Goal: Task Accomplishment & Management: Complete application form

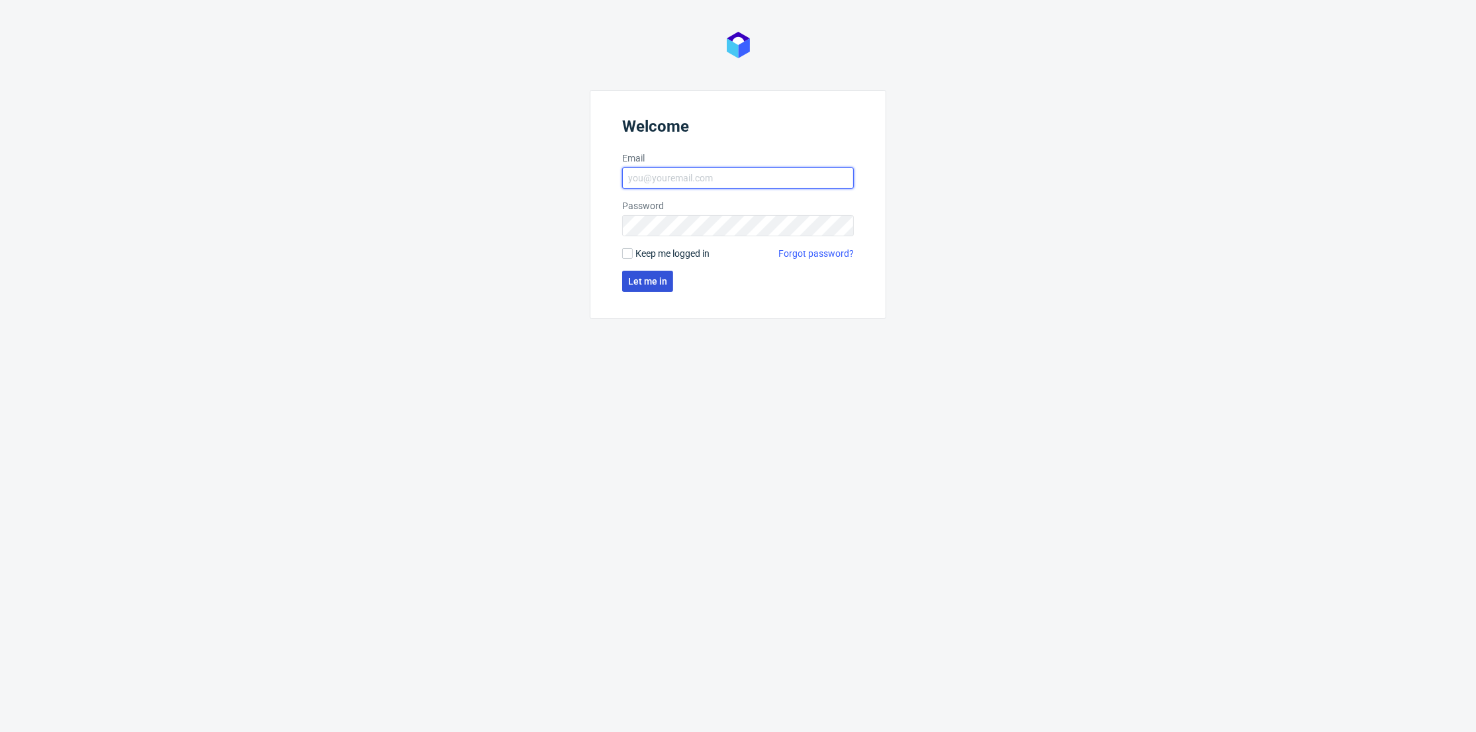
type input "[PERSON_NAME][EMAIL_ADDRESS][DOMAIN_NAME]"
click at [663, 277] on span "Let me in" at bounding box center [647, 281] width 39 height 9
type input "[PERSON_NAME][EMAIL_ADDRESS][DOMAIN_NAME]"
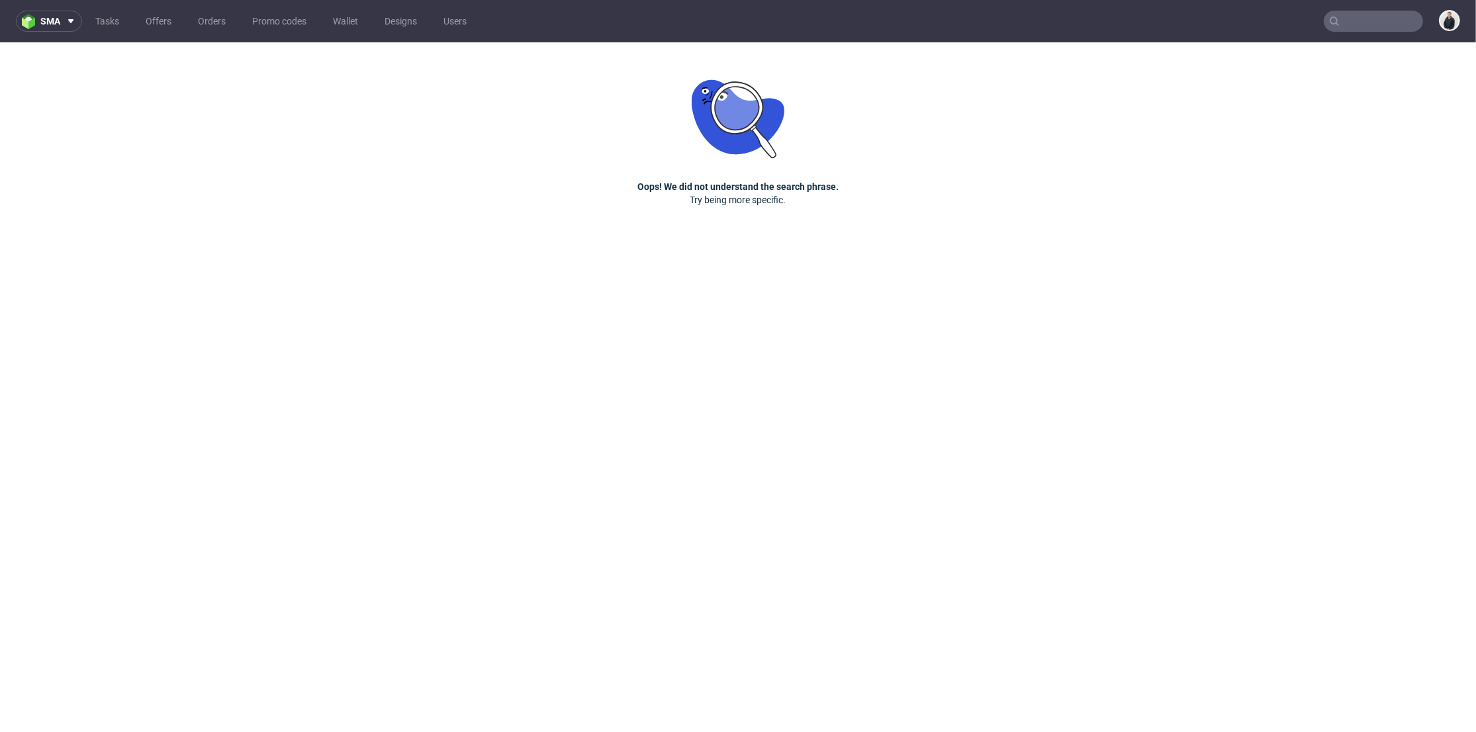
click at [1391, 14] on input "text" at bounding box center [1372, 21] width 99 height 21
paste input "atelierchoux.com"
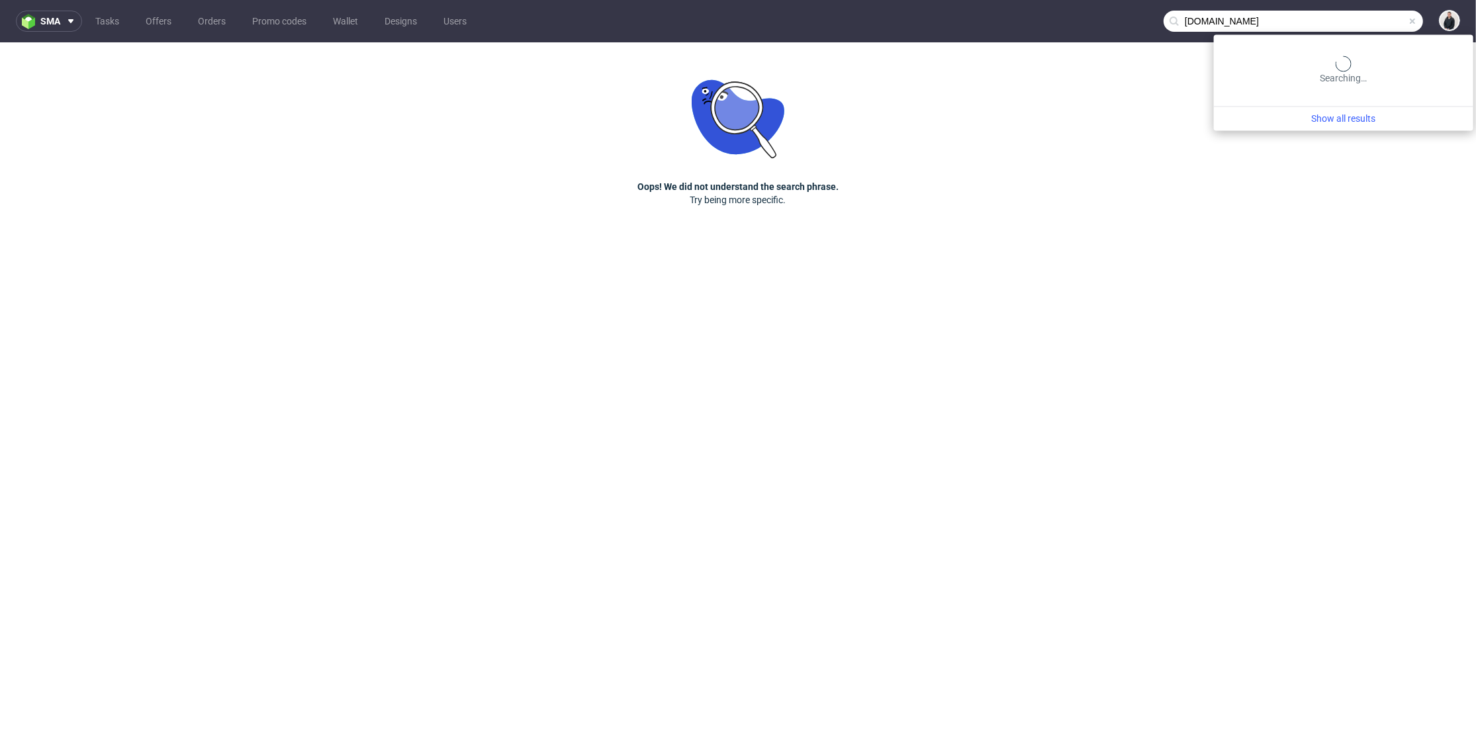
type input "atelierchoux.com"
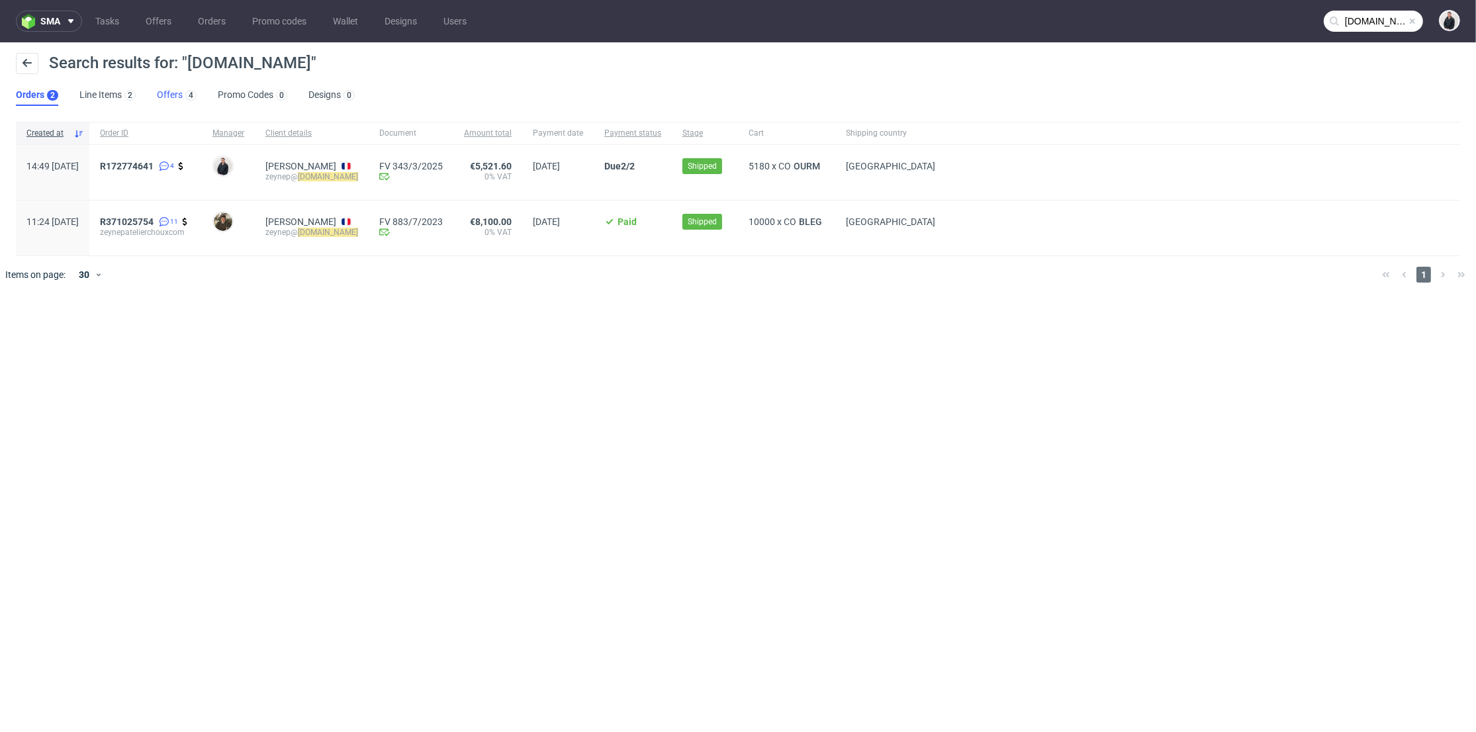
click at [181, 101] on link "Offers 4" at bounding box center [177, 95] width 40 height 21
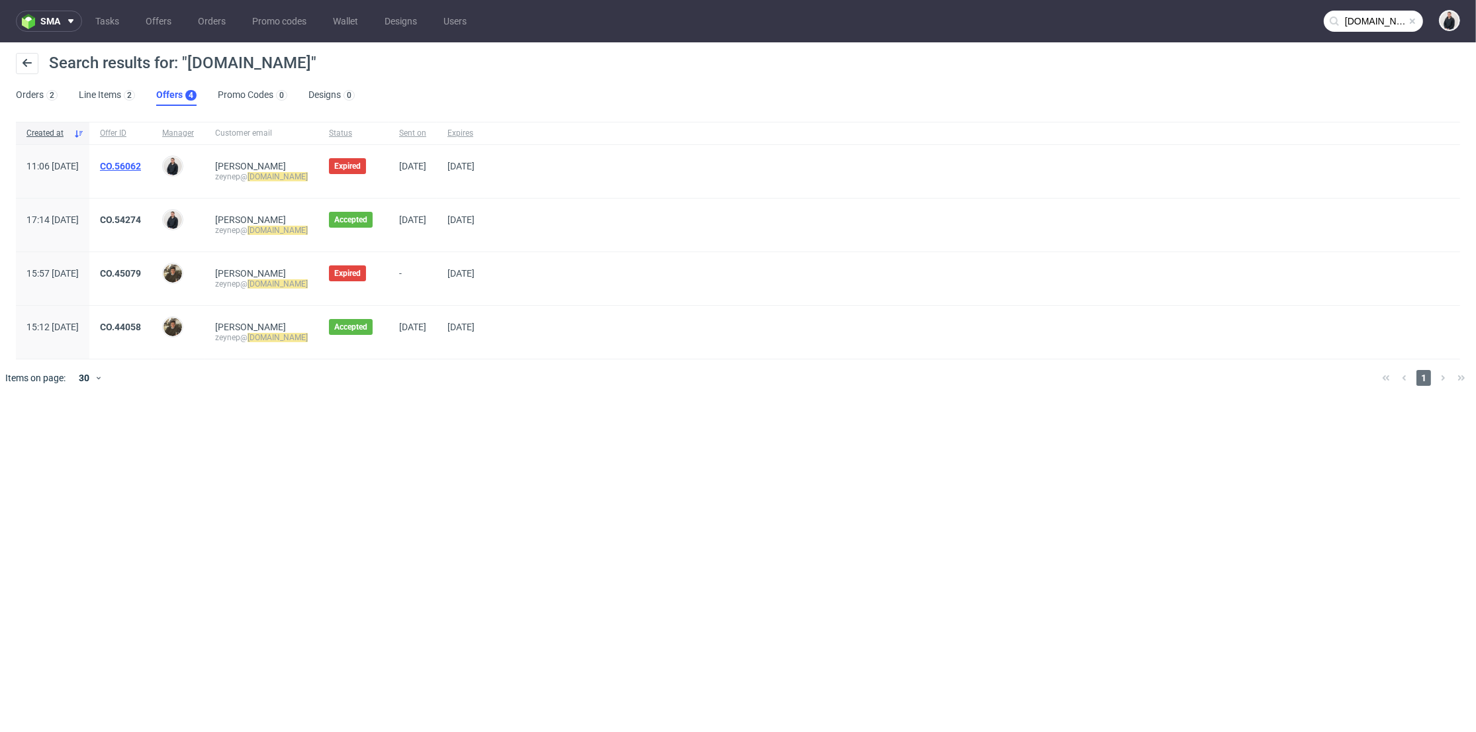
click at [141, 161] on link "CO.56062" at bounding box center [120, 166] width 41 height 11
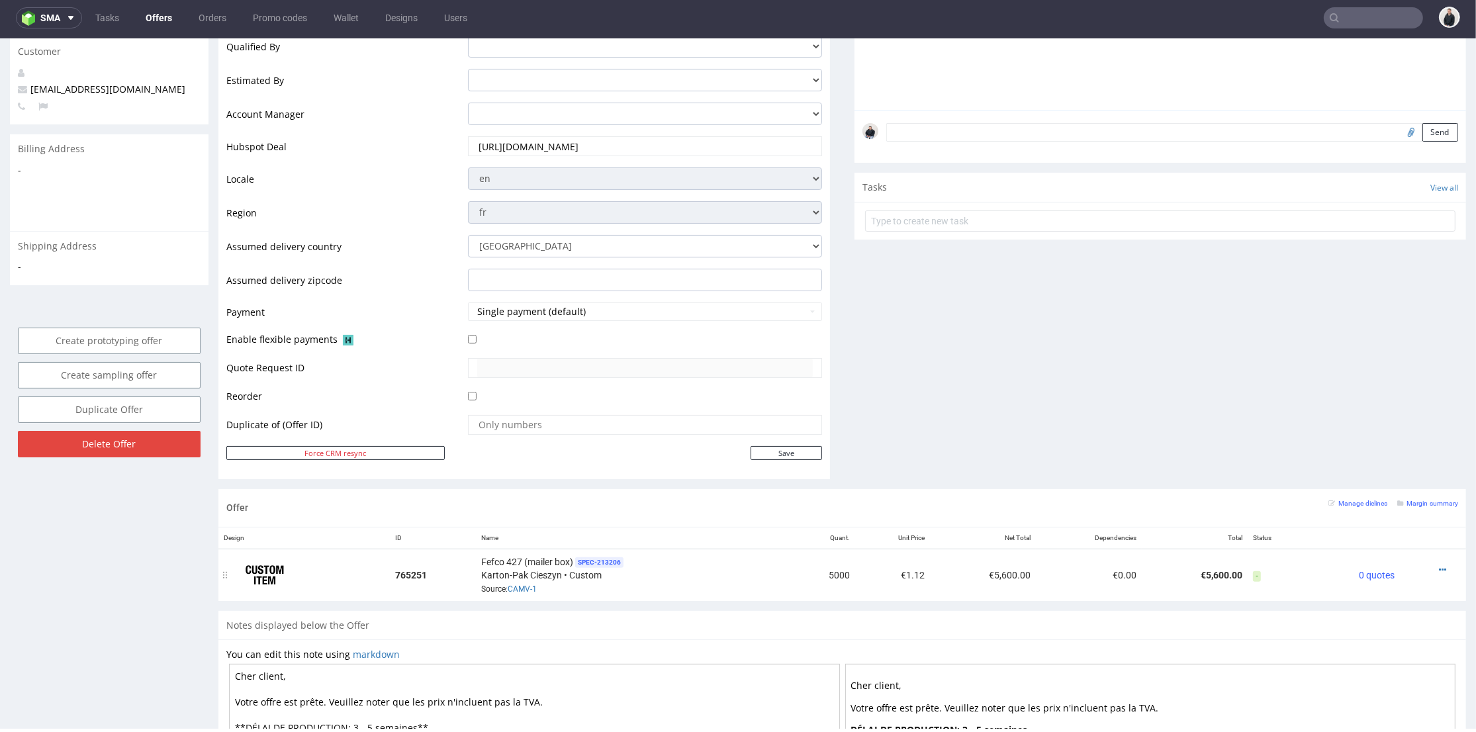
scroll to position [441, 0]
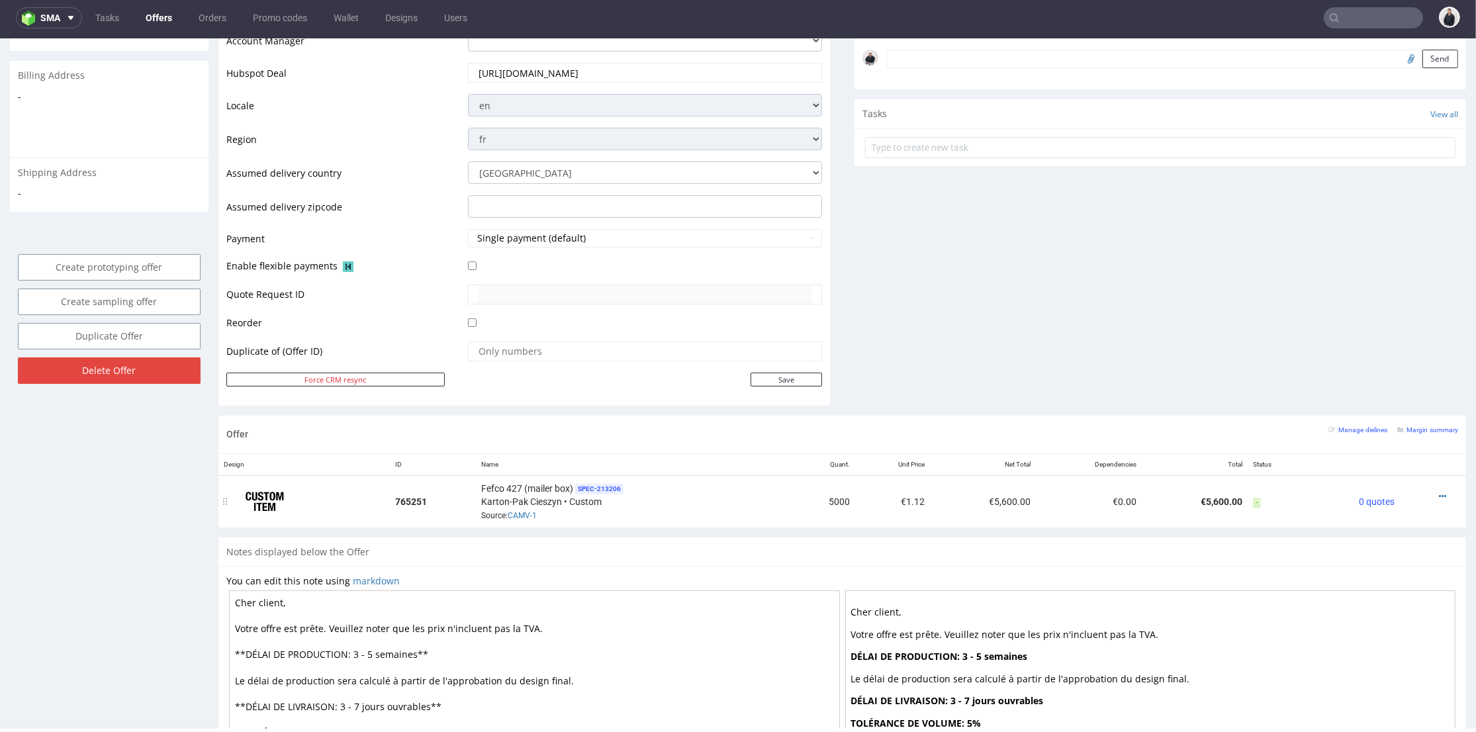
click at [867, 502] on td "€1.12" at bounding box center [892, 501] width 75 height 52
click at [525, 514] on link "CAMV-1" at bounding box center [522, 515] width 29 height 9
click at [1362, 26] on input "text" at bounding box center [1372, 17] width 99 height 21
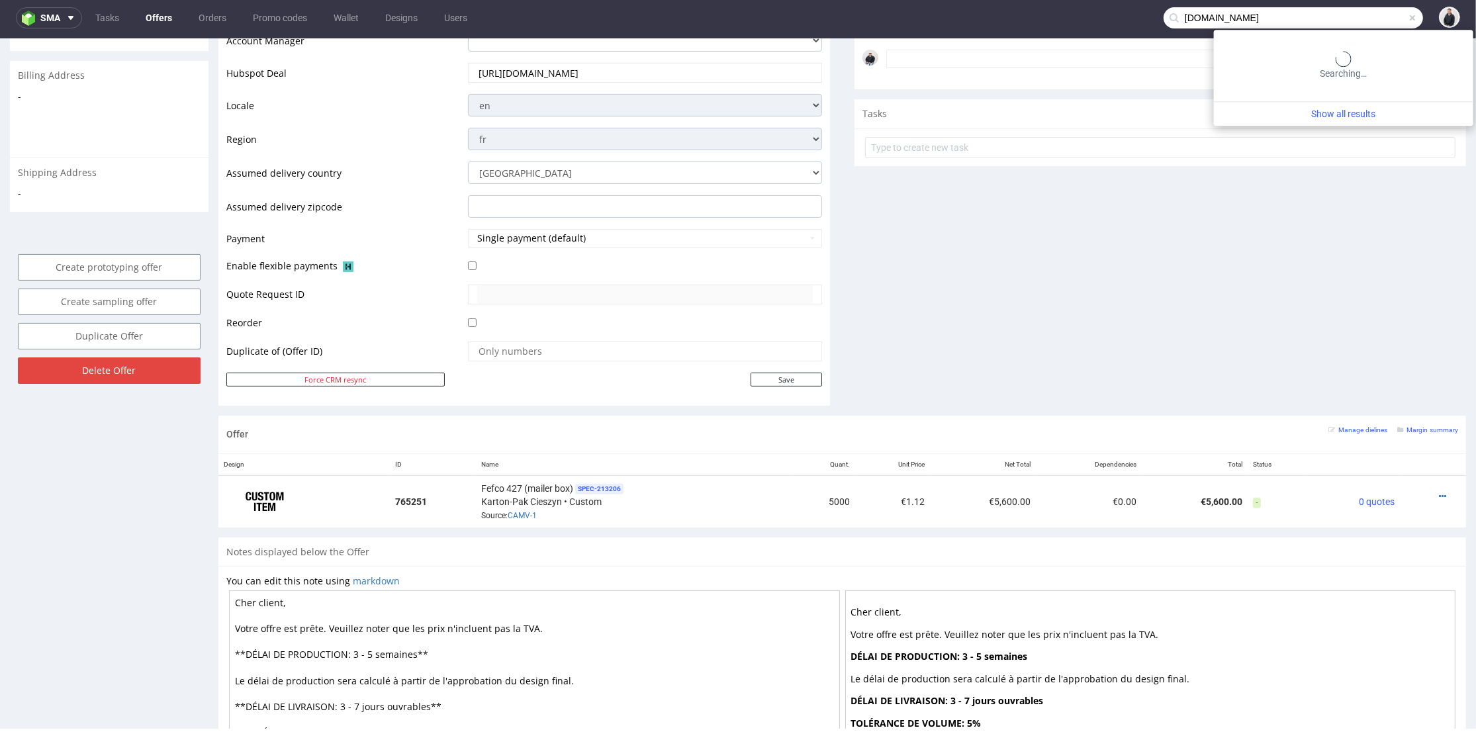
type input "satisfyrunning.com"
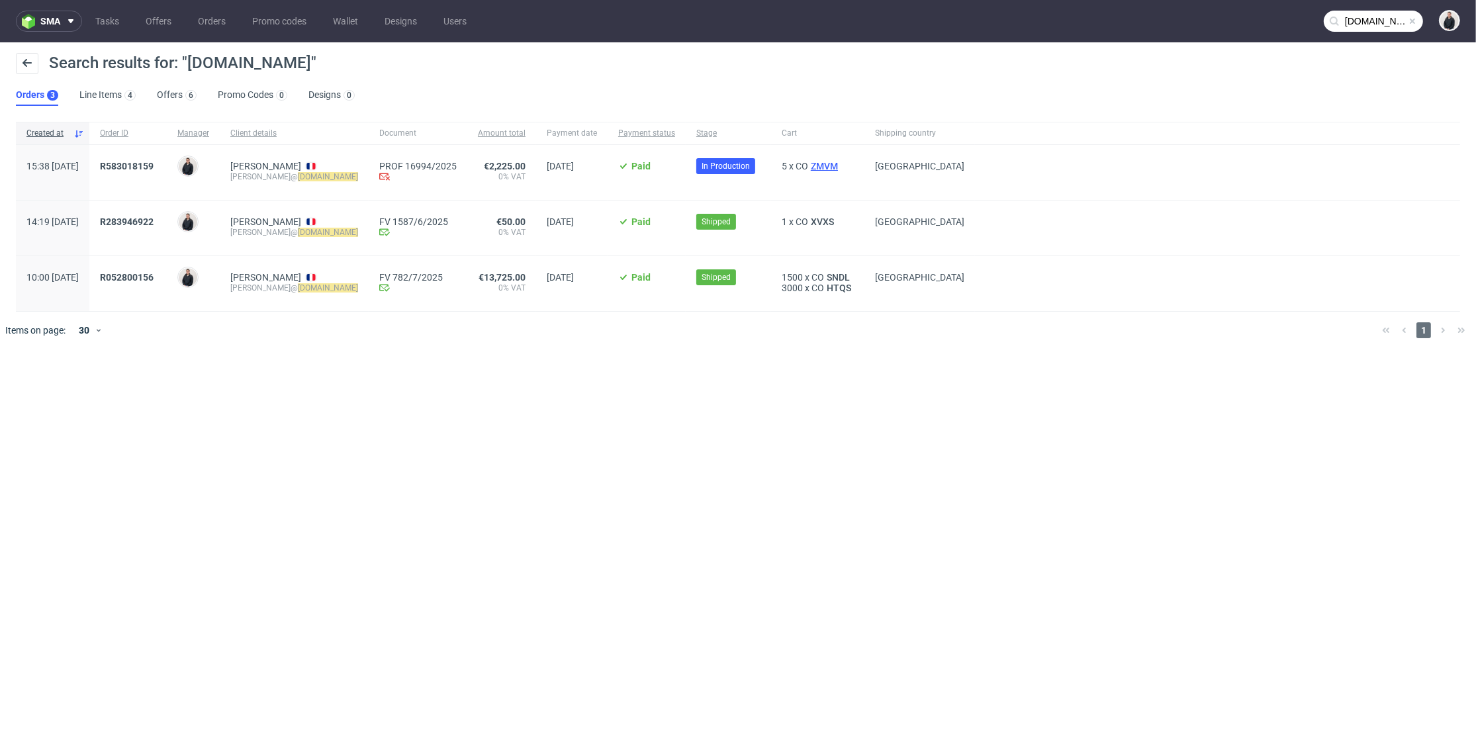
click at [827, 163] on span "ZMVM" at bounding box center [824, 166] width 32 height 11
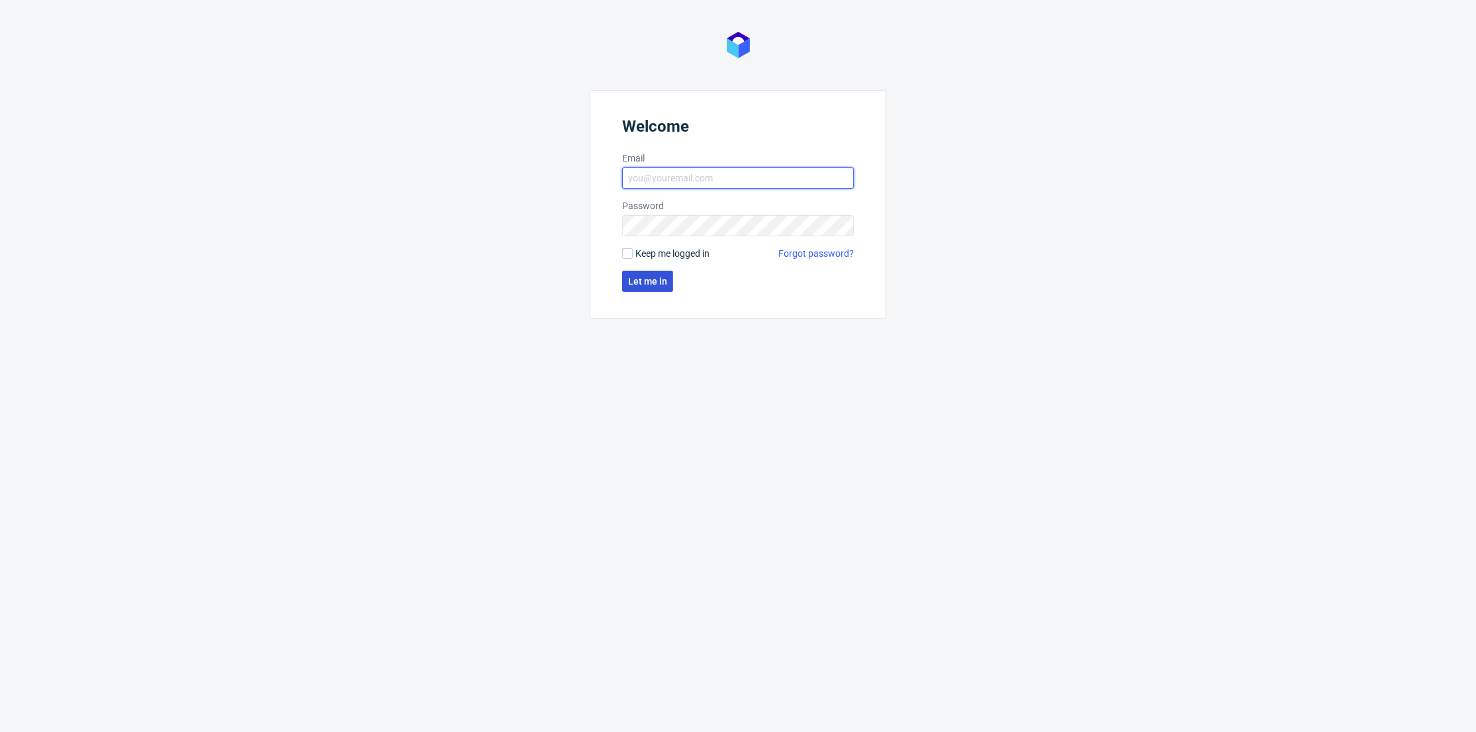
type input "[PERSON_NAME][EMAIL_ADDRESS][DOMAIN_NAME]"
click at [645, 277] on span "Let me in" at bounding box center [647, 281] width 39 height 9
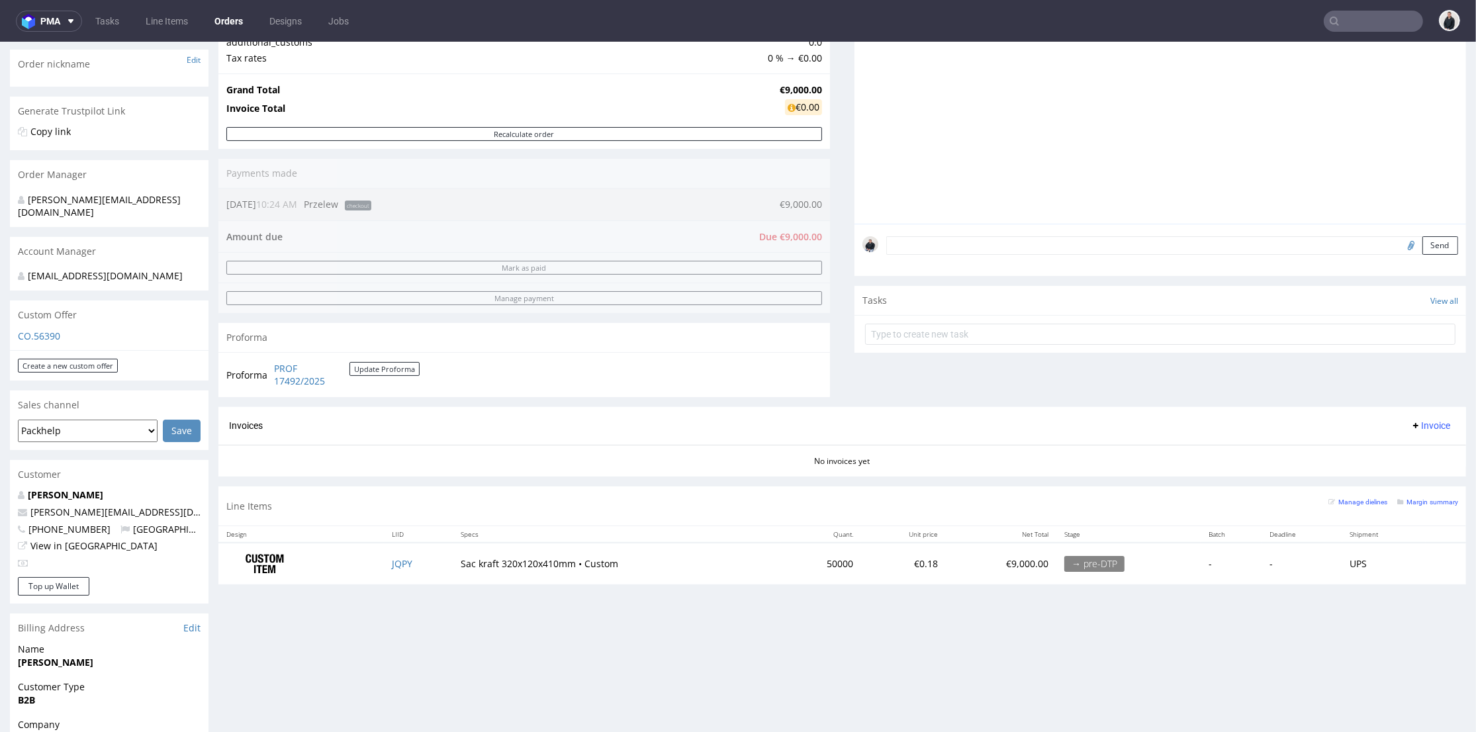
scroll to position [73, 0]
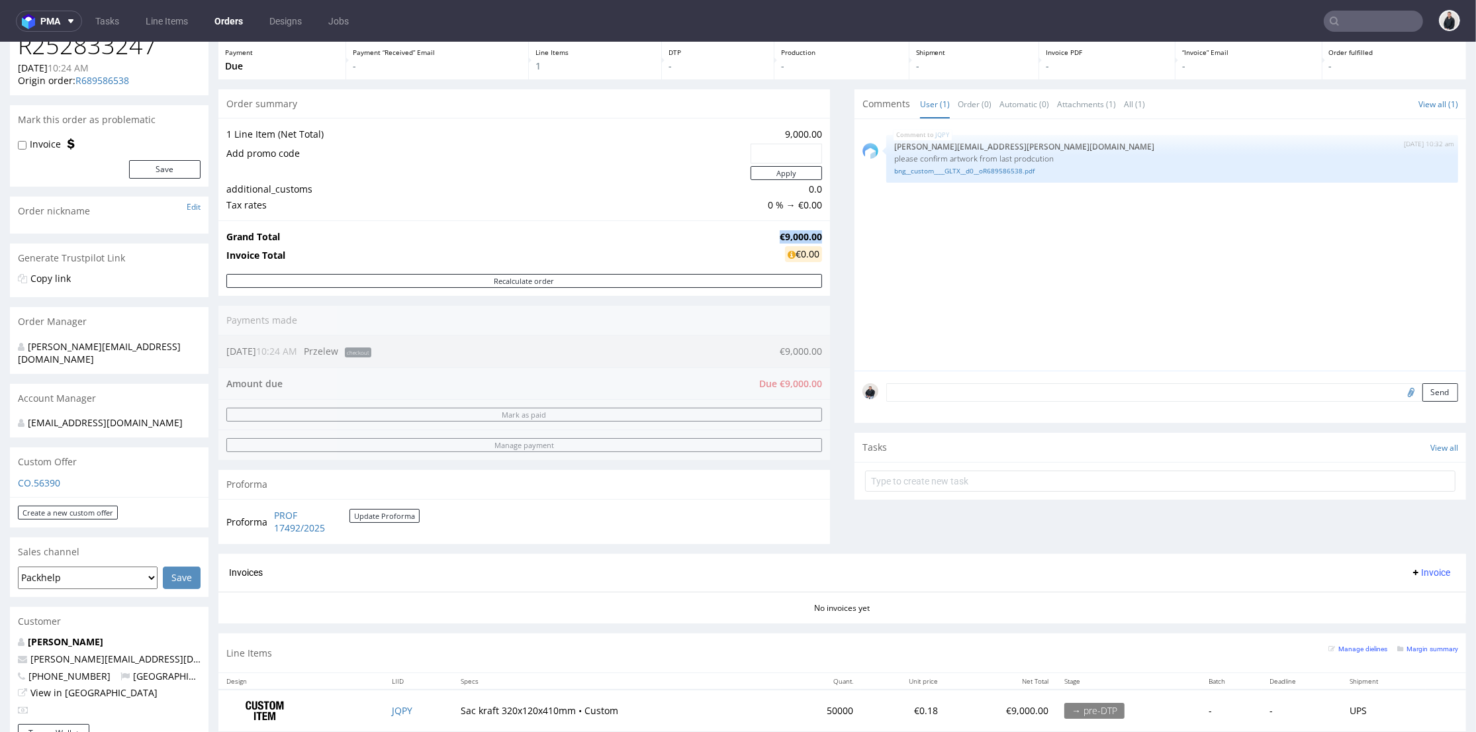
drag, startPoint x: 764, startPoint y: 234, endPoint x: 810, endPoint y: 232, distance: 45.7
click at [811, 235] on tr "Grand Total €9,000.00" at bounding box center [524, 237] width 596 height 16
copy tr "€9,000.00"
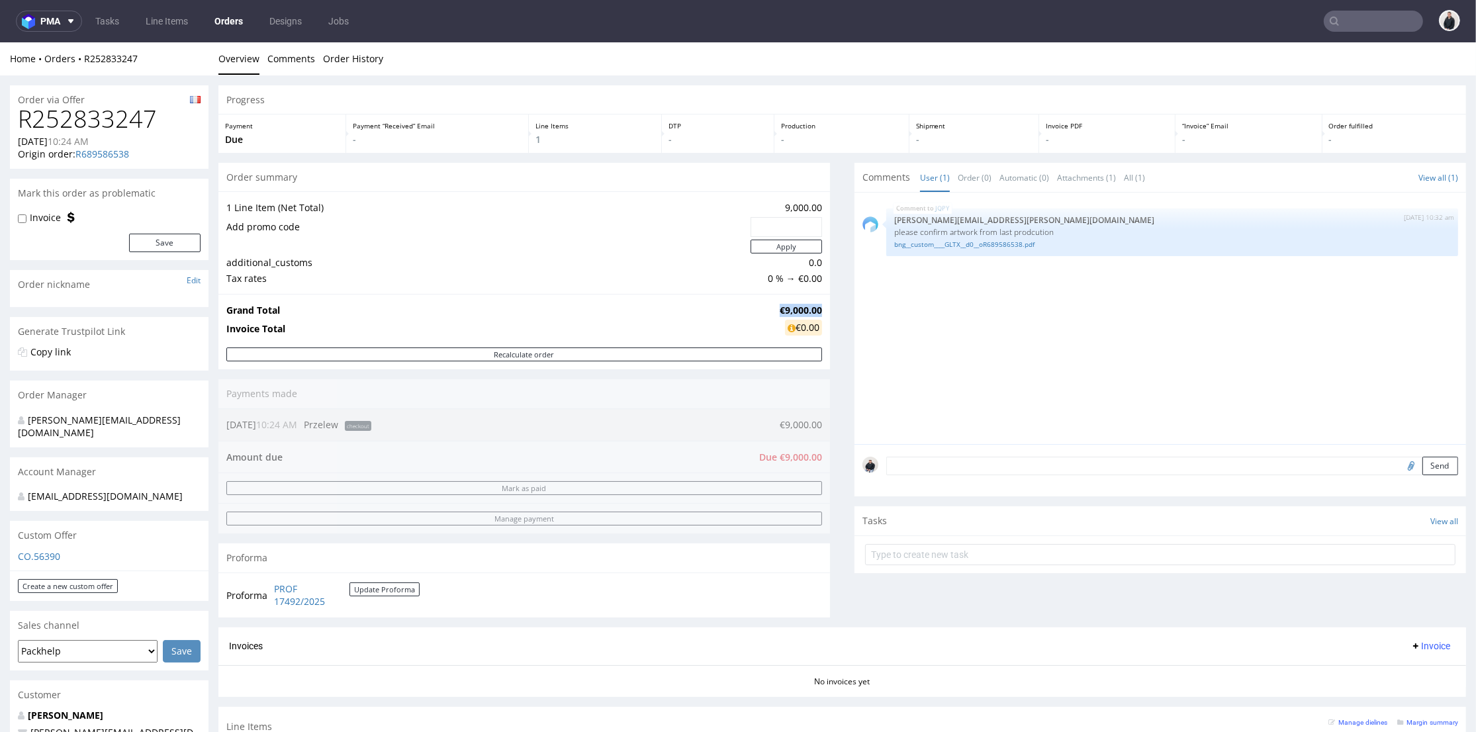
scroll to position [294, 0]
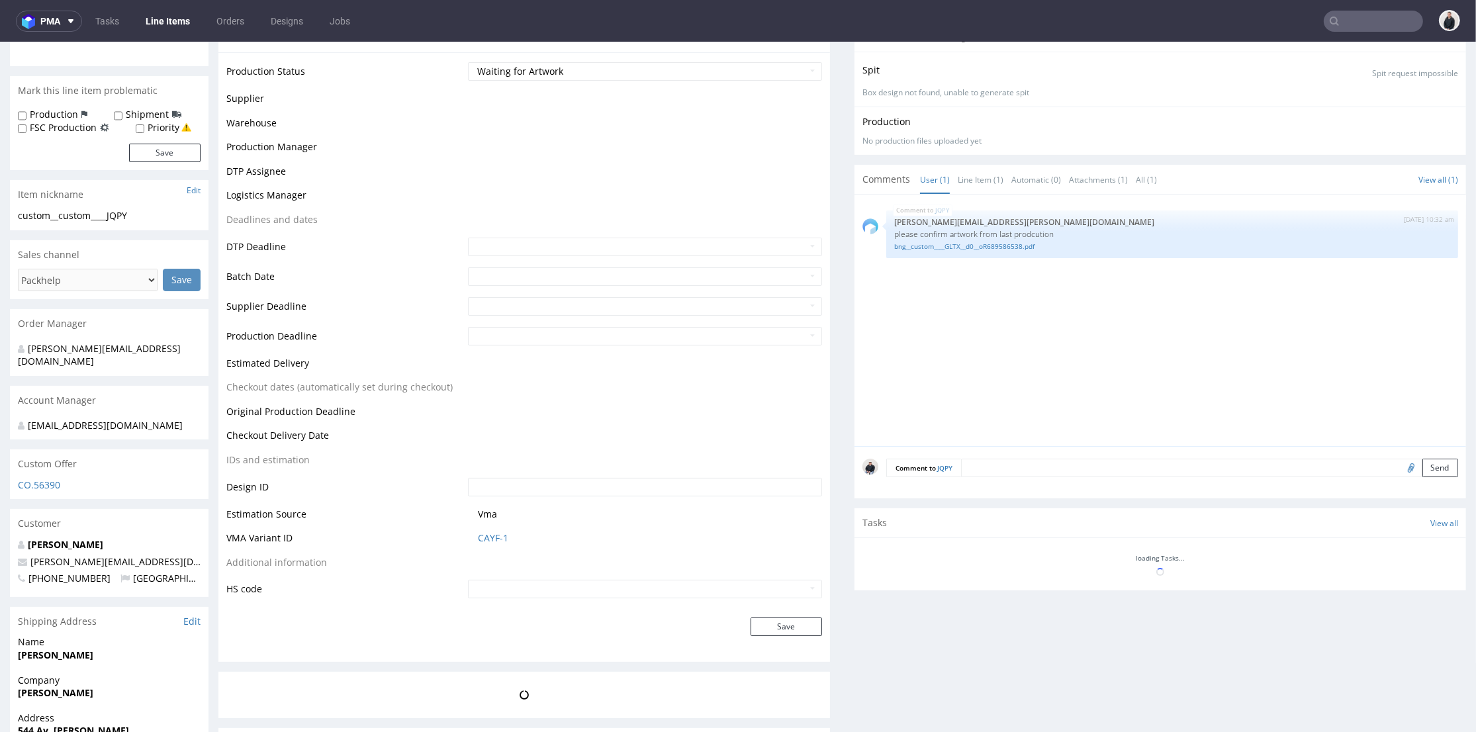
scroll to position [518, 0]
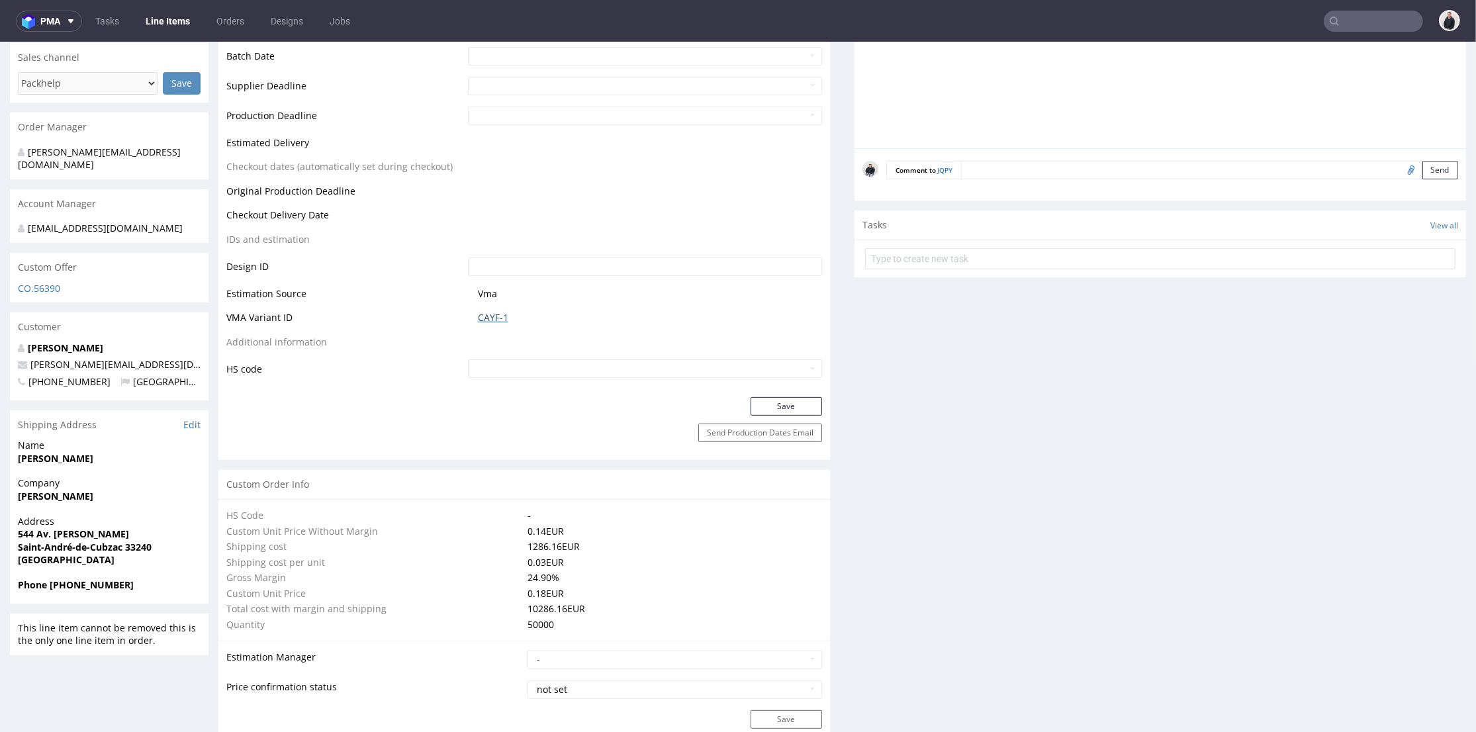
click at [486, 316] on link "CAYF-1" at bounding box center [493, 317] width 30 height 13
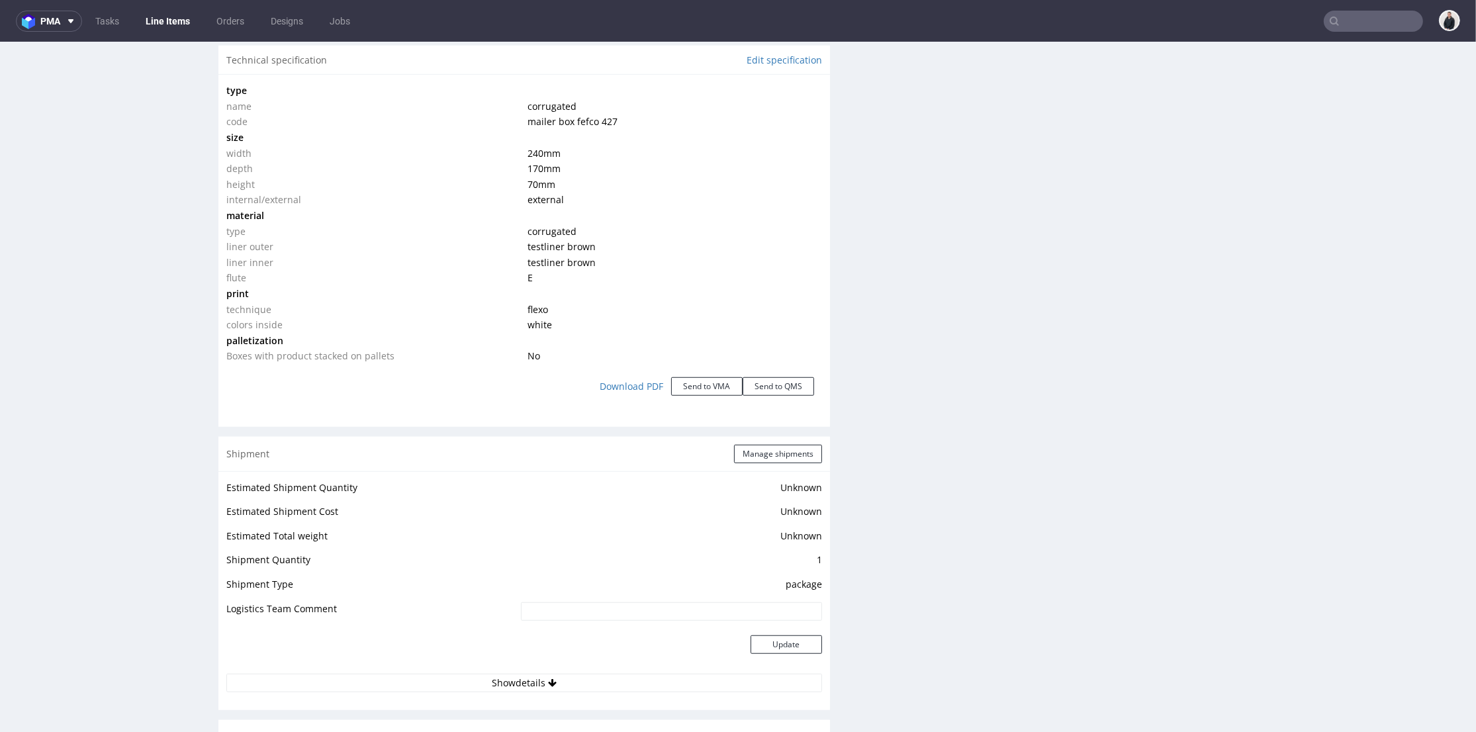
scroll to position [1176, 0]
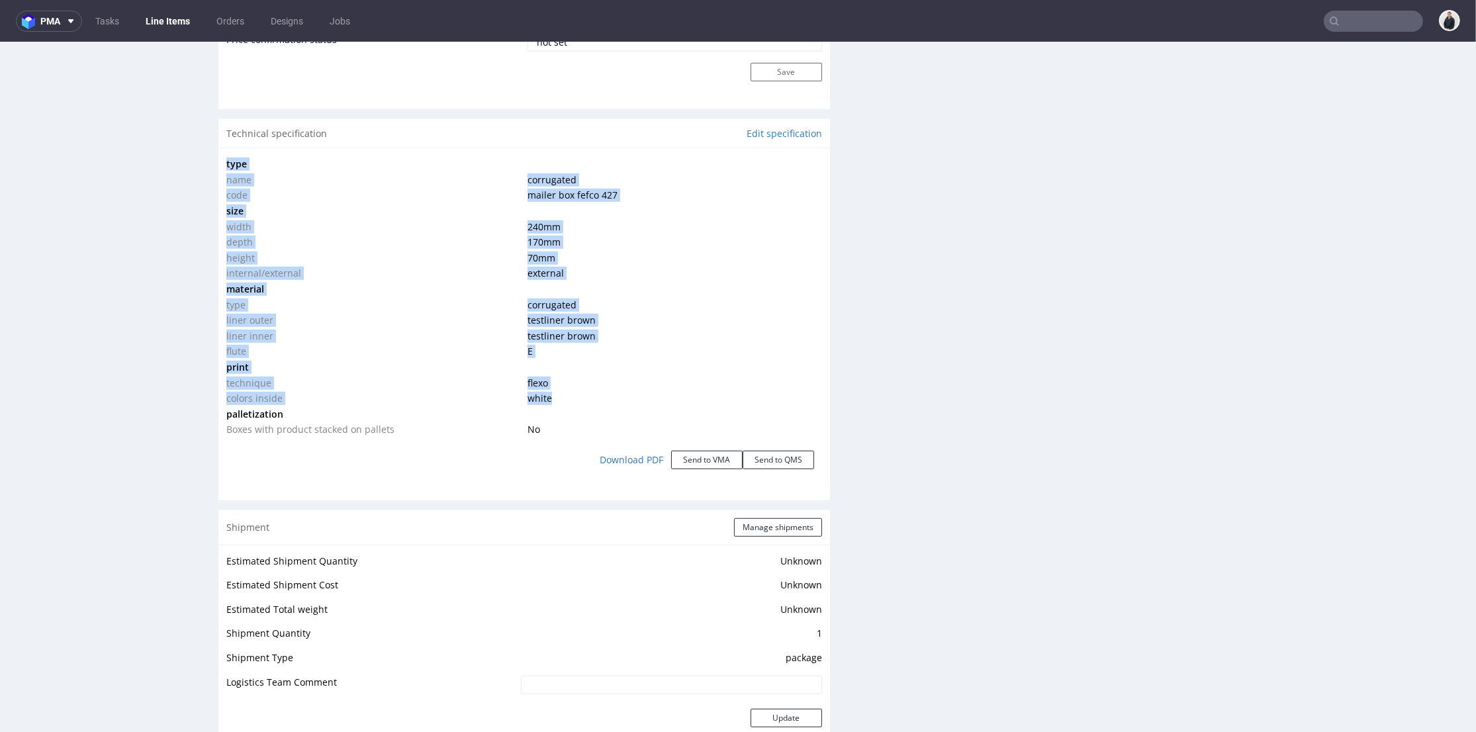
drag, startPoint x: 549, startPoint y: 400, endPoint x: 226, endPoint y: 395, distance: 323.6
click at [226, 395] on div "type name corrugated code mailer box fefco 427 size width 240 mm depth 170 mm h…" at bounding box center [523, 319] width 611 height 342
click at [227, 395] on td "colors inside" at bounding box center [375, 398] width 298 height 16
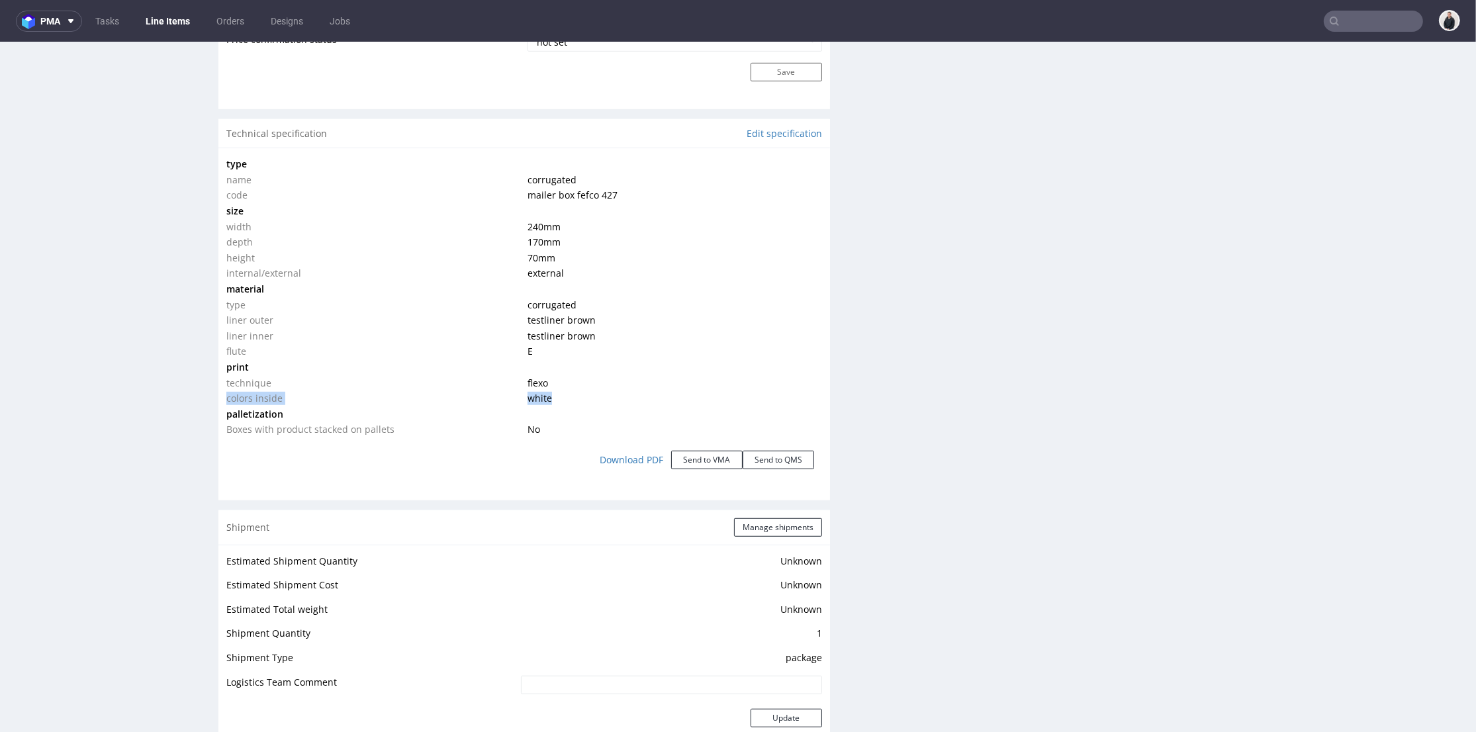
drag, startPoint x: 226, startPoint y: 396, endPoint x: 467, endPoint y: 390, distance: 240.9
click at [547, 395] on tr "colors inside white" at bounding box center [524, 398] width 596 height 16
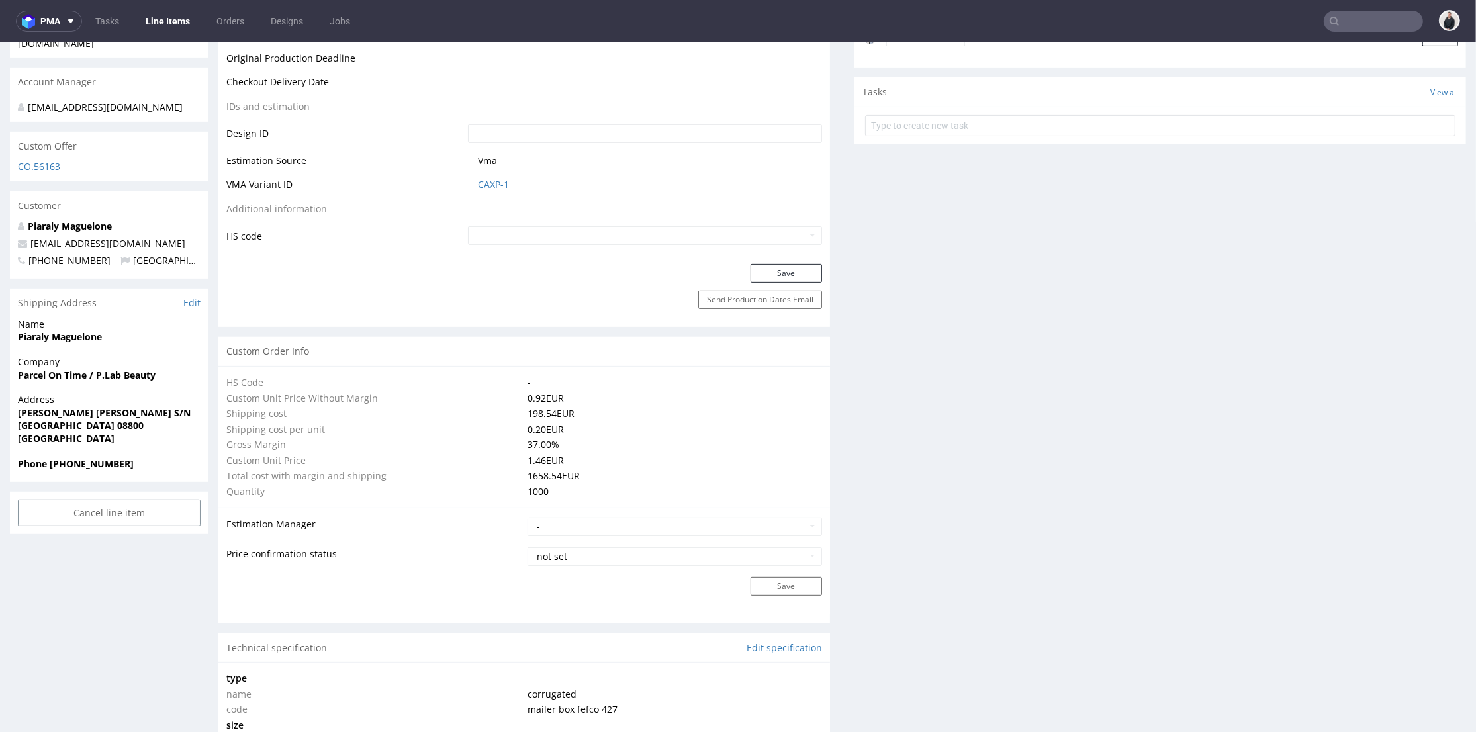
scroll to position [1029, 0]
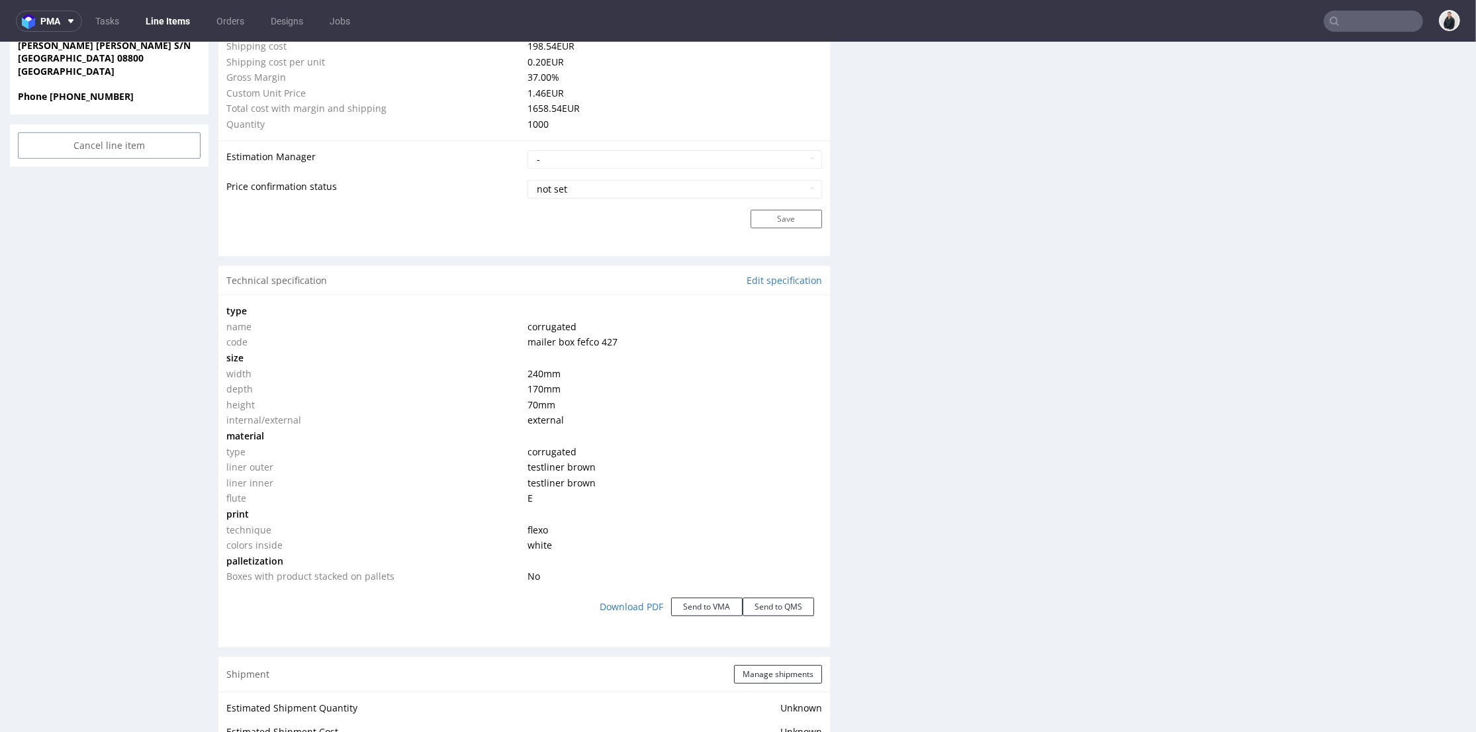
click at [1075, 333] on div "Production Files - Design Spit Spit request impossible Box design not found, un…" at bounding box center [1159, 253] width 611 height 2058
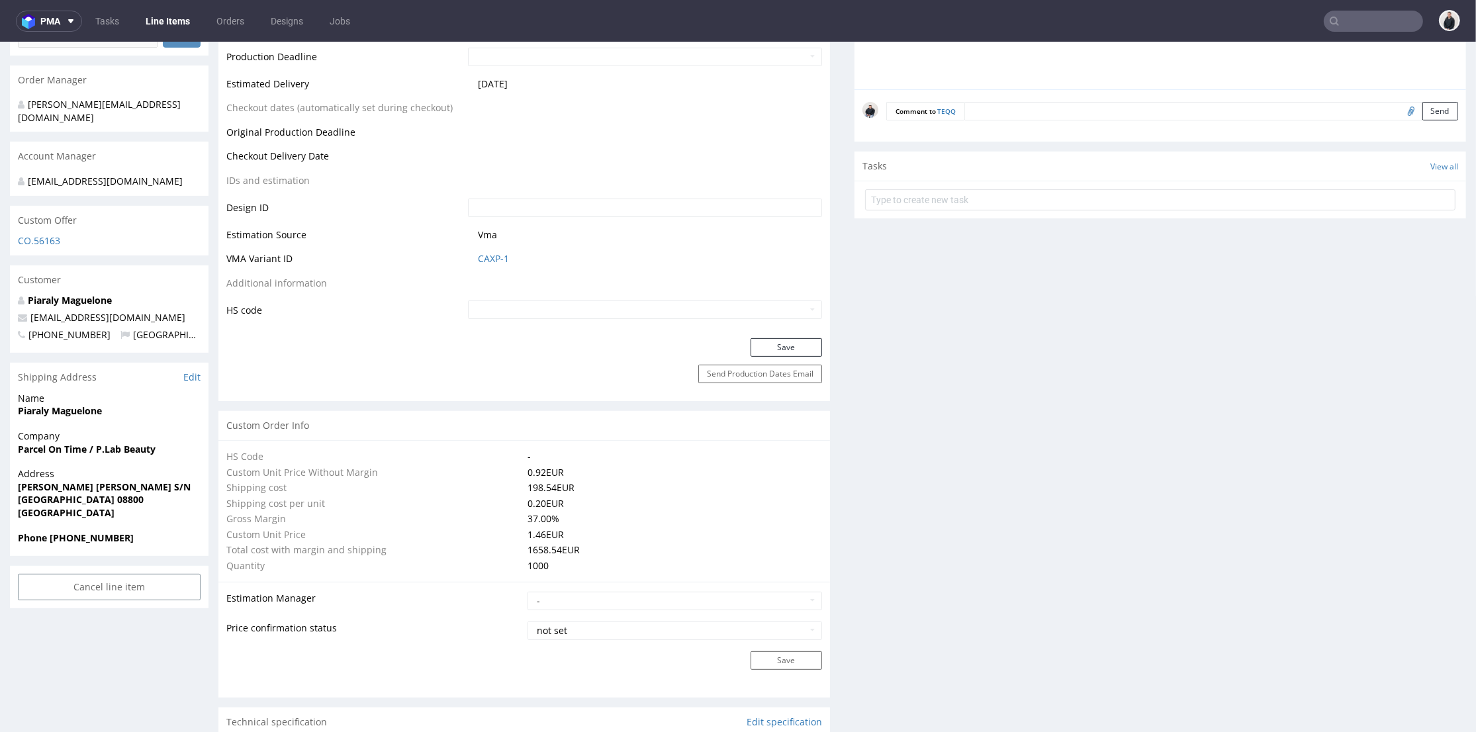
scroll to position [220, 0]
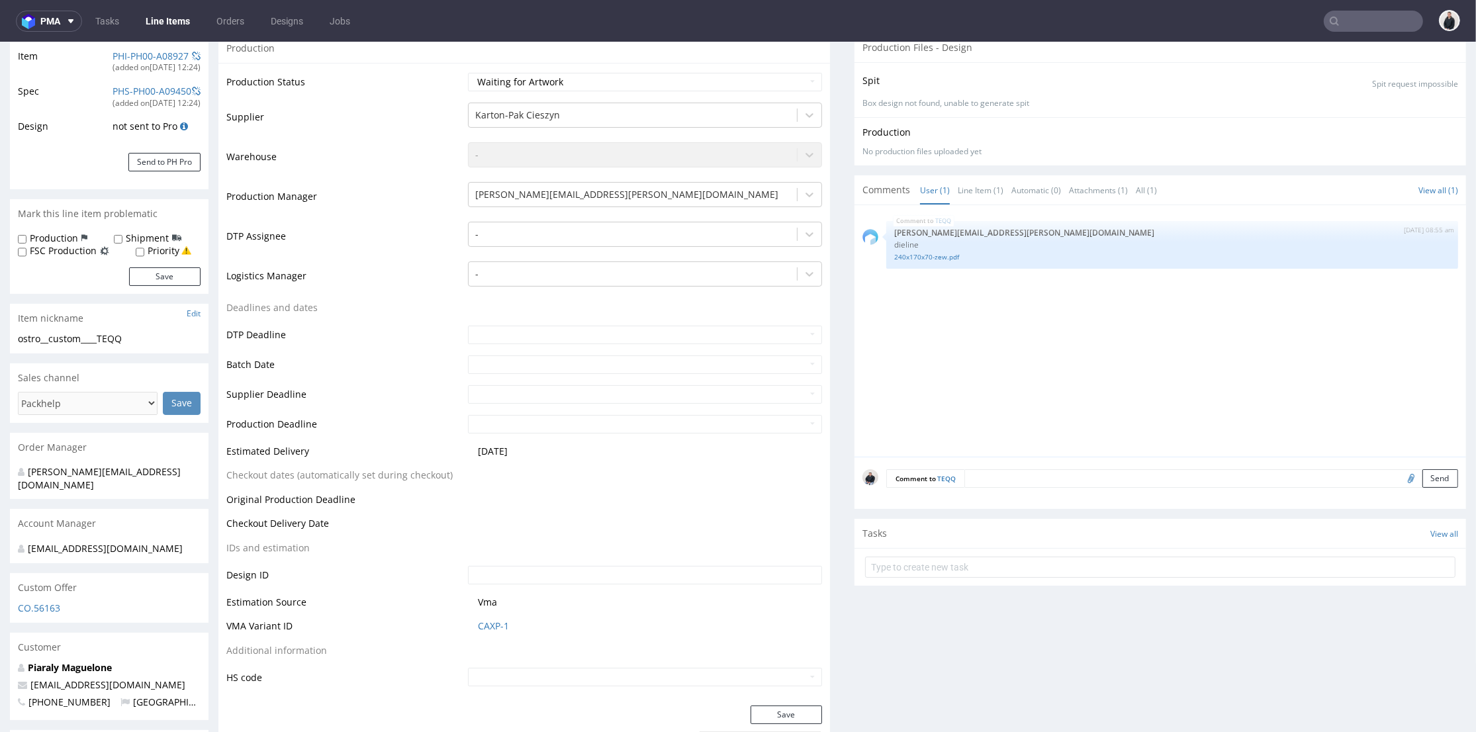
click at [1348, 17] on input "text" at bounding box center [1372, 21] width 99 height 21
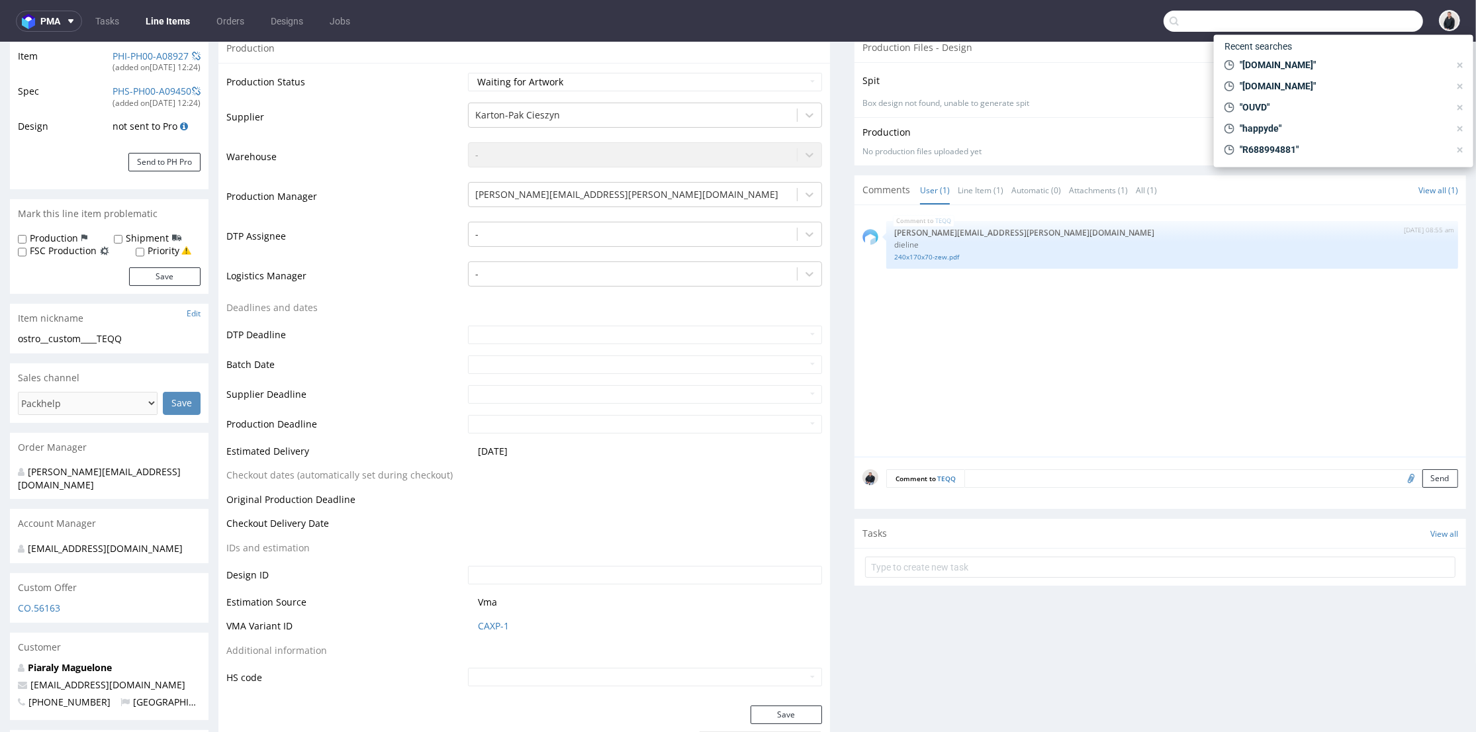
paste input "[DOMAIN_NAME]"
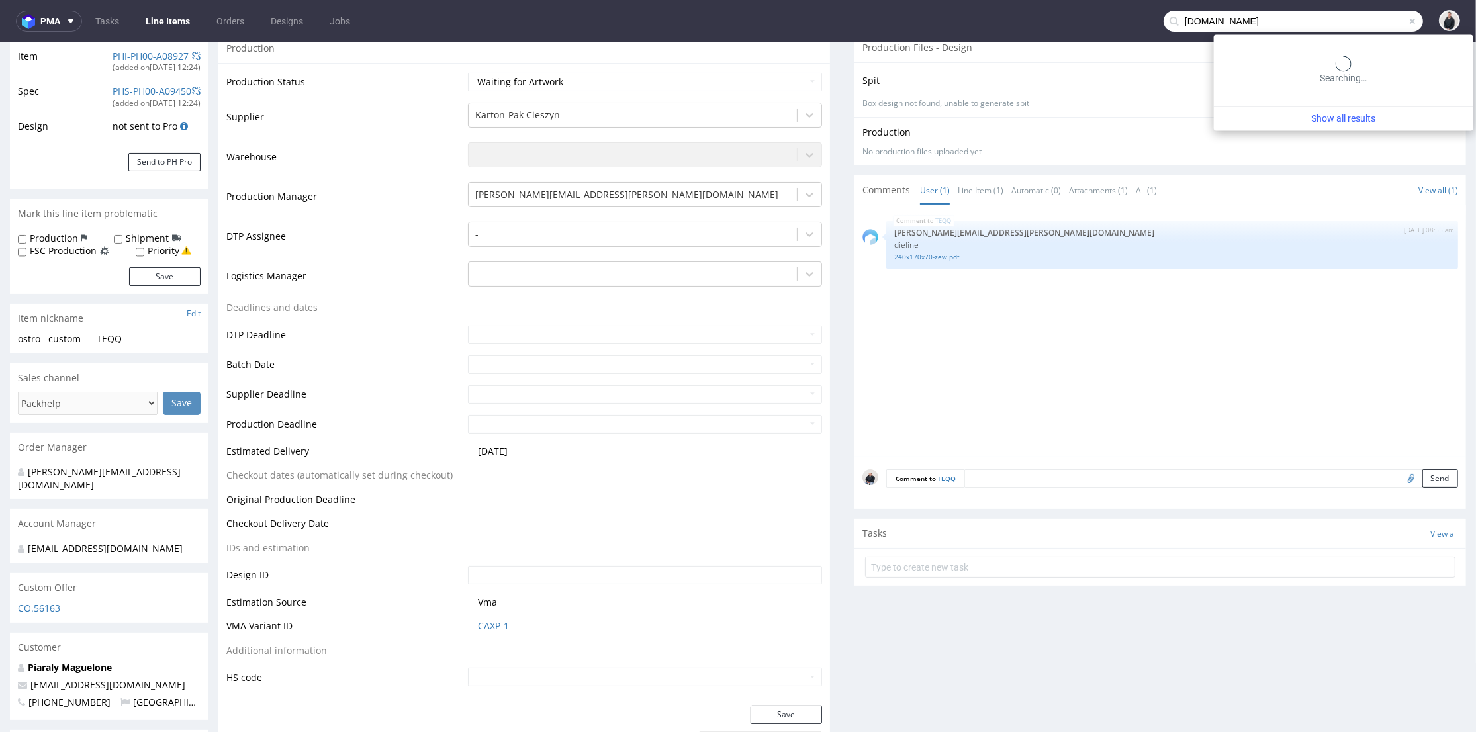
type input "[DOMAIN_NAME]"
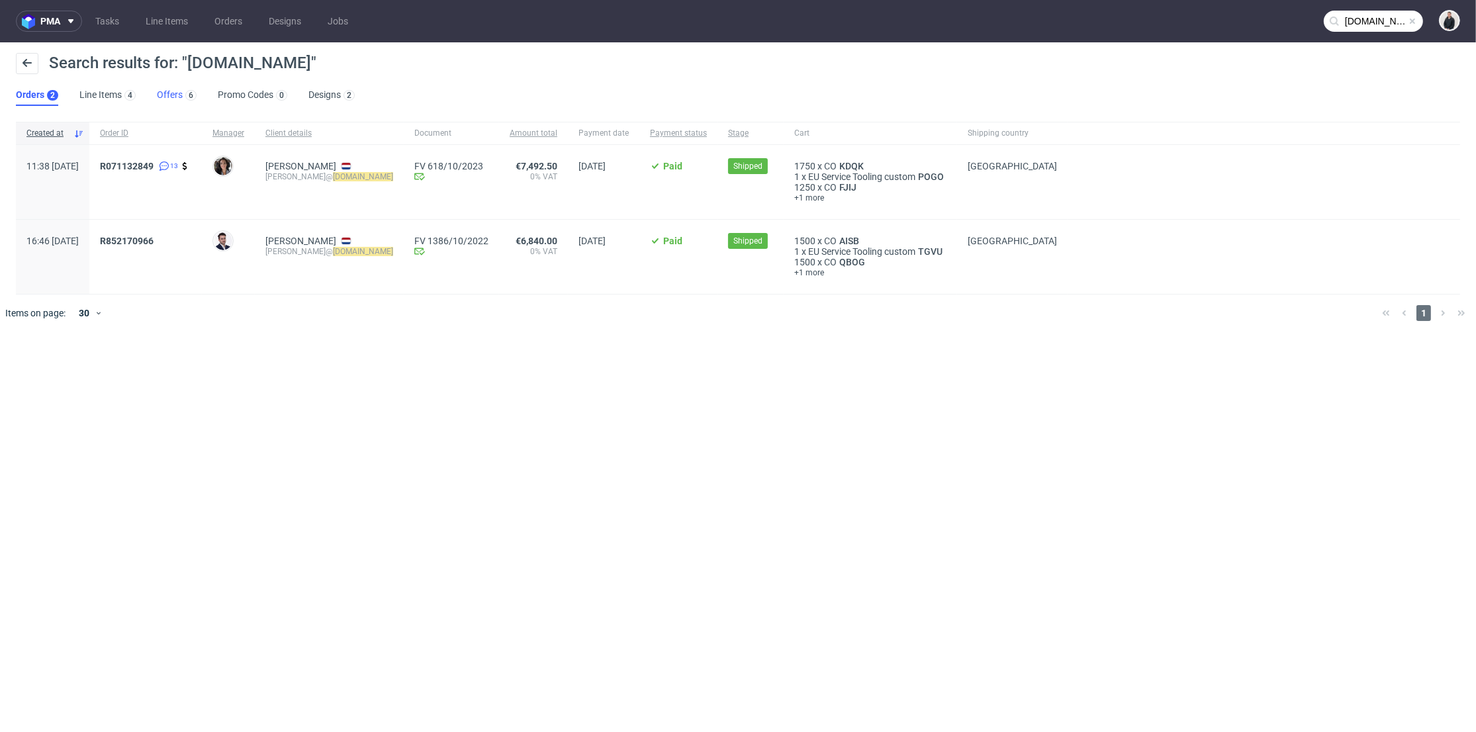
click at [178, 88] on link "Offers 6" at bounding box center [177, 95] width 40 height 21
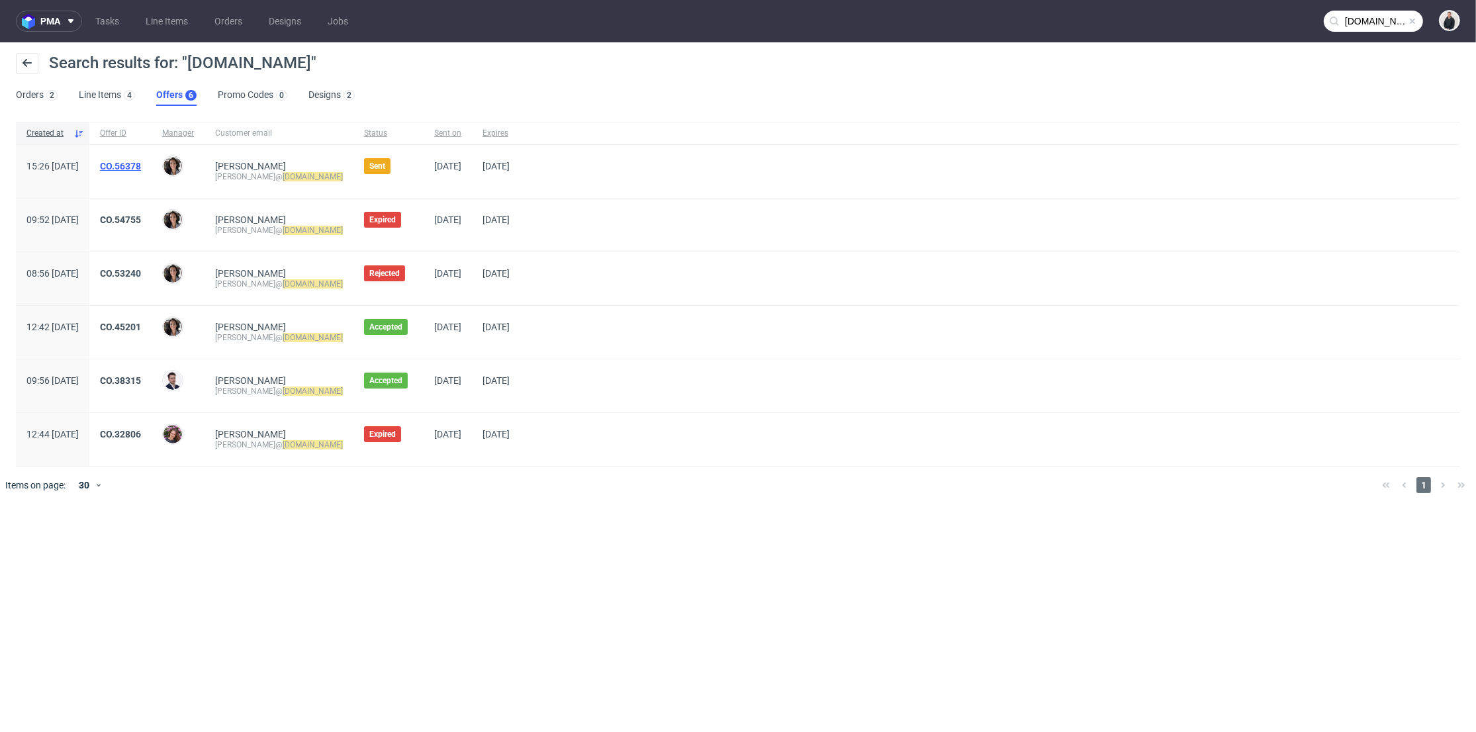
click at [141, 162] on link "CO.56378" at bounding box center [120, 166] width 41 height 11
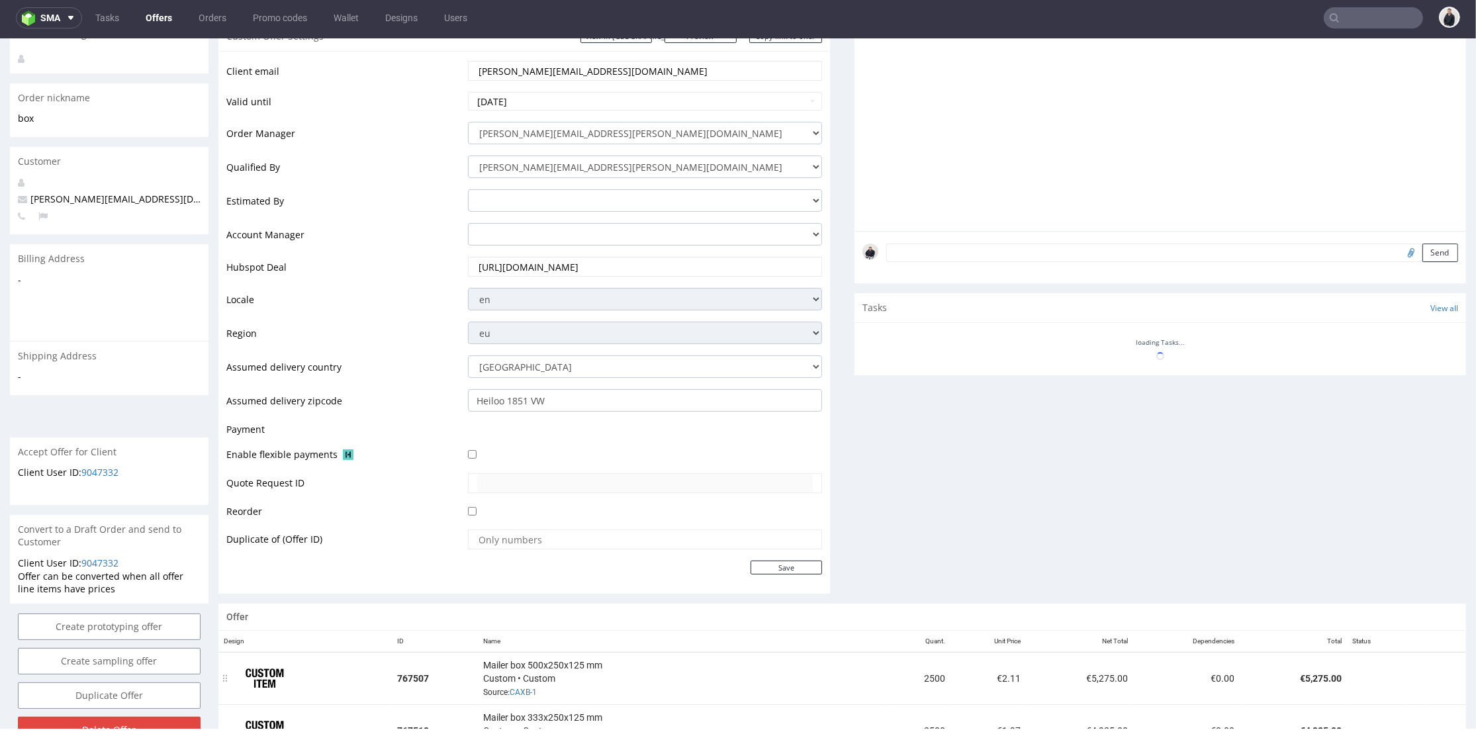
scroll to position [588, 0]
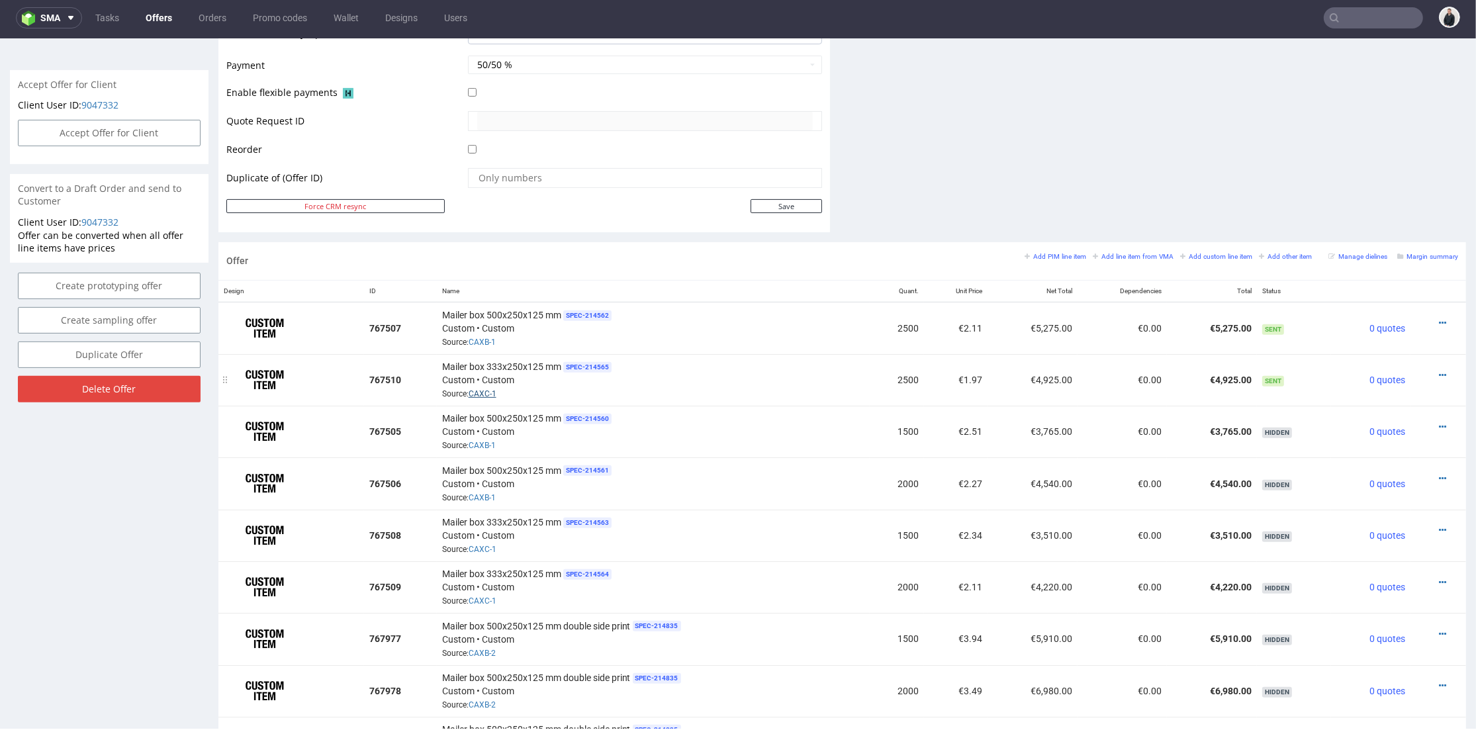
click at [486, 392] on link "CAXC-1" at bounding box center [483, 393] width 28 height 9
click at [492, 337] on link "CAXB-1" at bounding box center [482, 341] width 27 height 9
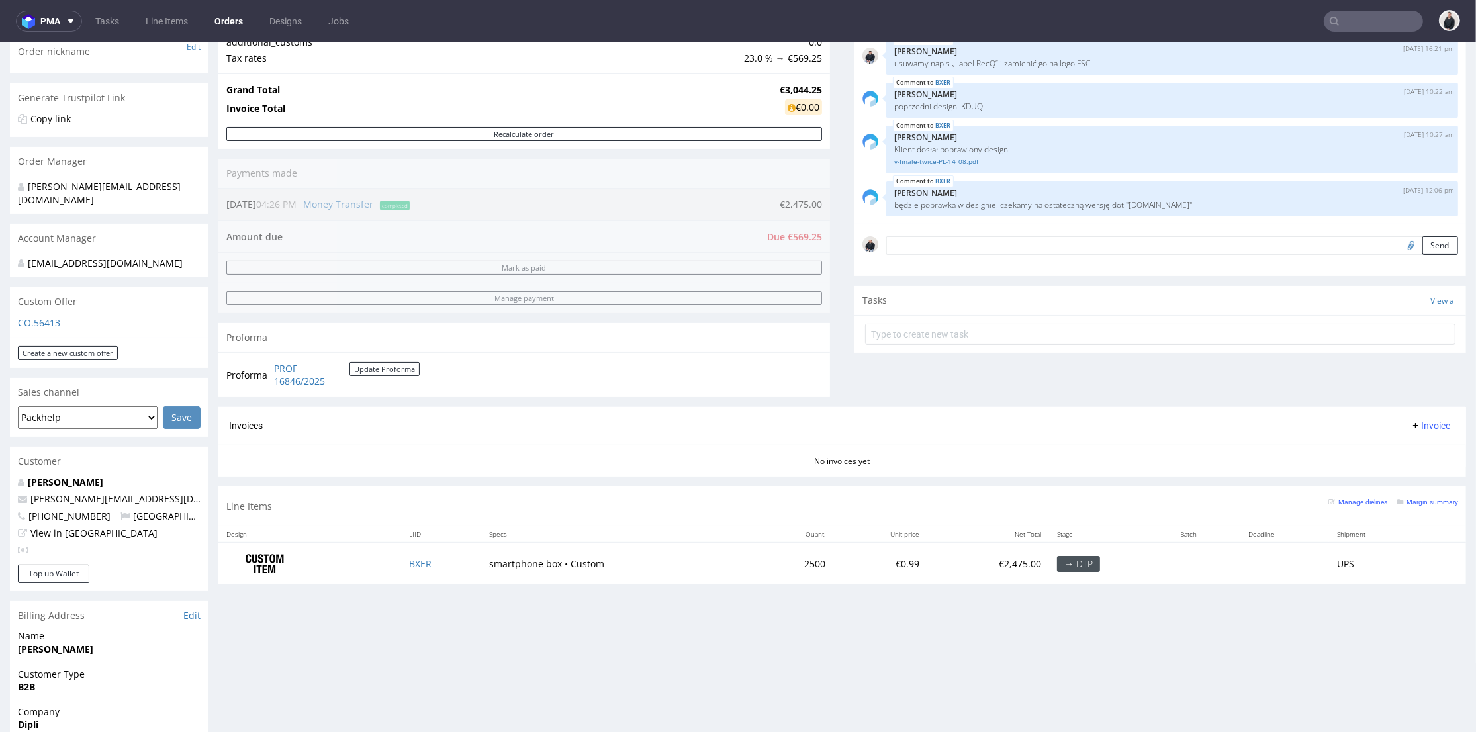
scroll to position [73, 0]
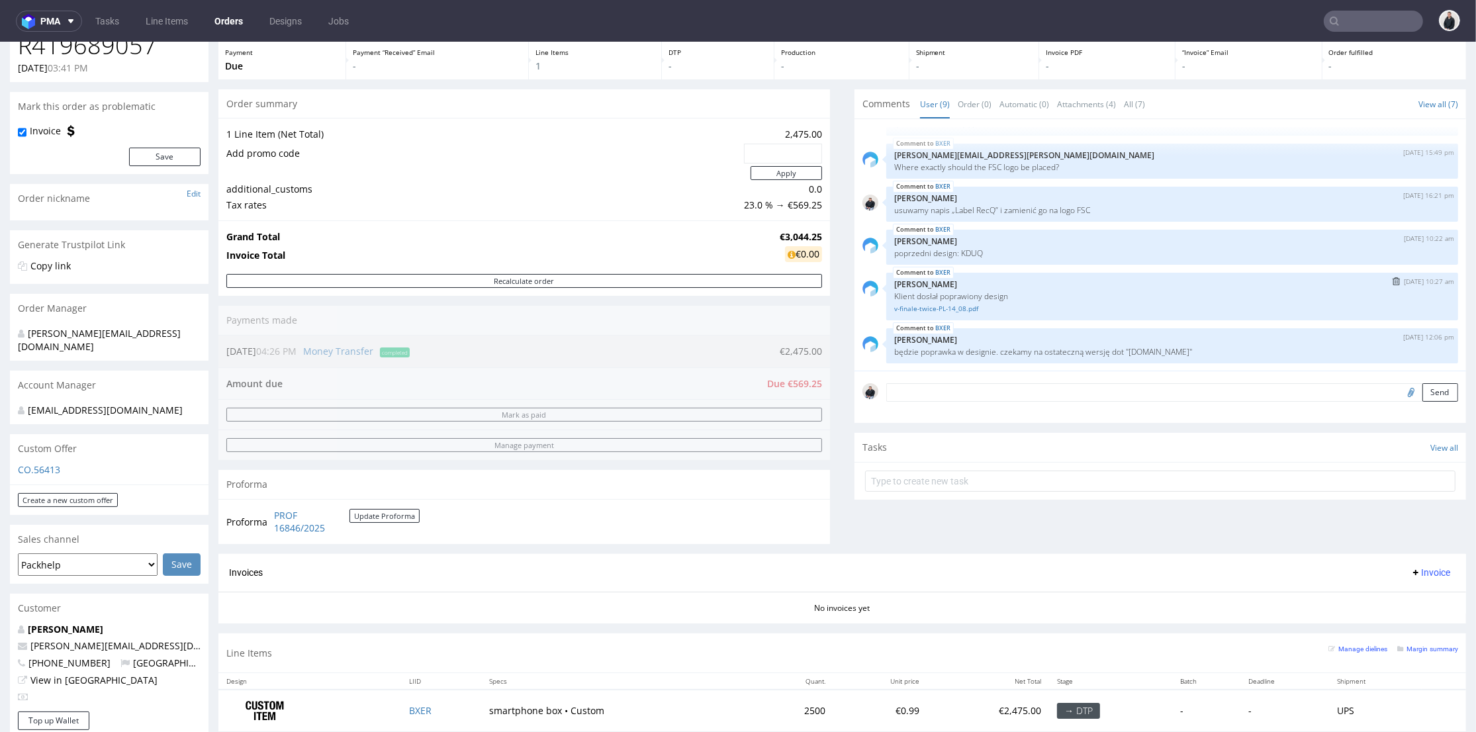
click at [864, 315] on div at bounding box center [870, 297] width 16 height 48
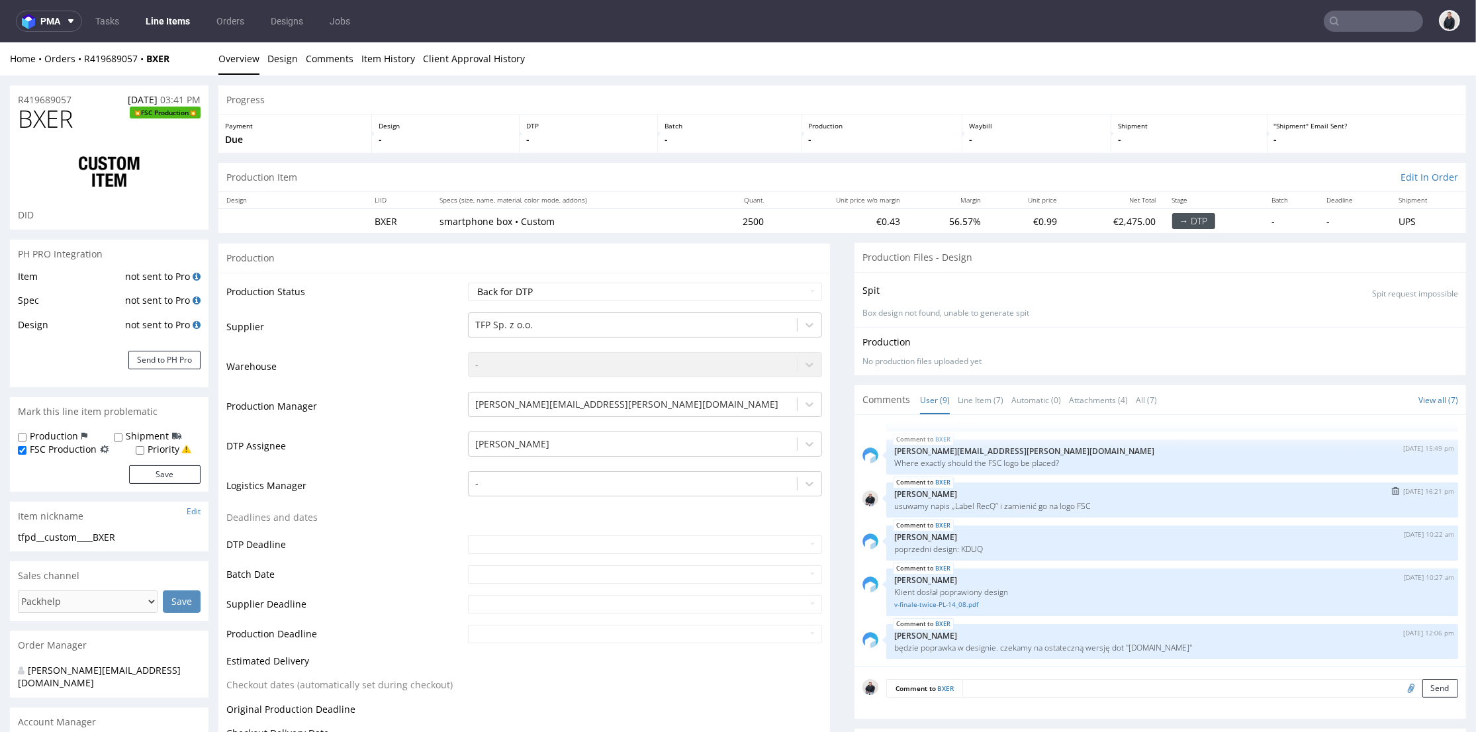
scroll to position [73, 0]
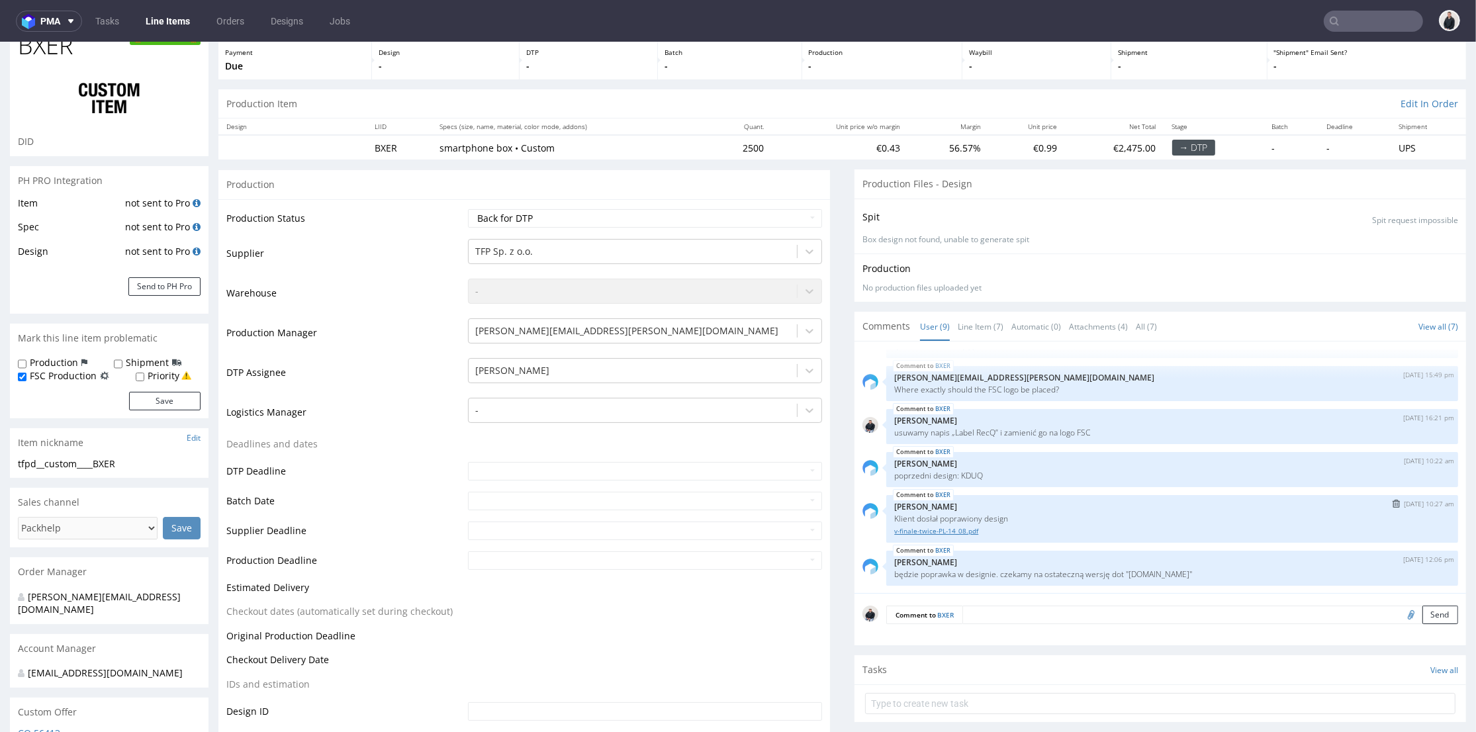
click at [941, 533] on link "v-finale-twice-PL-14_08.pdf" at bounding box center [1172, 531] width 556 height 10
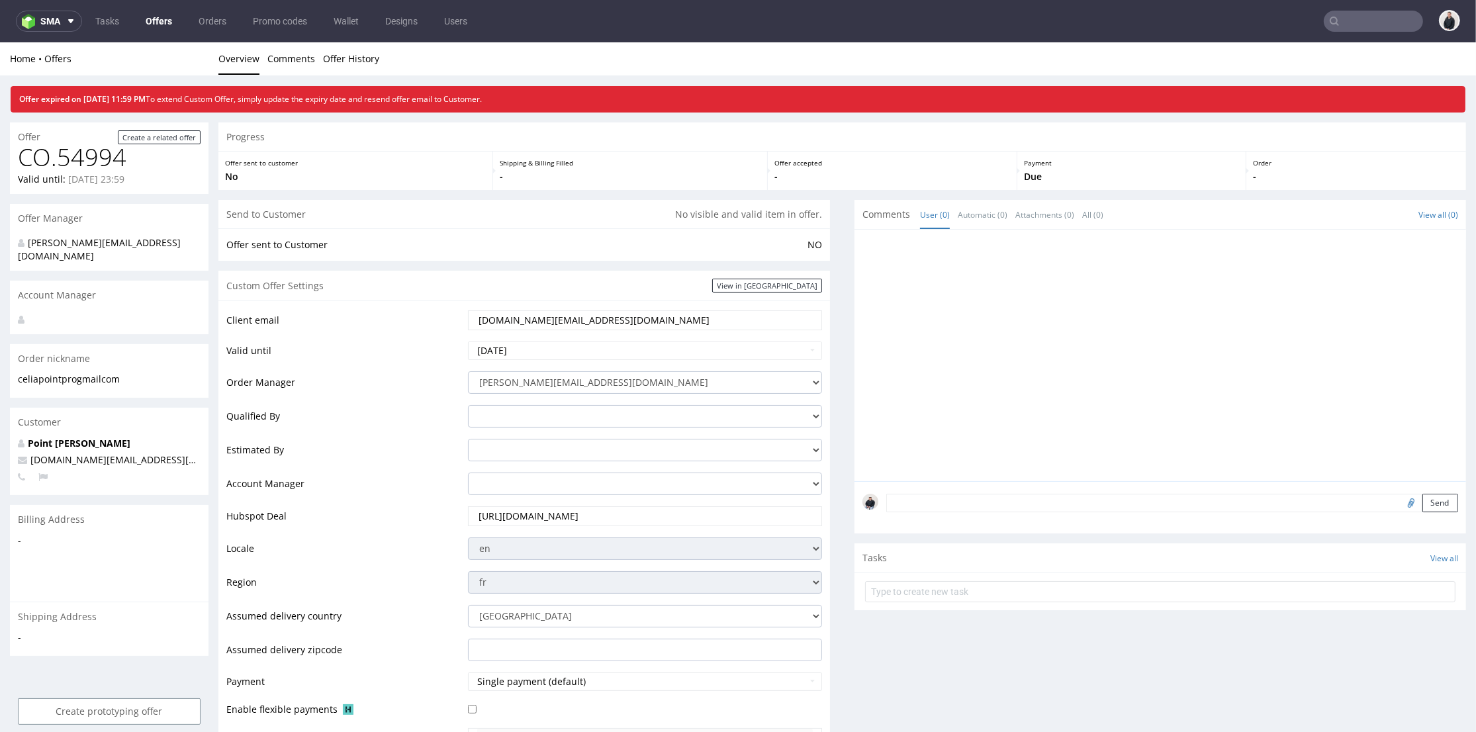
click at [167, 20] on link "Offers" at bounding box center [159, 21] width 42 height 21
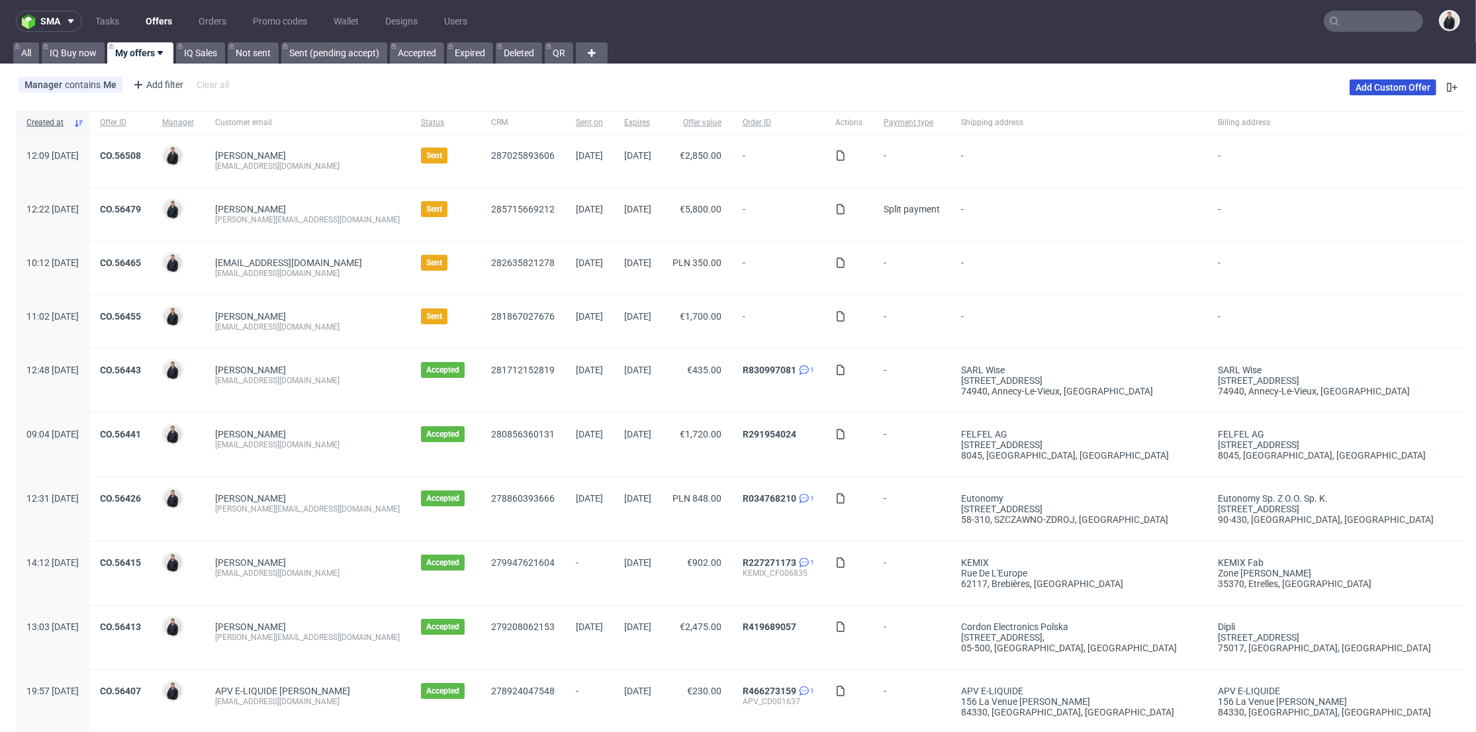
click at [1376, 79] on link "Add Custom Offer" at bounding box center [1392, 87] width 87 height 16
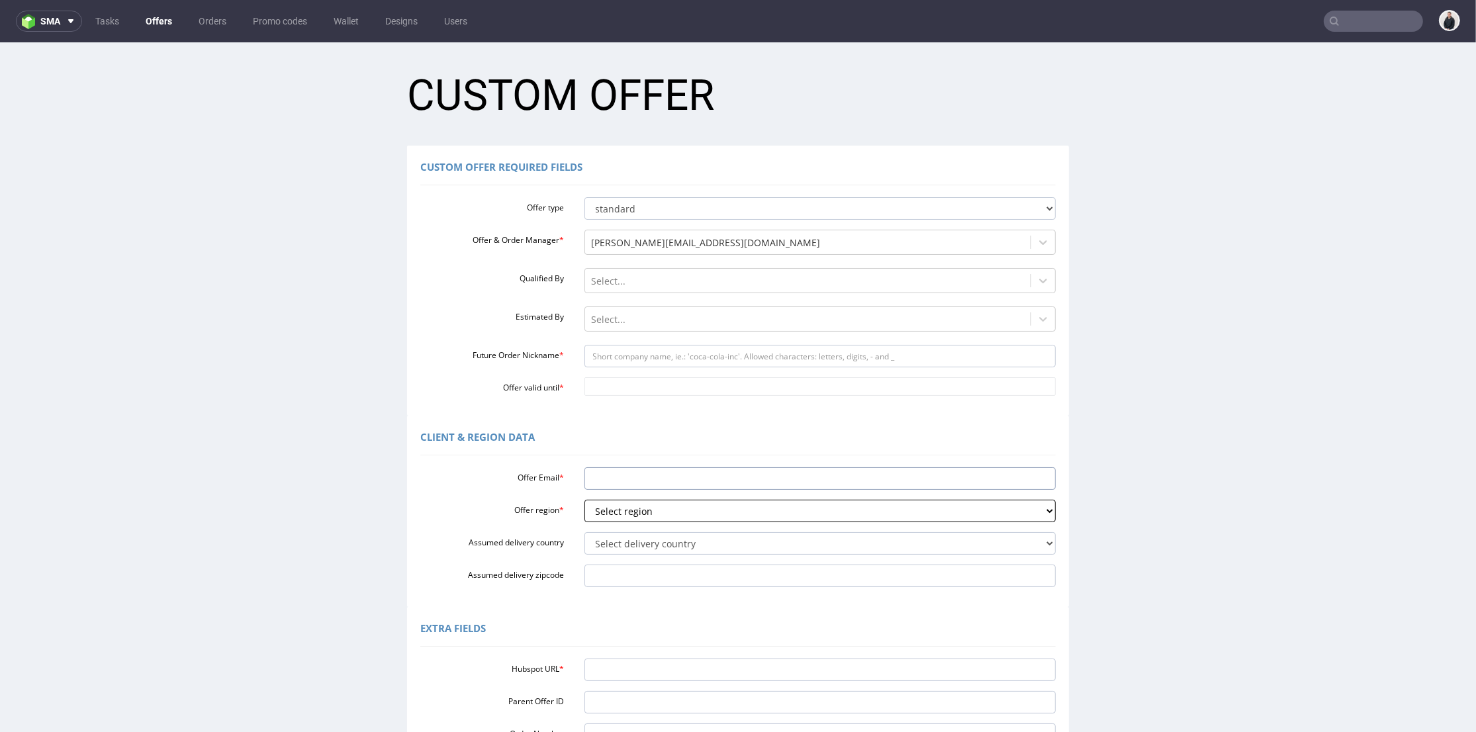
drag, startPoint x: 639, startPoint y: 484, endPoint x: 639, endPoint y: 502, distance: 17.2
click at [639, 484] on input "Offer Email *" at bounding box center [820, 478] width 472 height 22
paste input "[EMAIL_ADDRESS][DOMAIN_NAME]"
type input "[EMAIL_ADDRESS][DOMAIN_NAME]"
drag, startPoint x: 624, startPoint y: 515, endPoint x: 637, endPoint y: 520, distance: 13.6
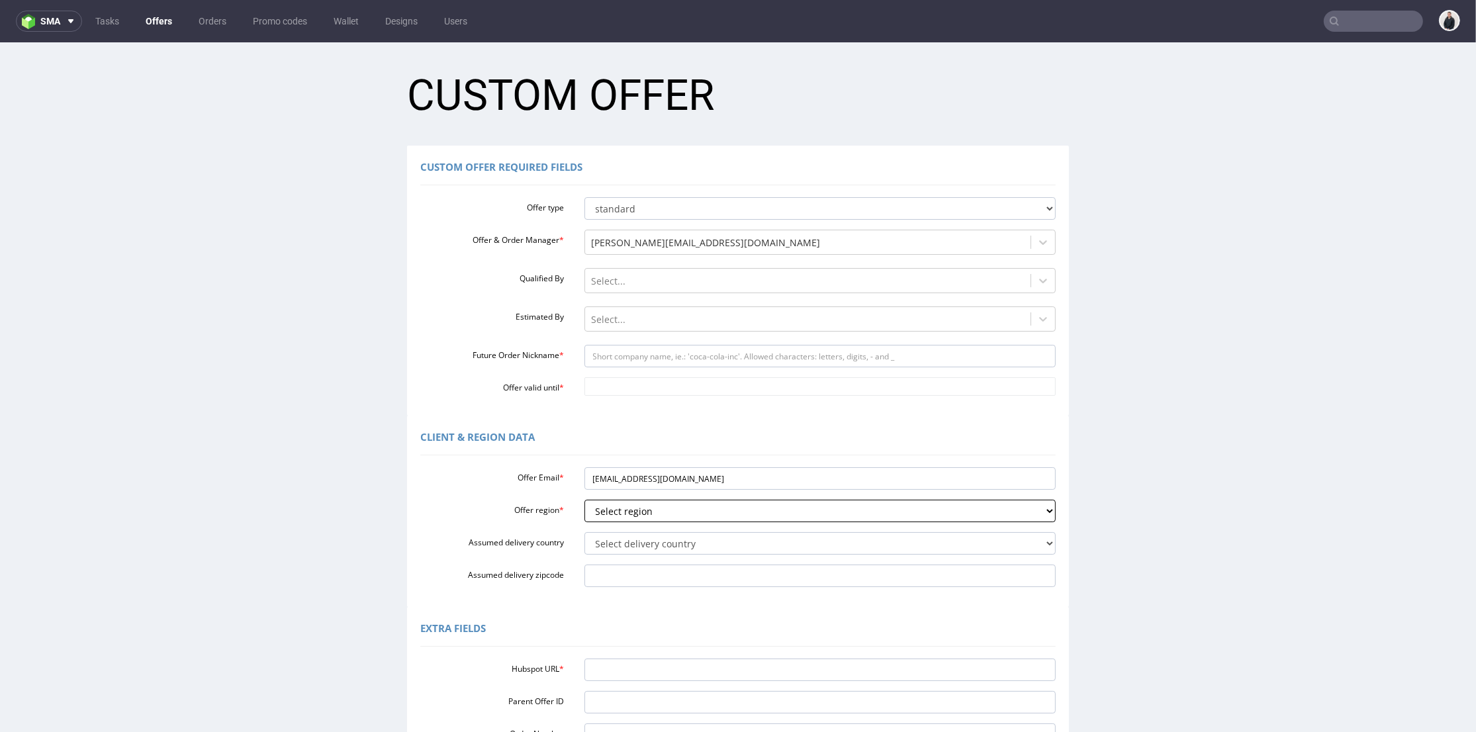
click at [624, 514] on select "Select region eu gb de pl fr it es" at bounding box center [820, 511] width 472 height 22
click at [634, 671] on input "Hubspot URL *" at bounding box center [820, 669] width 472 height 22
paste input "https://app-eu1.hubspot.com/contacts/25600958/record/0-3/291322727651"
type input "https://app-eu1.hubspot.com/contacts/25600958/record/0-3/291322727651"
click at [622, 512] on select "Select region eu gb de pl fr it es" at bounding box center [820, 511] width 472 height 22
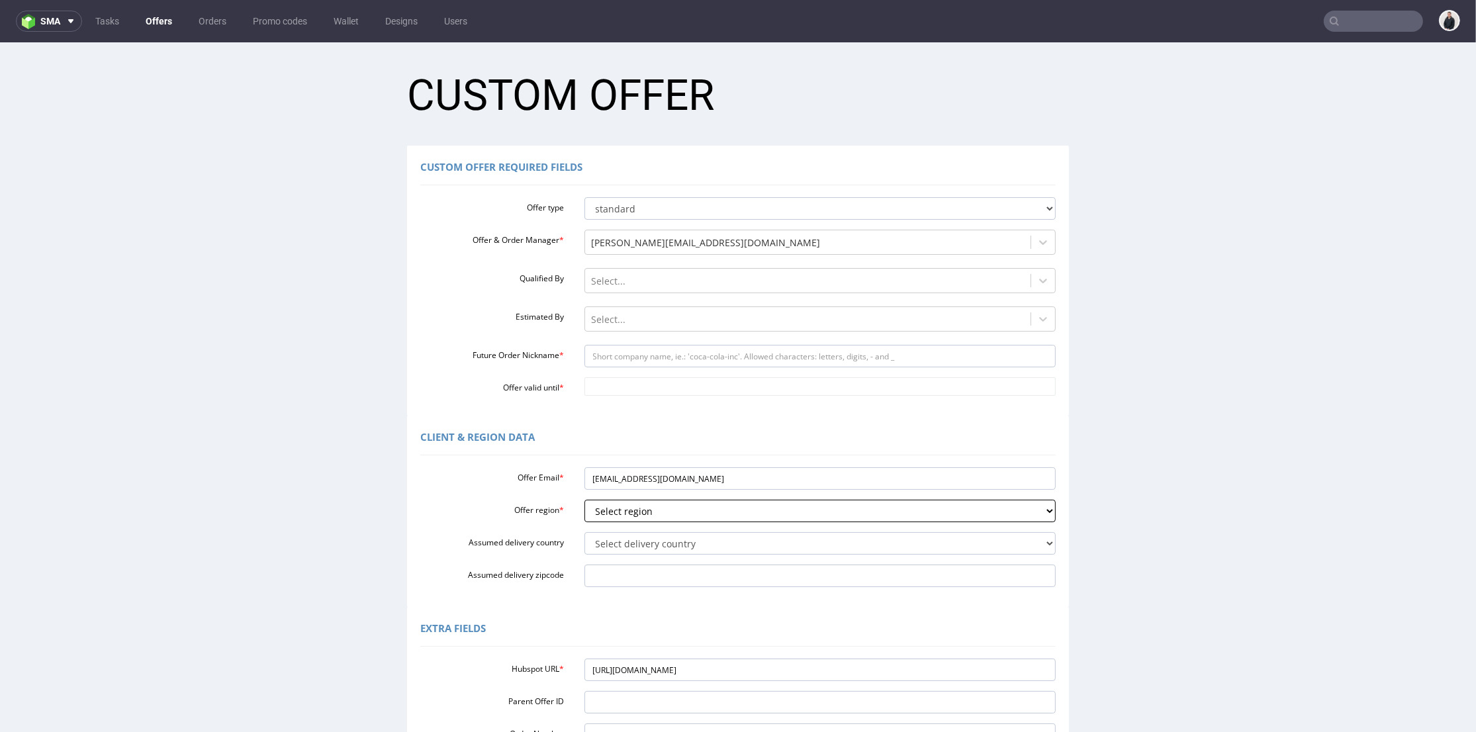
select select "fr"
click at [584, 500] on select "Select region eu gb de pl fr it es" at bounding box center [820, 511] width 472 height 22
click at [625, 544] on select "Select delivery country Andorra Afghanistan Anguilla Albania Armenia Antarctica…" at bounding box center [820, 543] width 472 height 22
select select "75"
click at [584, 532] on select "Select delivery country Andorra Afghanistan Anguilla Albania Armenia Antarctica…" at bounding box center [820, 543] width 472 height 22
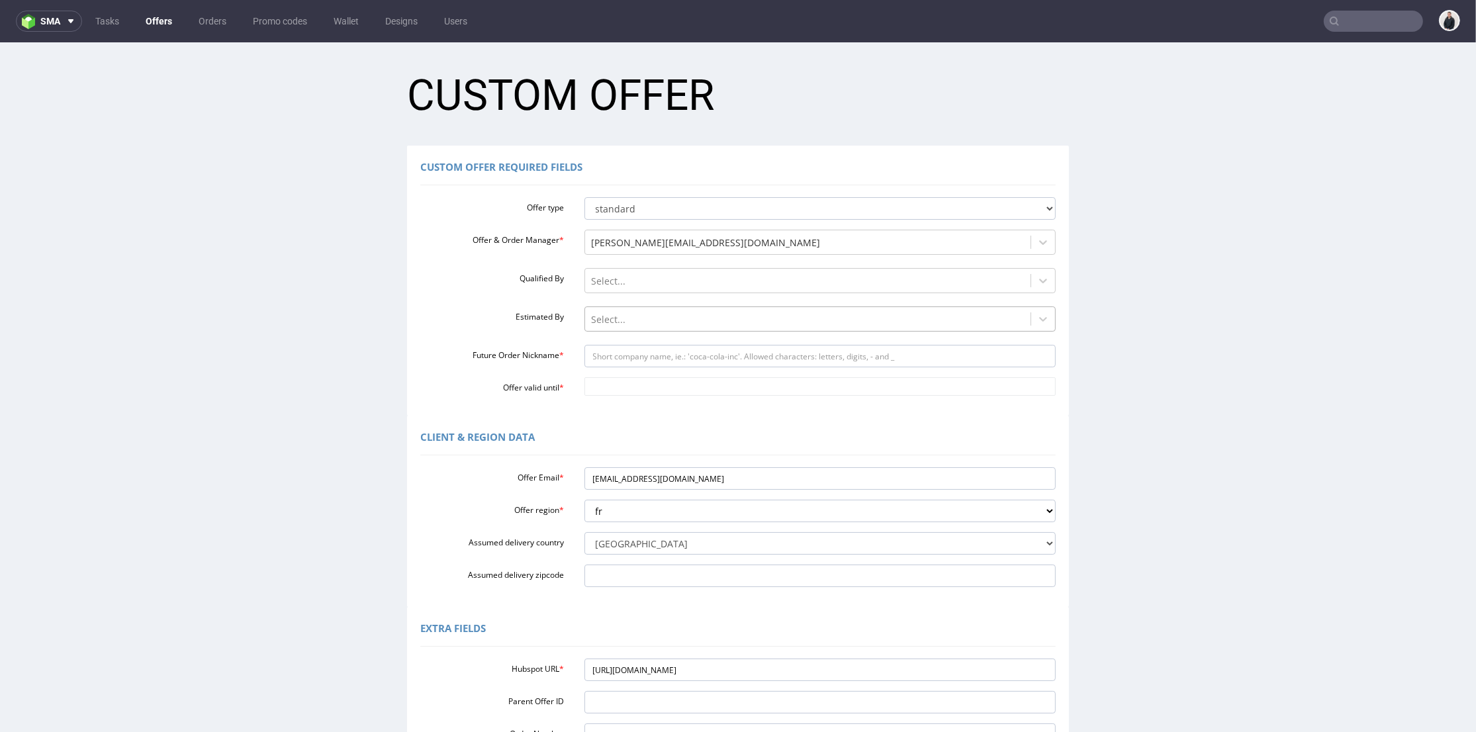
click at [621, 318] on div at bounding box center [808, 320] width 433 height 16
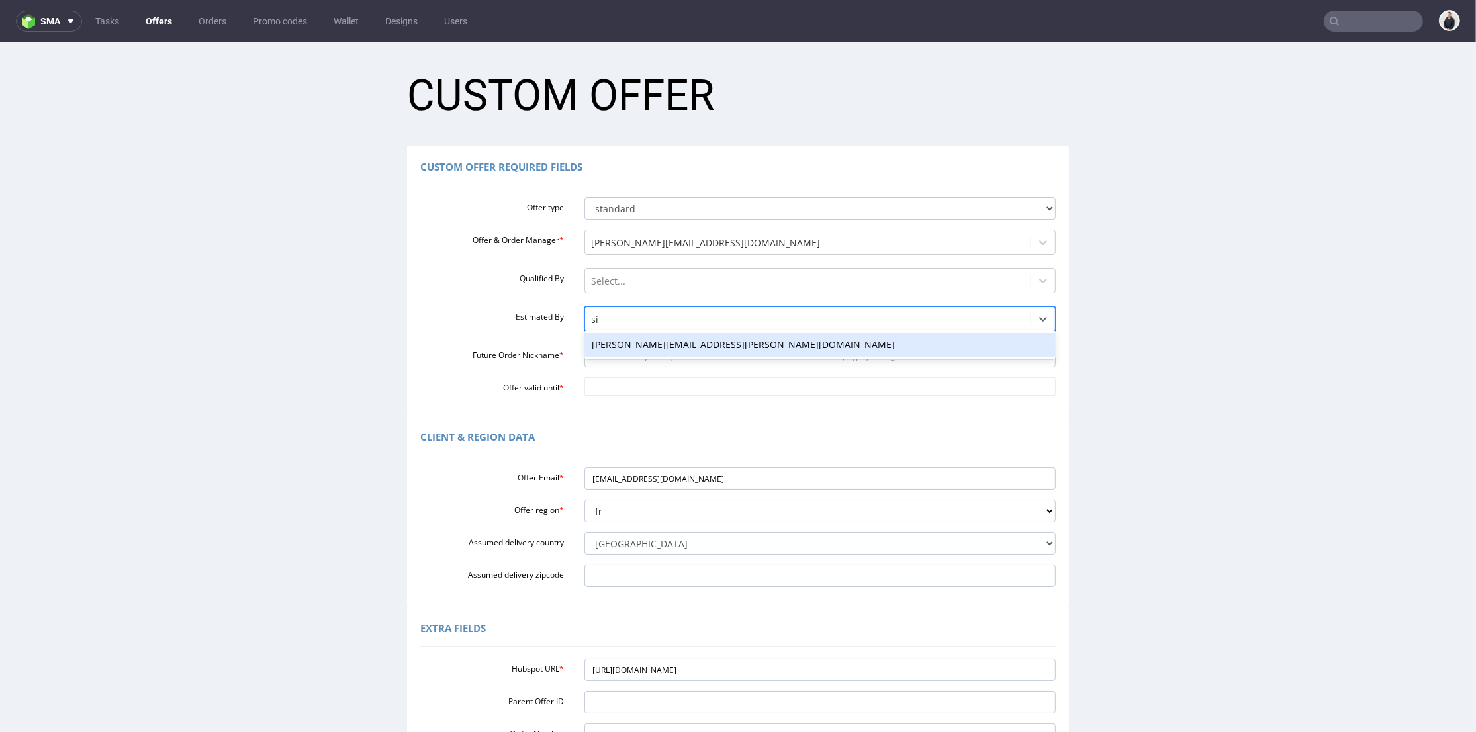
type input "sik"
click at [614, 347] on div "maciej.sikora@packhelp.com" at bounding box center [820, 345] width 472 height 24
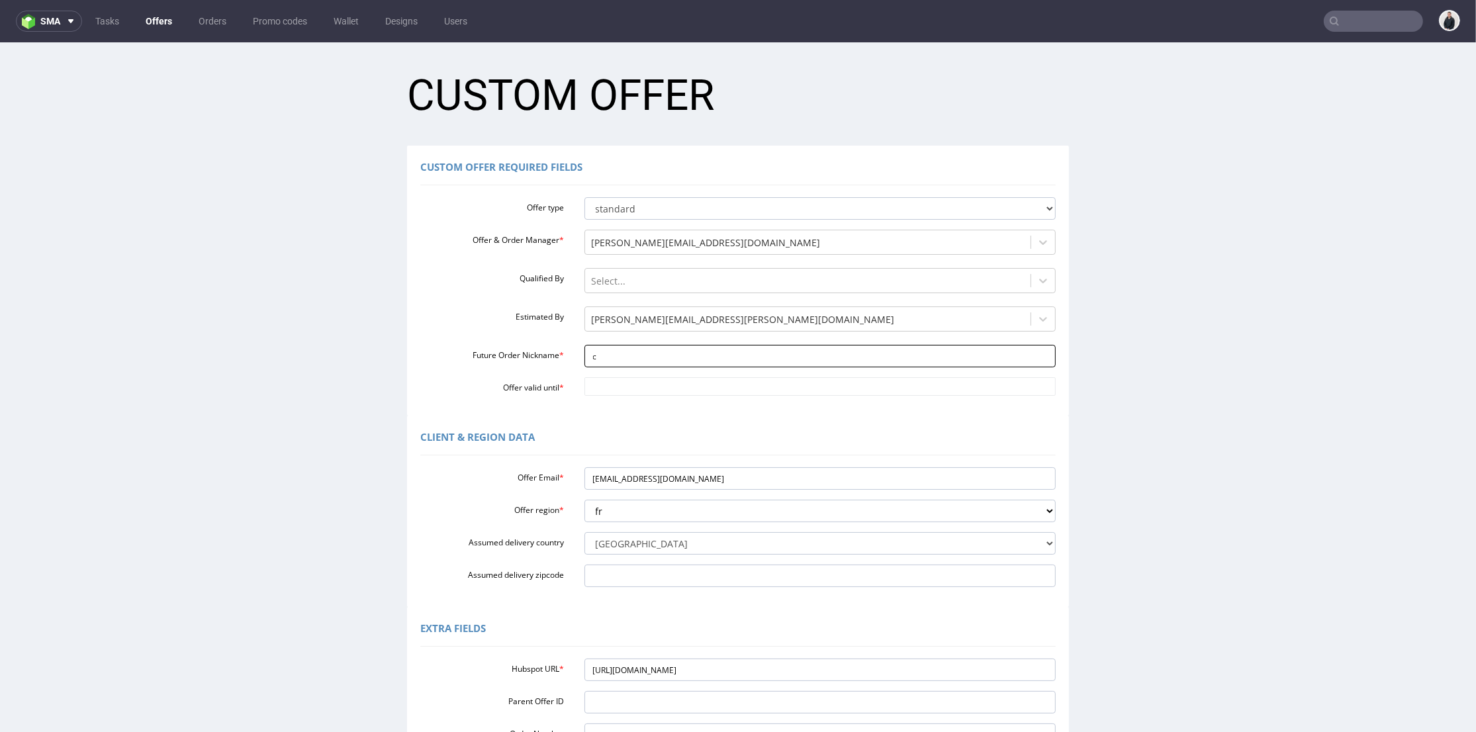
click at [636, 357] on input "c" at bounding box center [820, 356] width 472 height 22
type input "cassy"
click at [625, 391] on input "Offer valid until *" at bounding box center [820, 386] width 472 height 19
click at [707, 348] on td "30" at bounding box center [708, 347] width 20 height 20
type input "[DATE]"
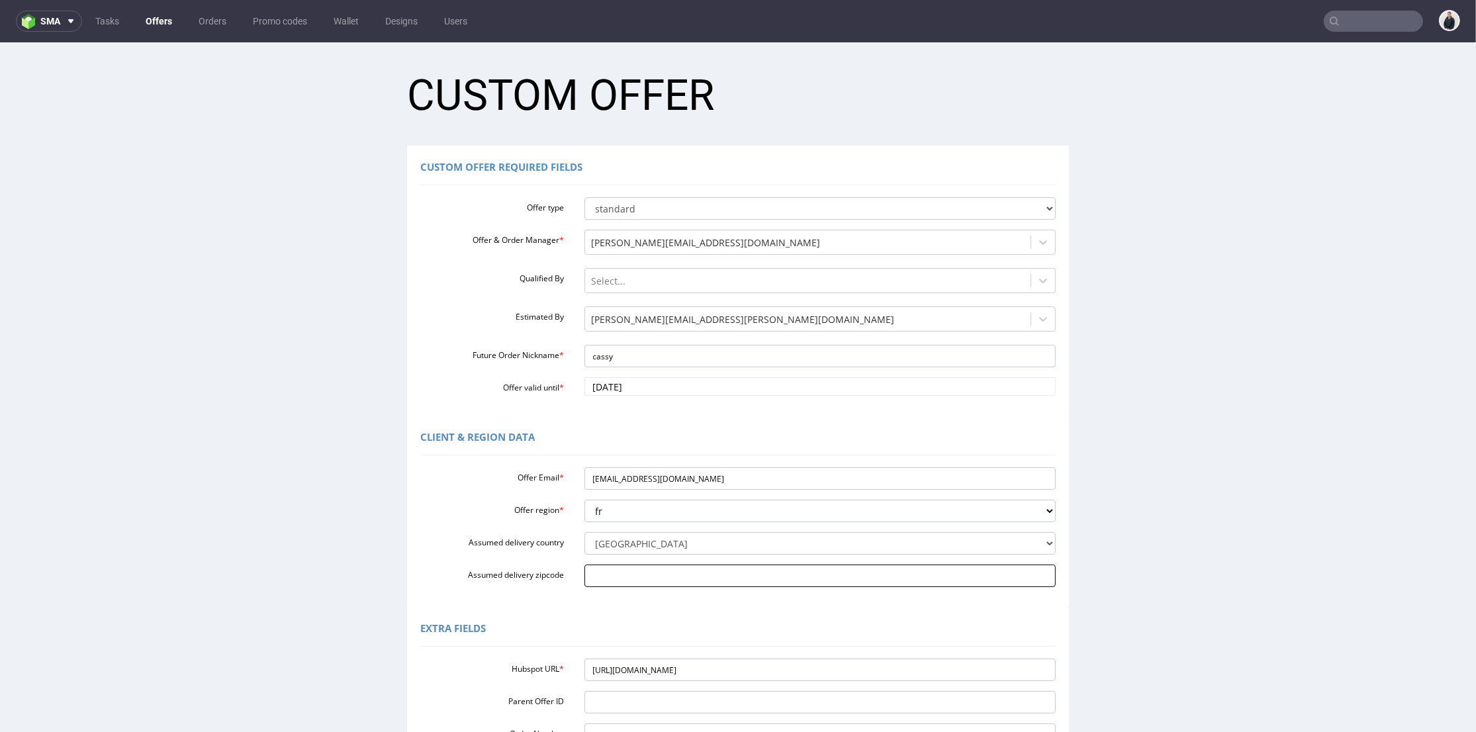
scroll to position [147, 0]
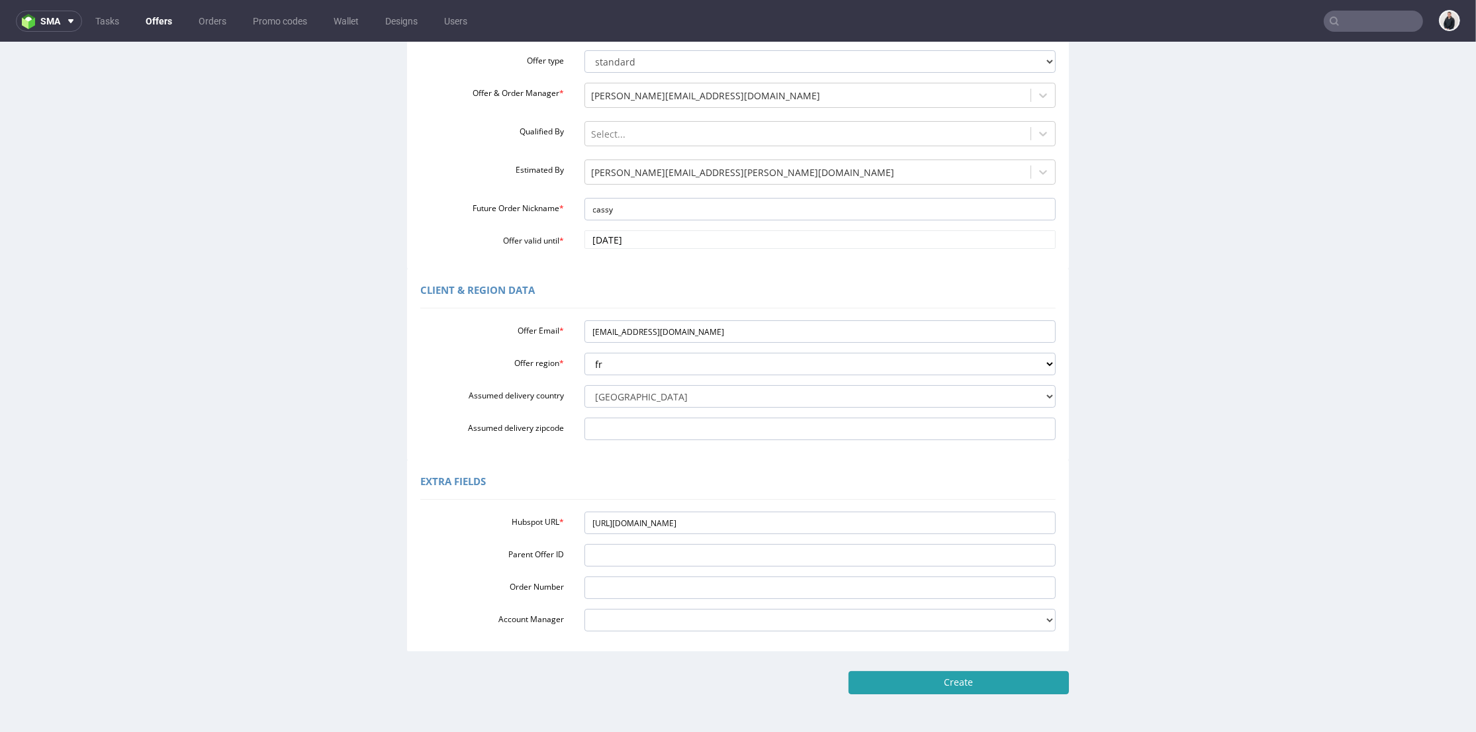
click at [911, 680] on input "Create" at bounding box center [958, 682] width 220 height 22
type input "Please wait..."
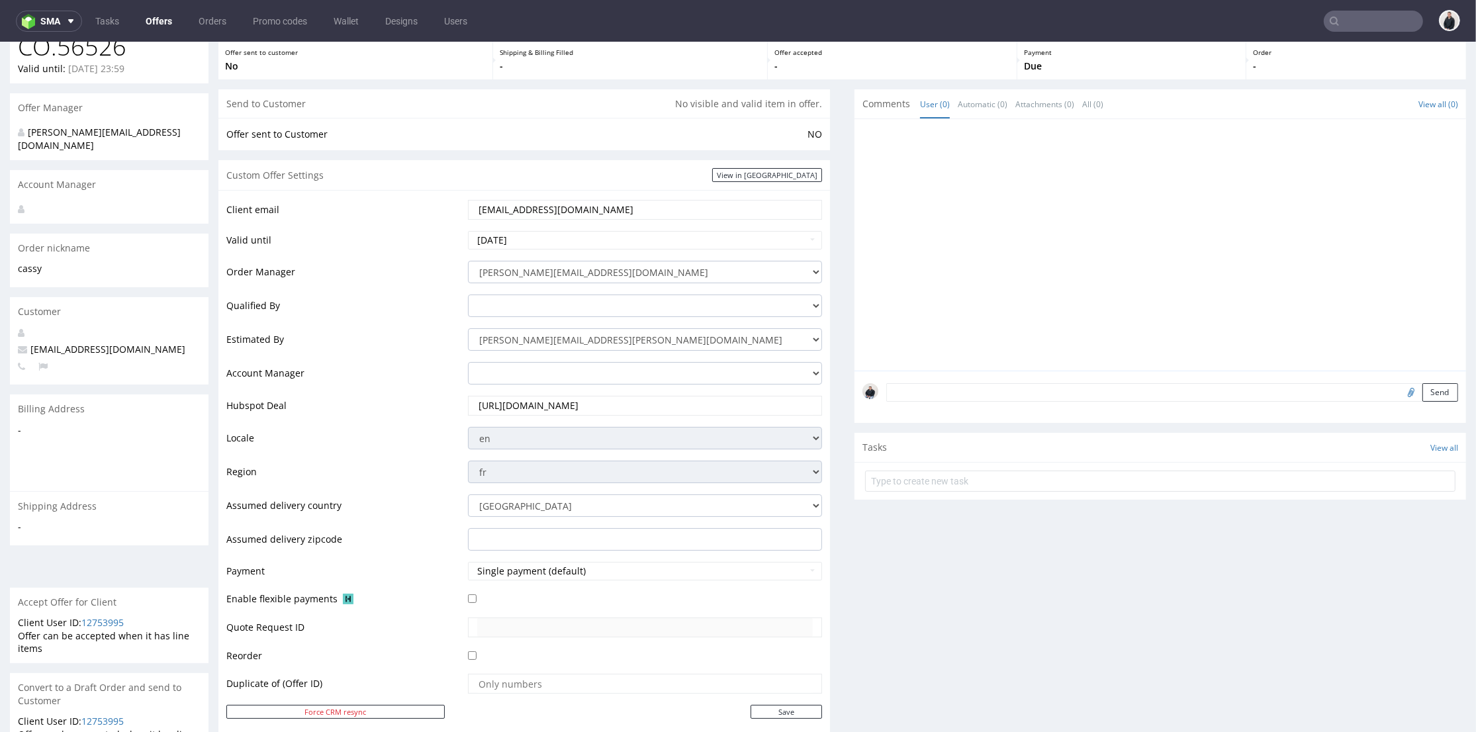
scroll to position [441, 0]
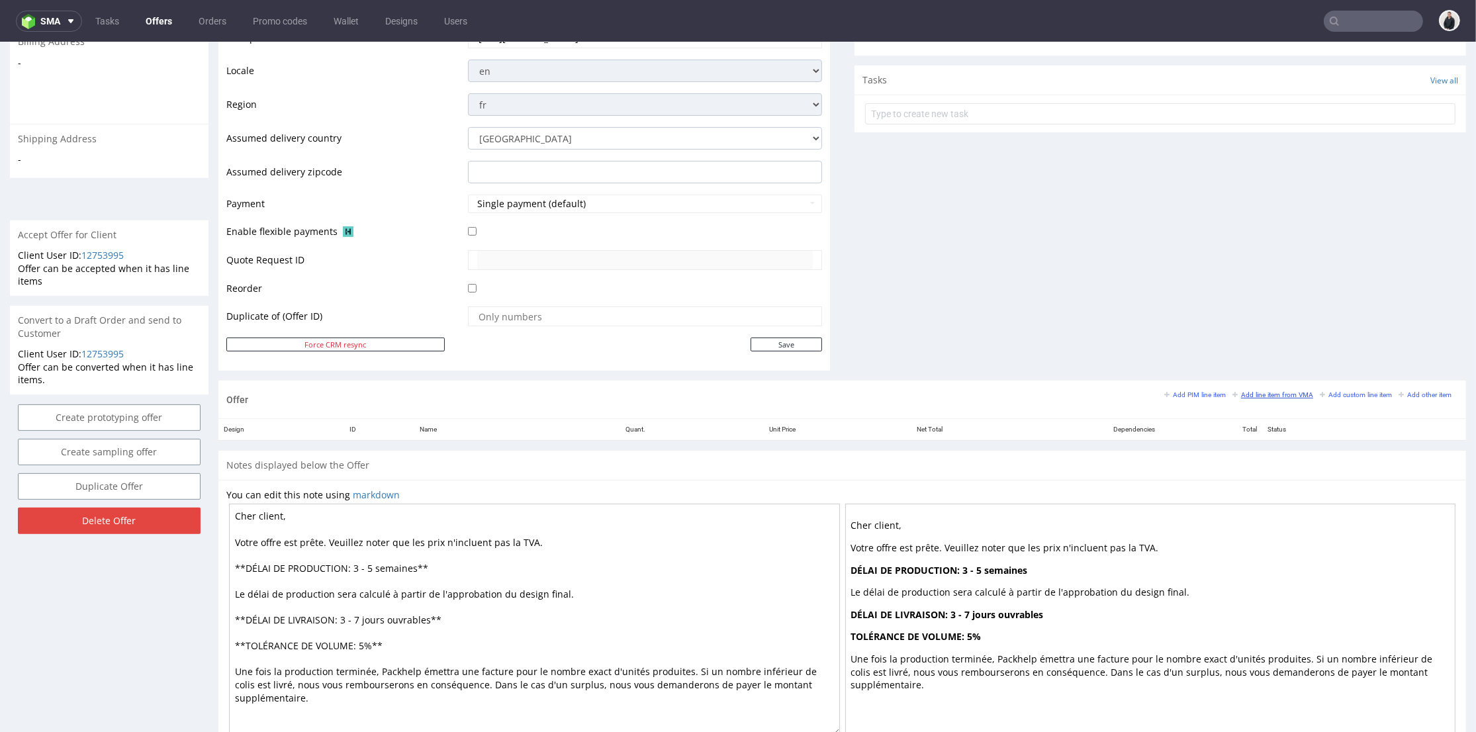
click at [1232, 396] on small "Add line item from VMA" at bounding box center [1272, 394] width 81 height 7
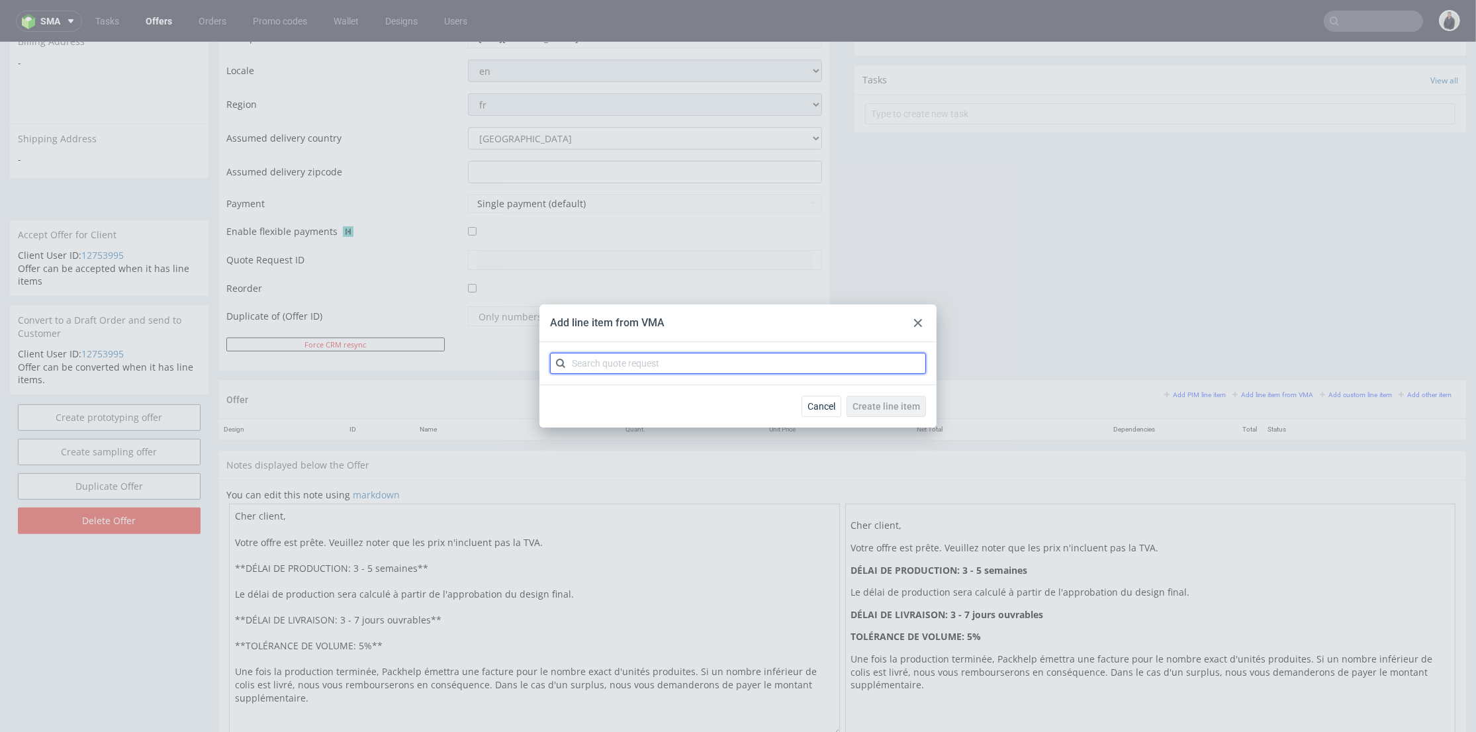
click at [700, 369] on input "text" at bounding box center [738, 363] width 376 height 21
type input "cbcb"
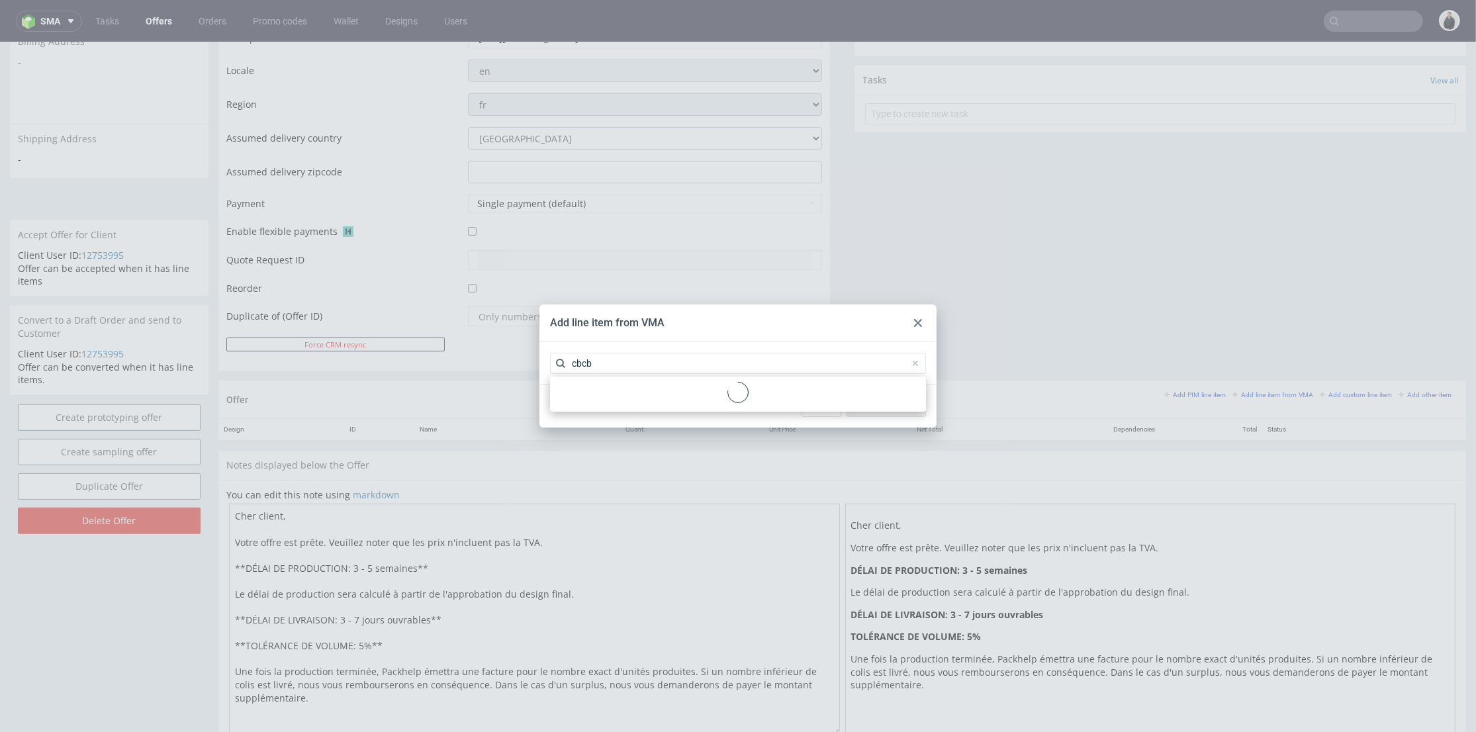
click at [619, 399] on div at bounding box center [737, 394] width 365 height 24
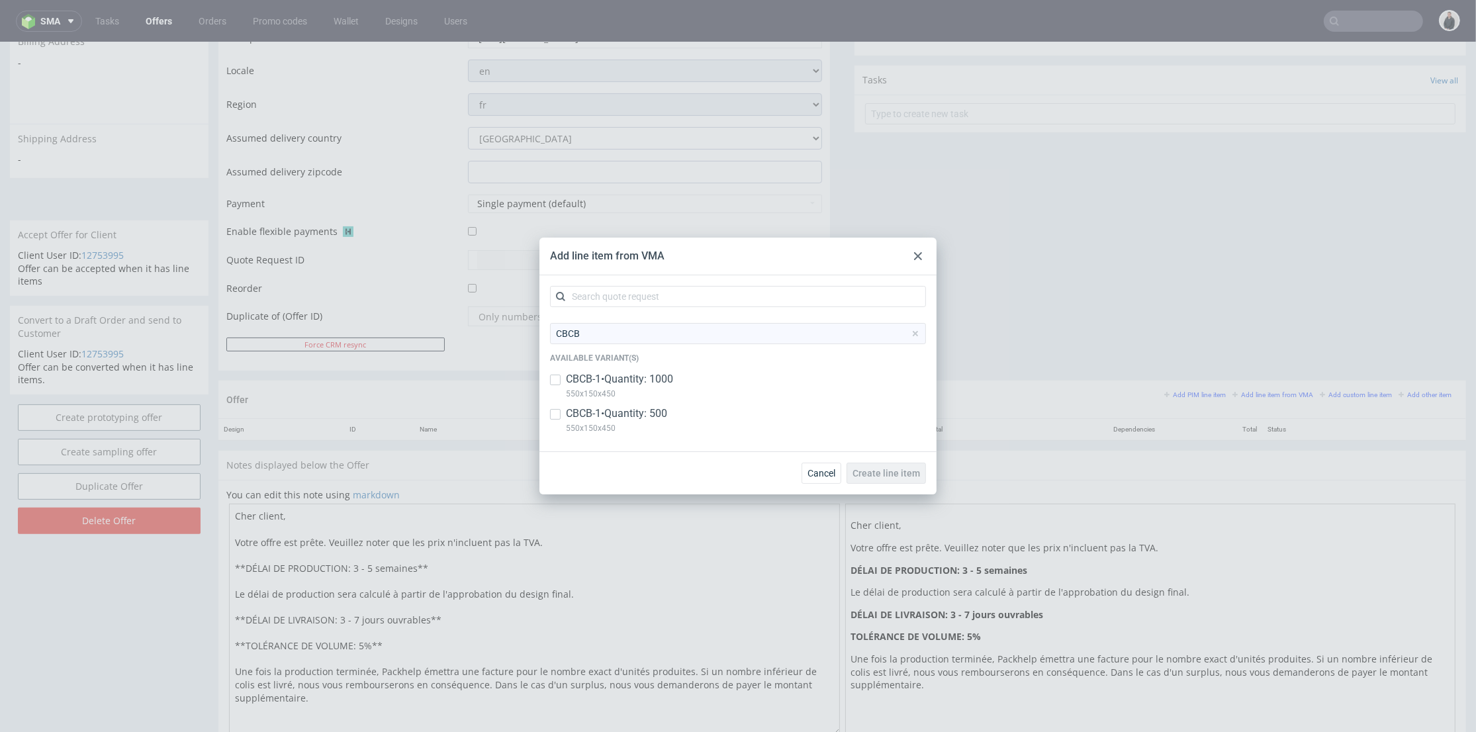
click at [641, 418] on p "CBCB-1 • Quantity: 500" at bounding box center [616, 413] width 101 height 15
checkbox input "true"
click at [645, 391] on p "550x150x450" at bounding box center [619, 393] width 107 height 15
checkbox input "true"
drag, startPoint x: 621, startPoint y: 428, endPoint x: 549, endPoint y: 430, distance: 71.5
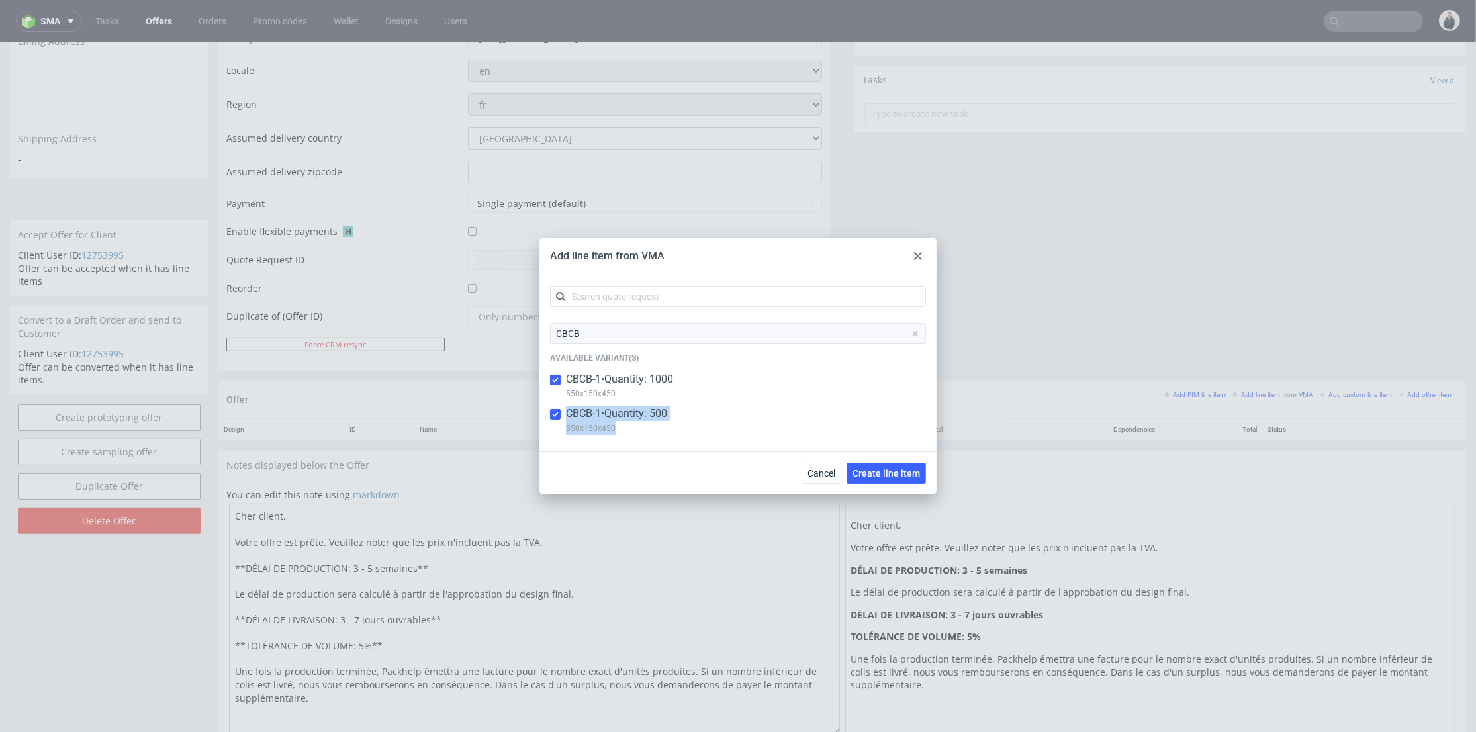
click at [550, 431] on div "CBCB-1 • Quantity: 500 550x150x450" at bounding box center [738, 423] width 376 height 34
click at [613, 447] on div "CBCB Available variant(s) CBCB-1 • Quantity: 1000 550x150x450 CBCB-1 • Quantity…" at bounding box center [737, 363] width 397 height 176
click at [647, 416] on p "CBCB-1 • Quantity: 500" at bounding box center [616, 413] width 101 height 15
checkbox input "true"
click at [879, 464] on button "Create line item" at bounding box center [885, 473] width 79 height 21
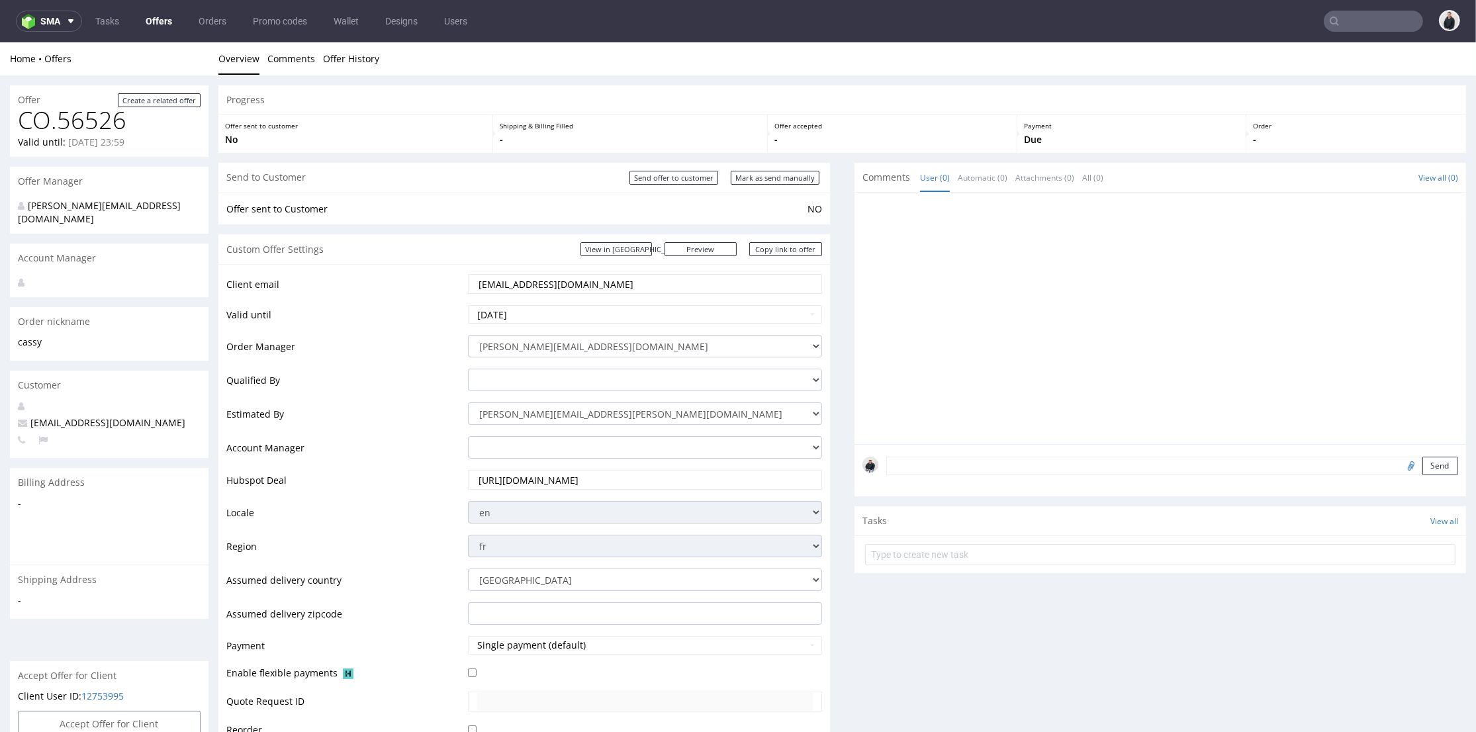
scroll to position [514, 0]
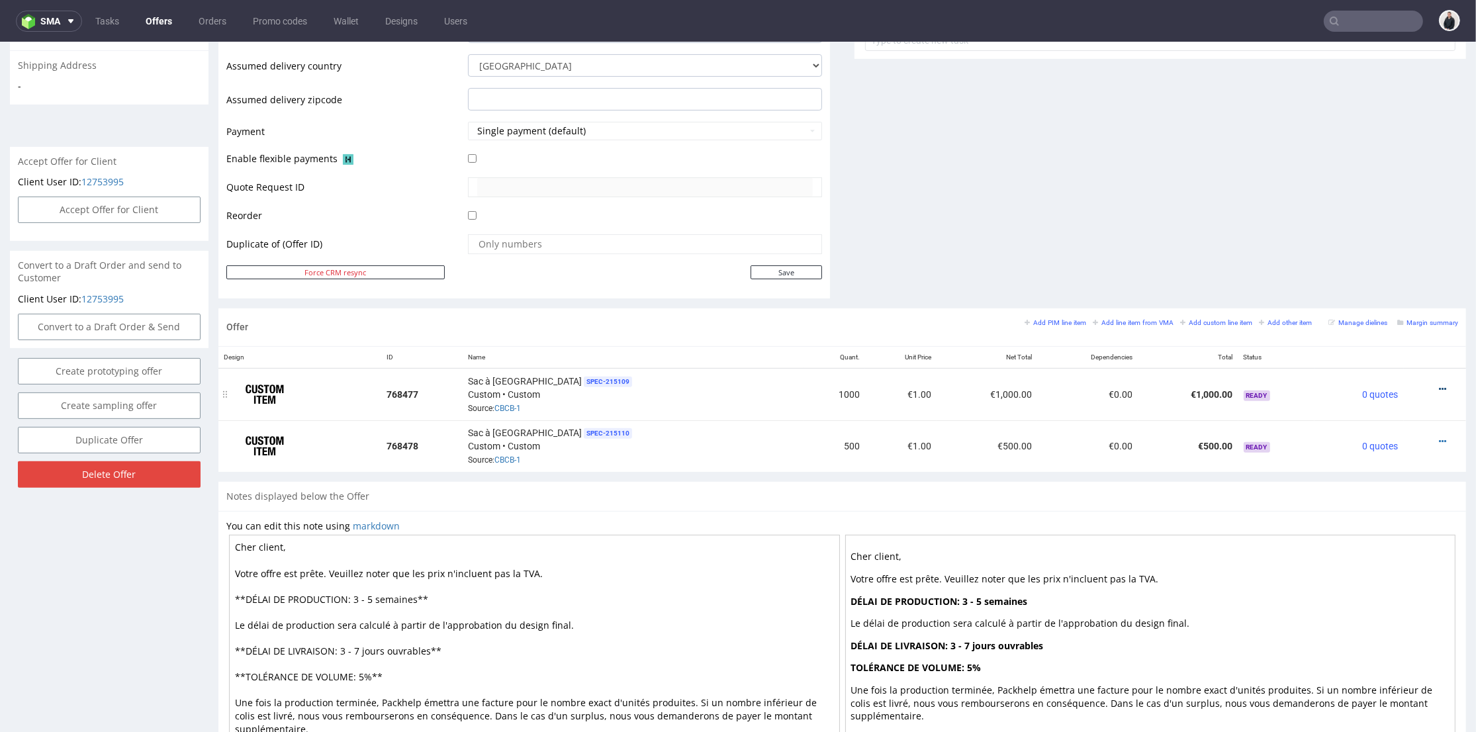
click at [1439, 385] on icon at bounding box center [1442, 388] width 7 height 9
click at [1403, 214] on span "Edit item specification" at bounding box center [1382, 218] width 107 height 13
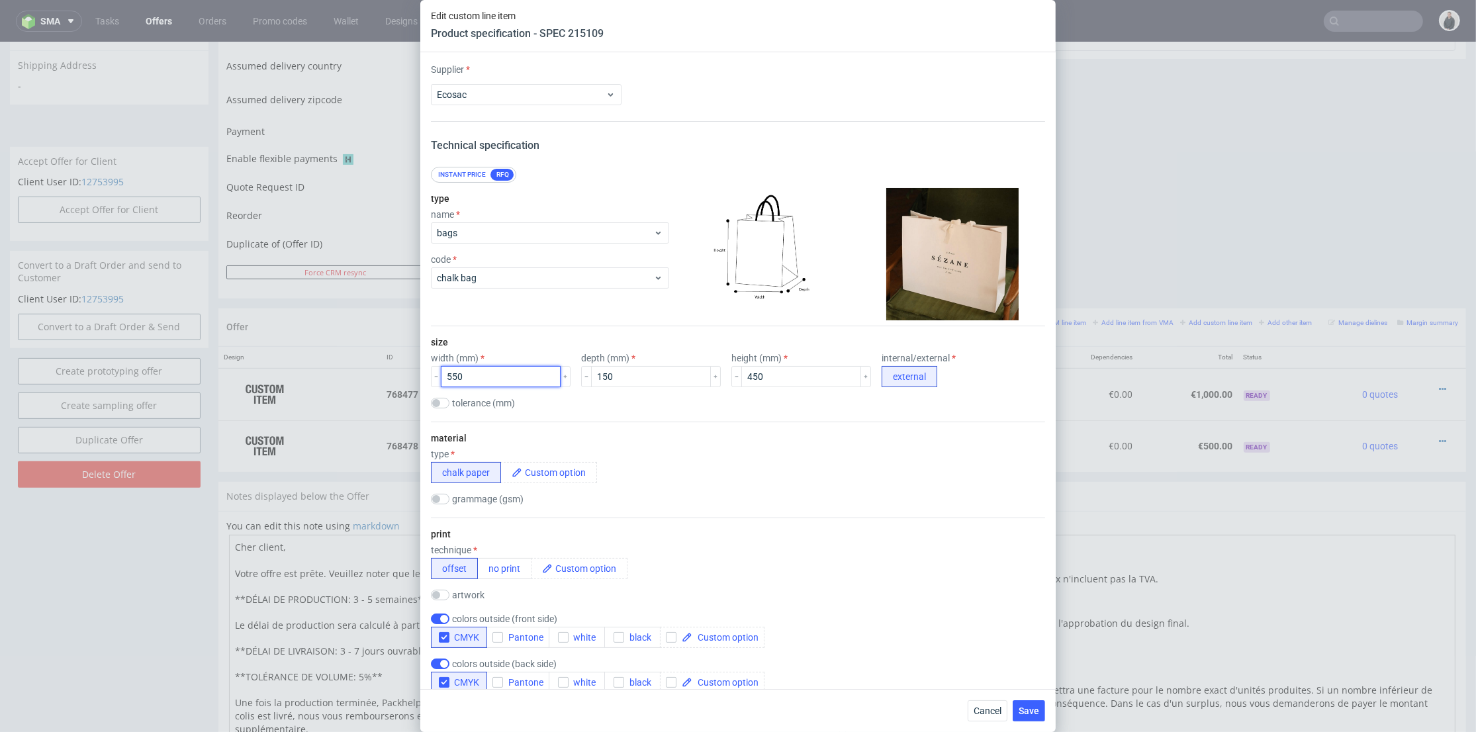
click at [454, 375] on input "550" at bounding box center [501, 376] width 120 height 21
click at [453, 375] on input "550" at bounding box center [501, 376] width 120 height 21
click at [454, 371] on input "550" at bounding box center [501, 376] width 120 height 21
type input "540"
drag, startPoint x: 601, startPoint y: 373, endPoint x: 700, endPoint y: 363, distance: 99.8
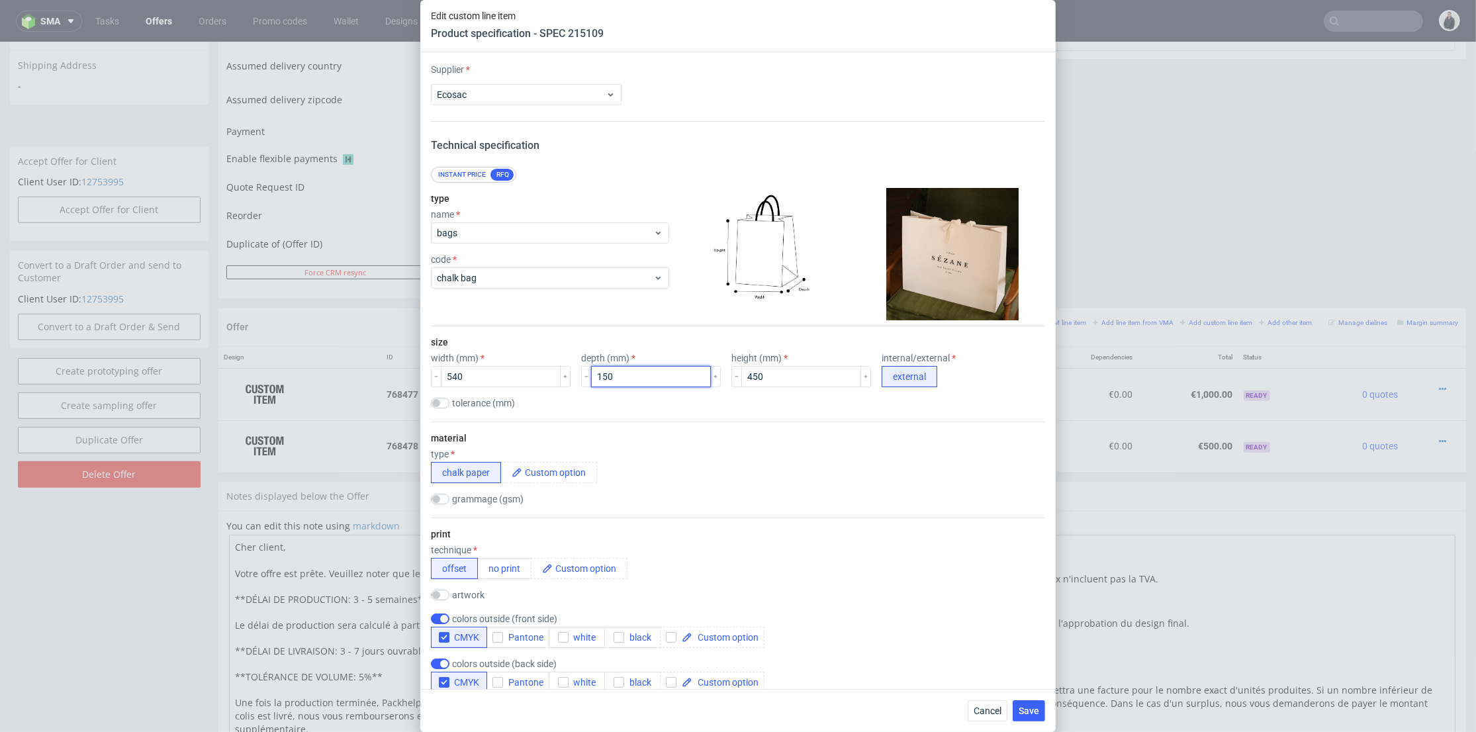
click at [598, 372] on input "150" at bounding box center [651, 376] width 120 height 21
type input "140"
click at [742, 372] on input "450" at bounding box center [801, 376] width 120 height 21
type input "440"
click at [815, 425] on div "material type chalk paper grammage (gsm)" at bounding box center [738, 470] width 614 height 96
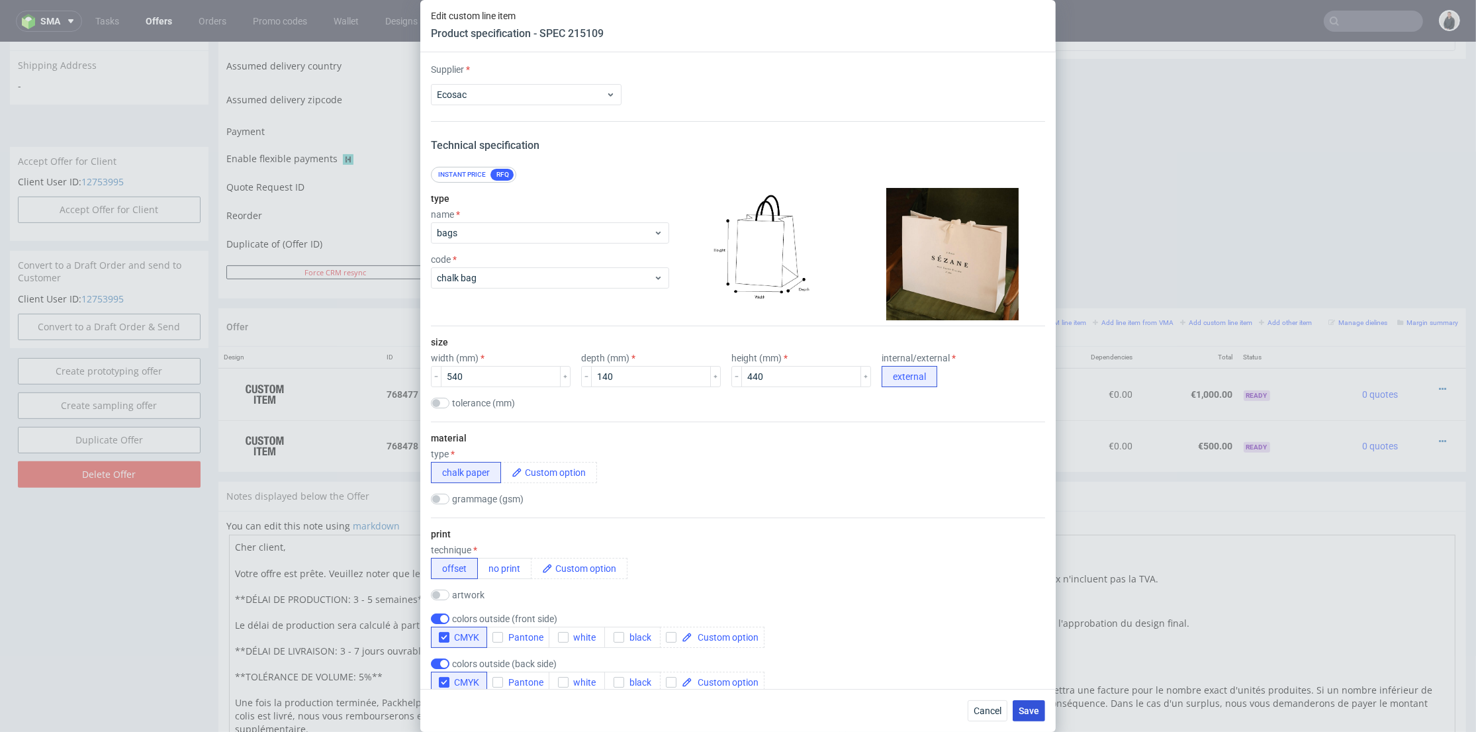
click at [1040, 711] on button "Save" at bounding box center [1028, 710] width 32 height 21
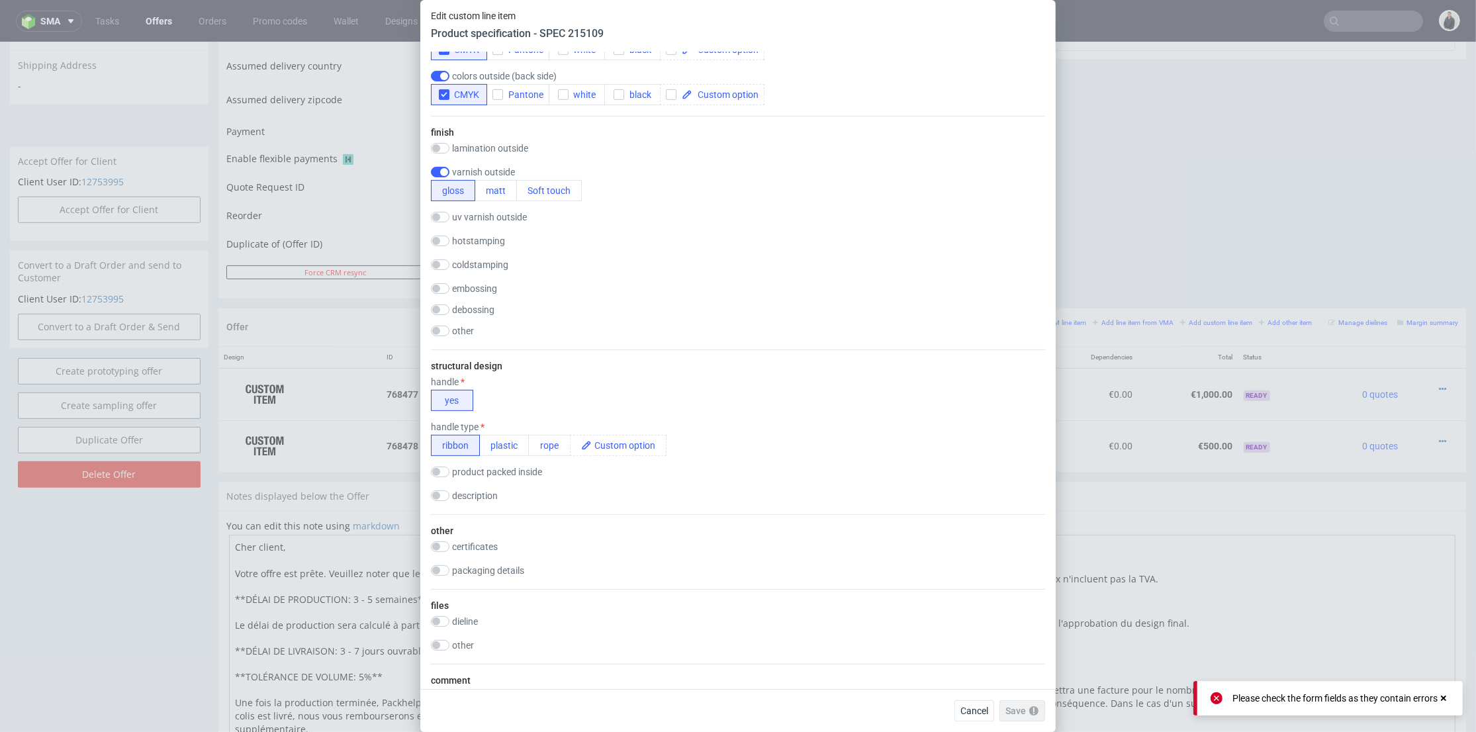
scroll to position [1029, 0]
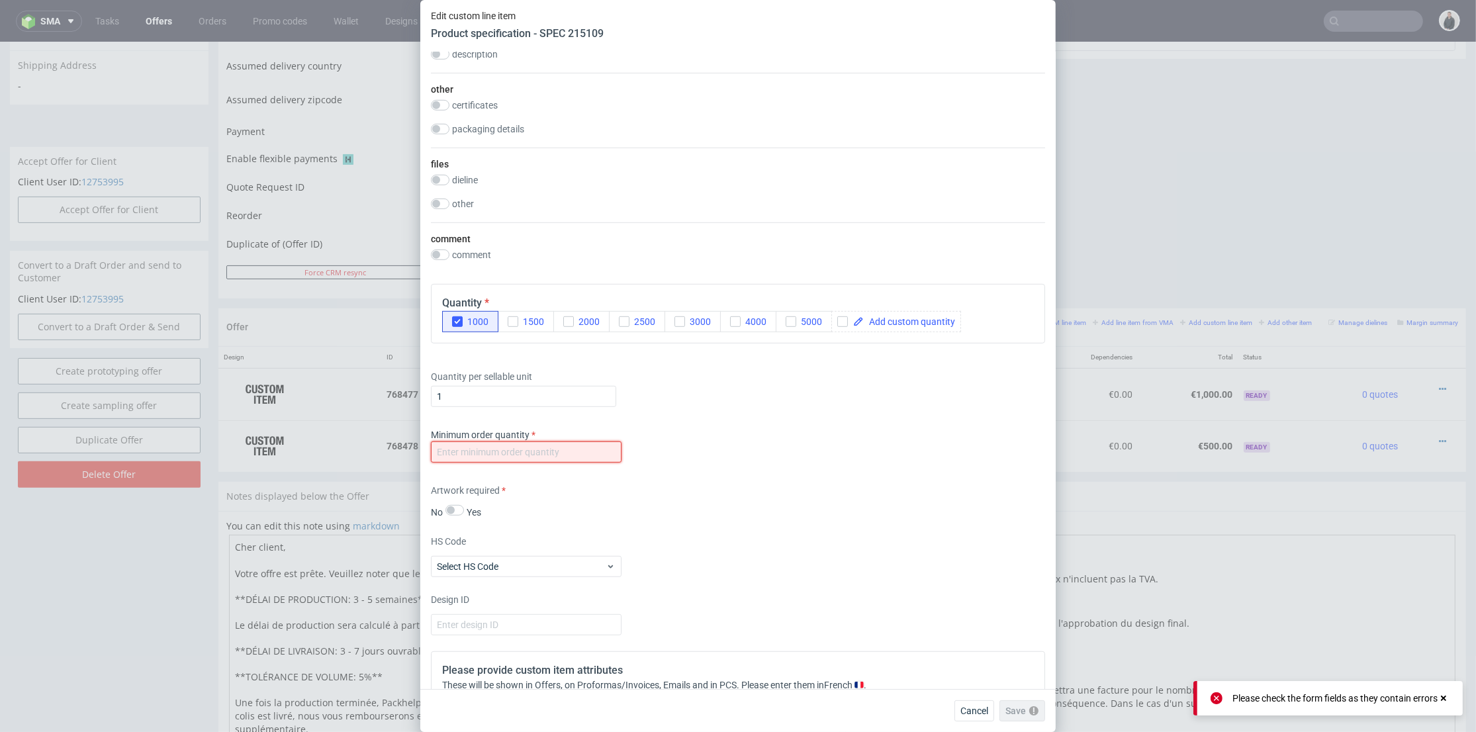
click at [502, 446] on input "number" at bounding box center [526, 451] width 191 height 21
type input "1"
click at [1032, 708] on span "Save" at bounding box center [1028, 710] width 21 height 9
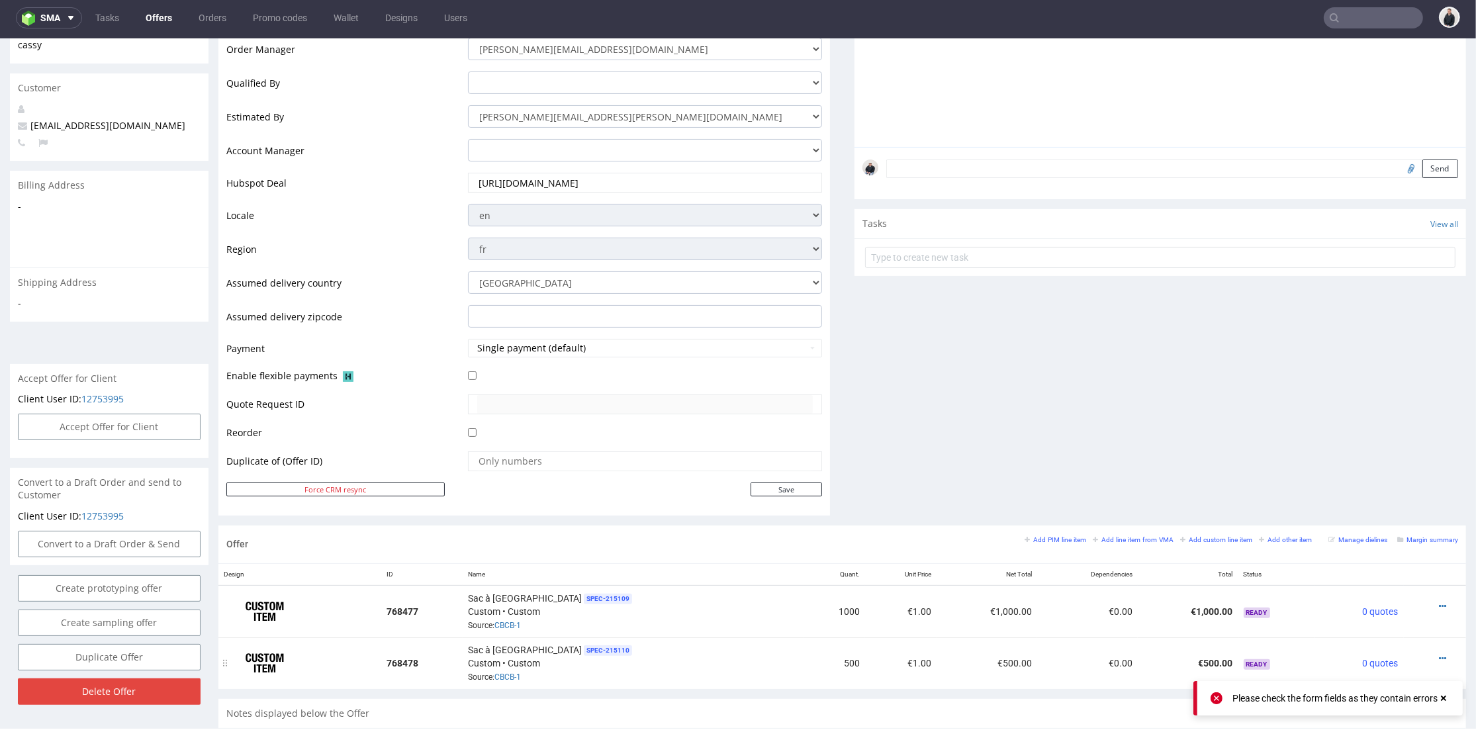
scroll to position [367, 0]
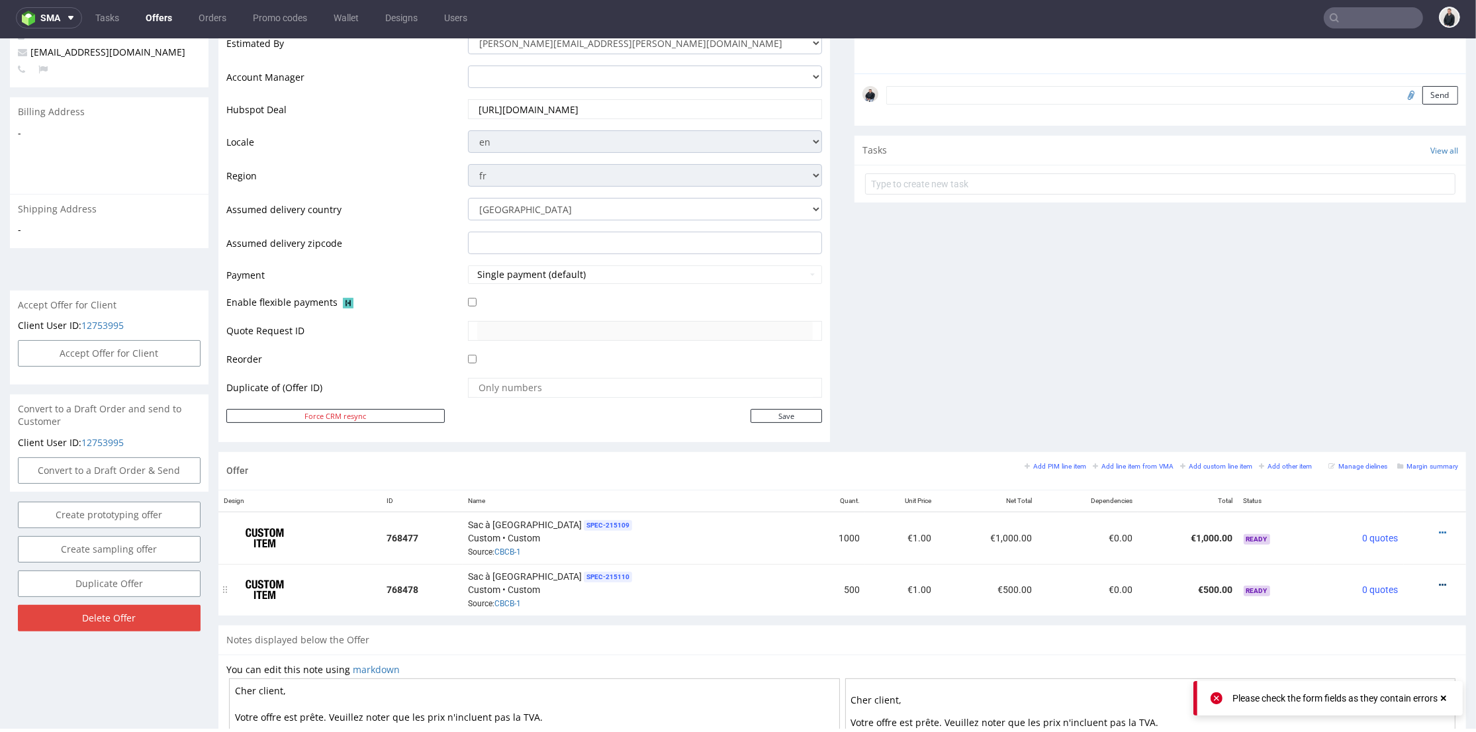
click at [1439, 580] on icon at bounding box center [1442, 584] width 7 height 9
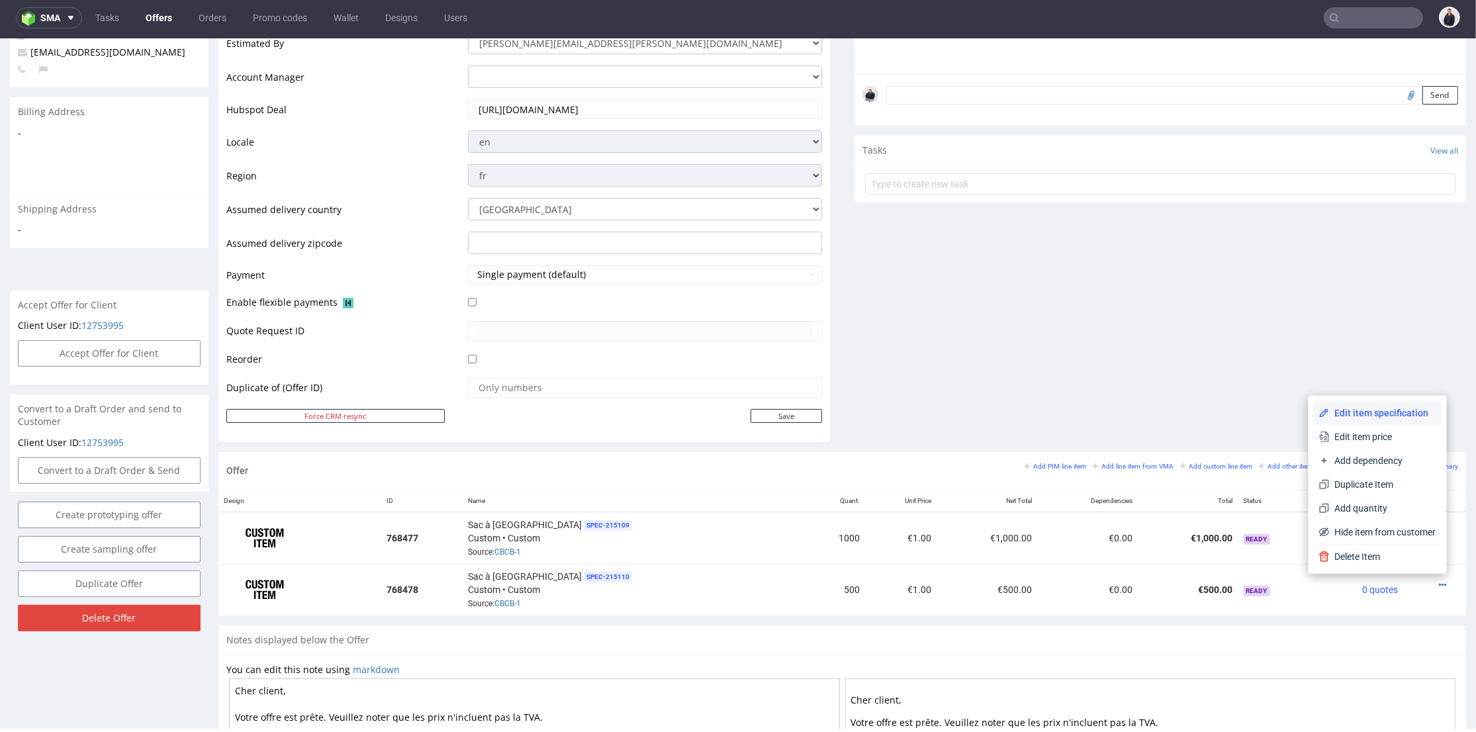
click at [1363, 403] on li "Edit item specification" at bounding box center [1378, 413] width 128 height 24
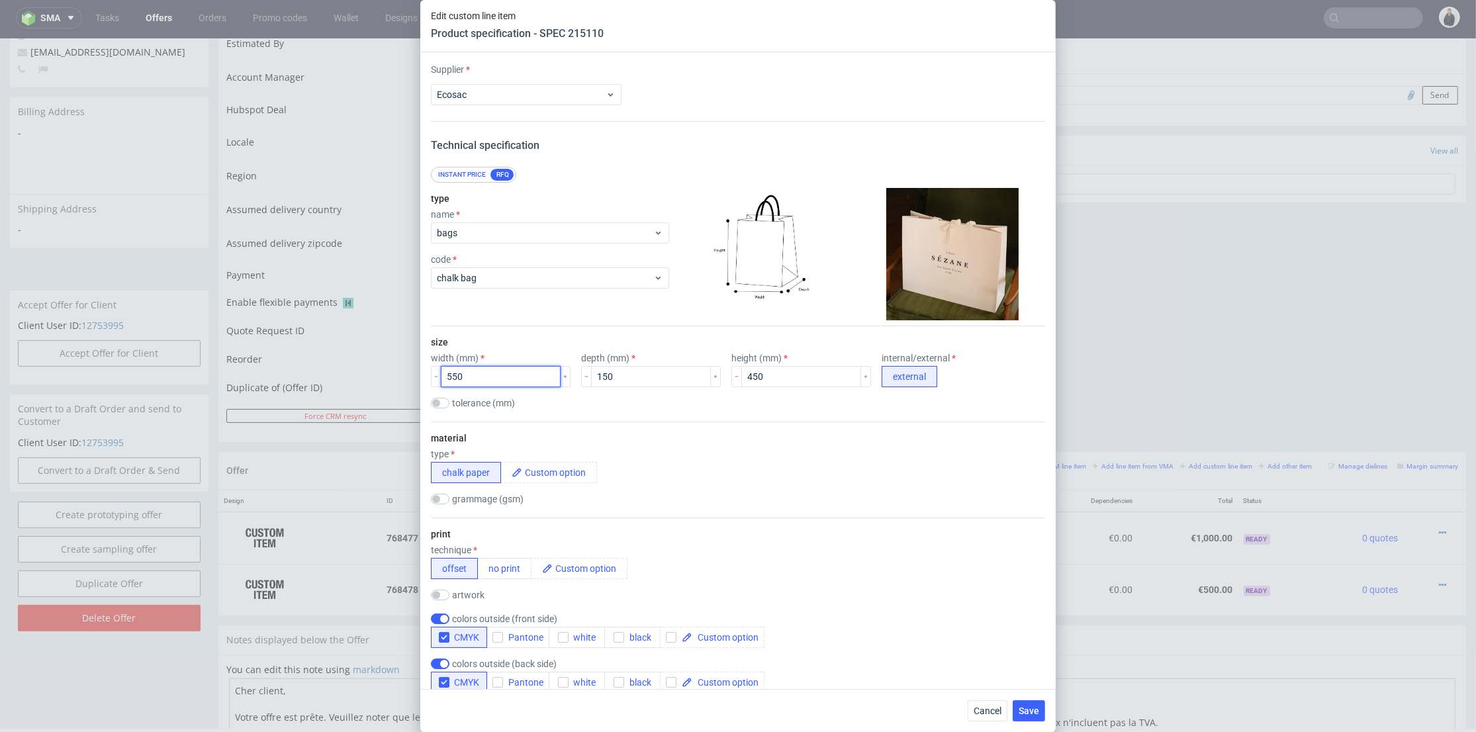
drag, startPoint x: 454, startPoint y: 373, endPoint x: 471, endPoint y: 367, distance: 18.2
click at [455, 371] on input "550" at bounding box center [501, 376] width 120 height 21
type input "540"
click at [597, 374] on input "150" at bounding box center [651, 376] width 120 height 21
type input "140"
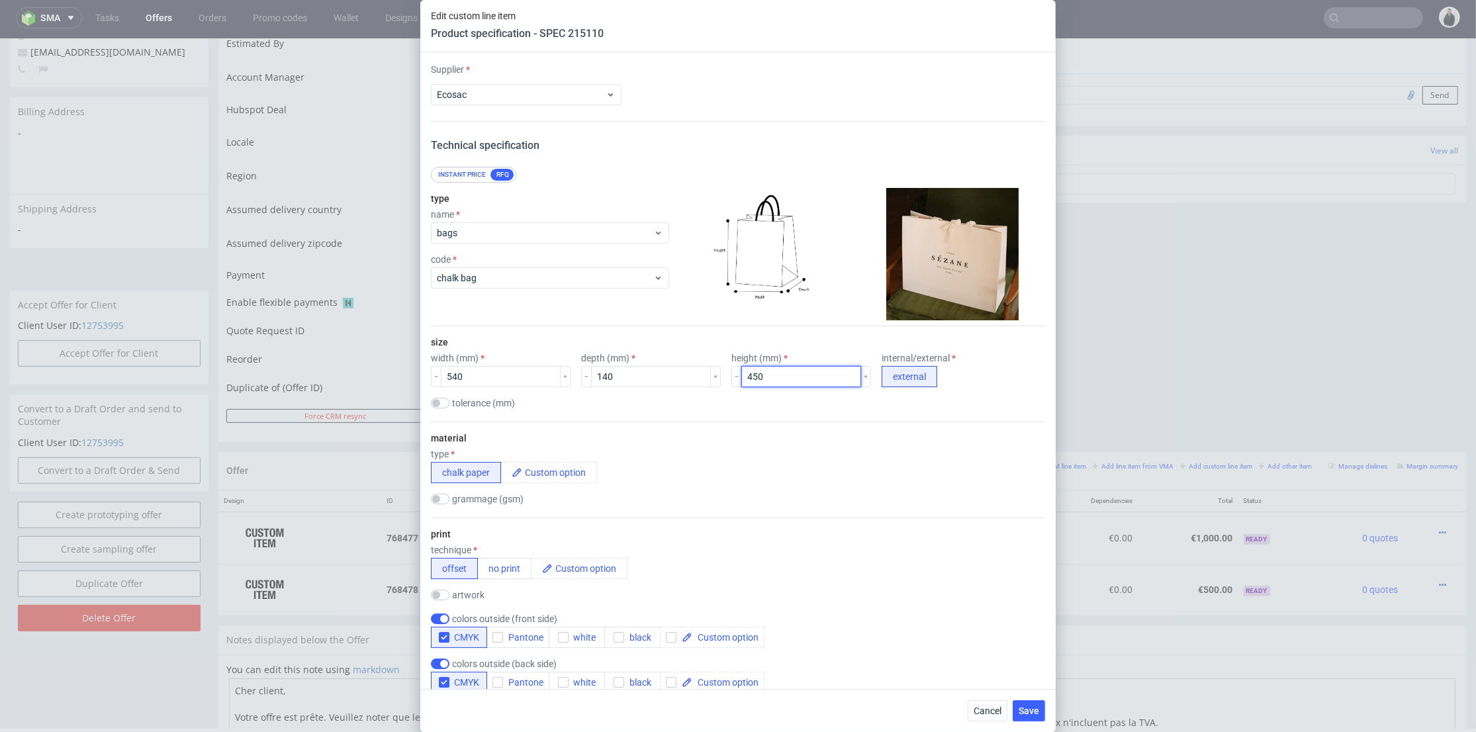
drag, startPoint x: 745, startPoint y: 371, endPoint x: 830, endPoint y: 422, distance: 98.8
click at [743, 371] on input "450" at bounding box center [801, 376] width 120 height 21
type input "440"
click at [1032, 709] on span "Save" at bounding box center [1028, 710] width 21 height 9
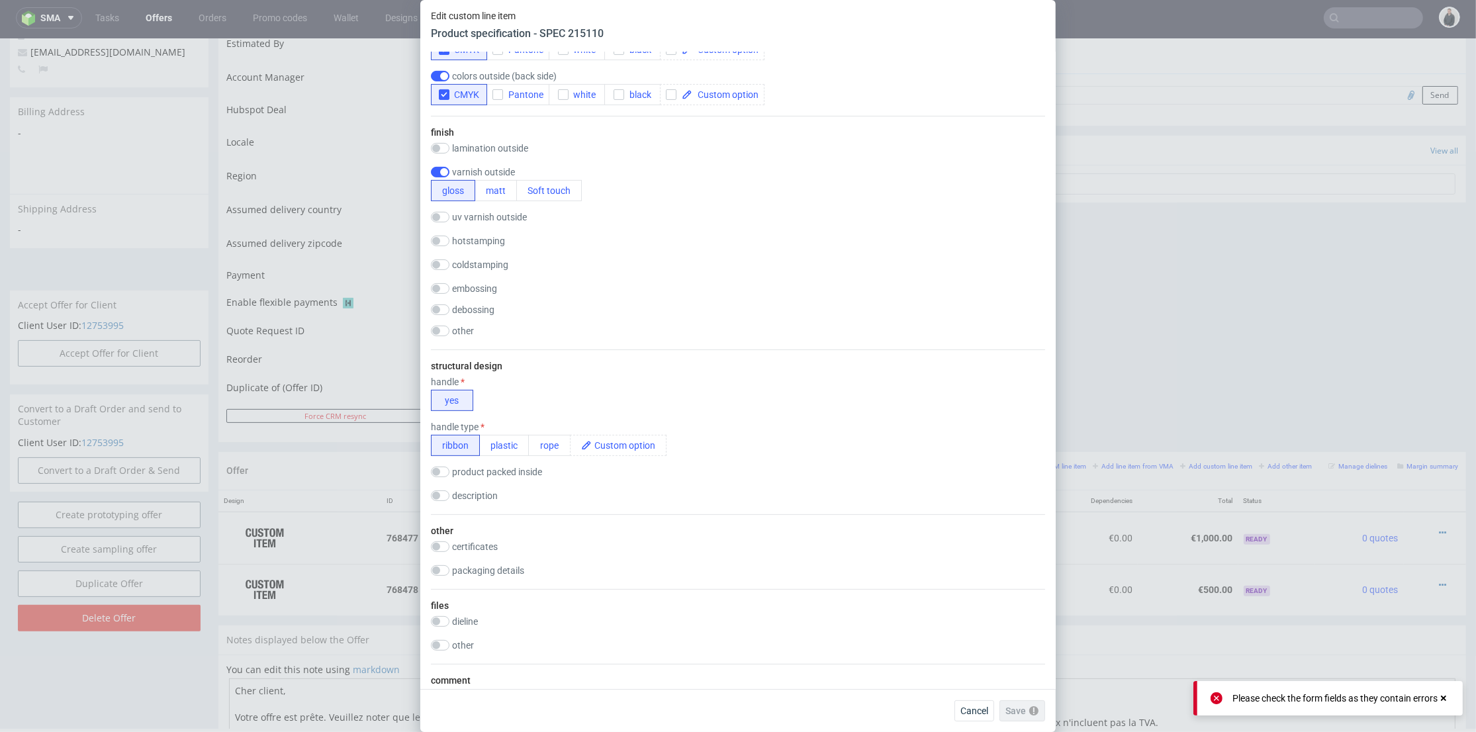
scroll to position [1029, 0]
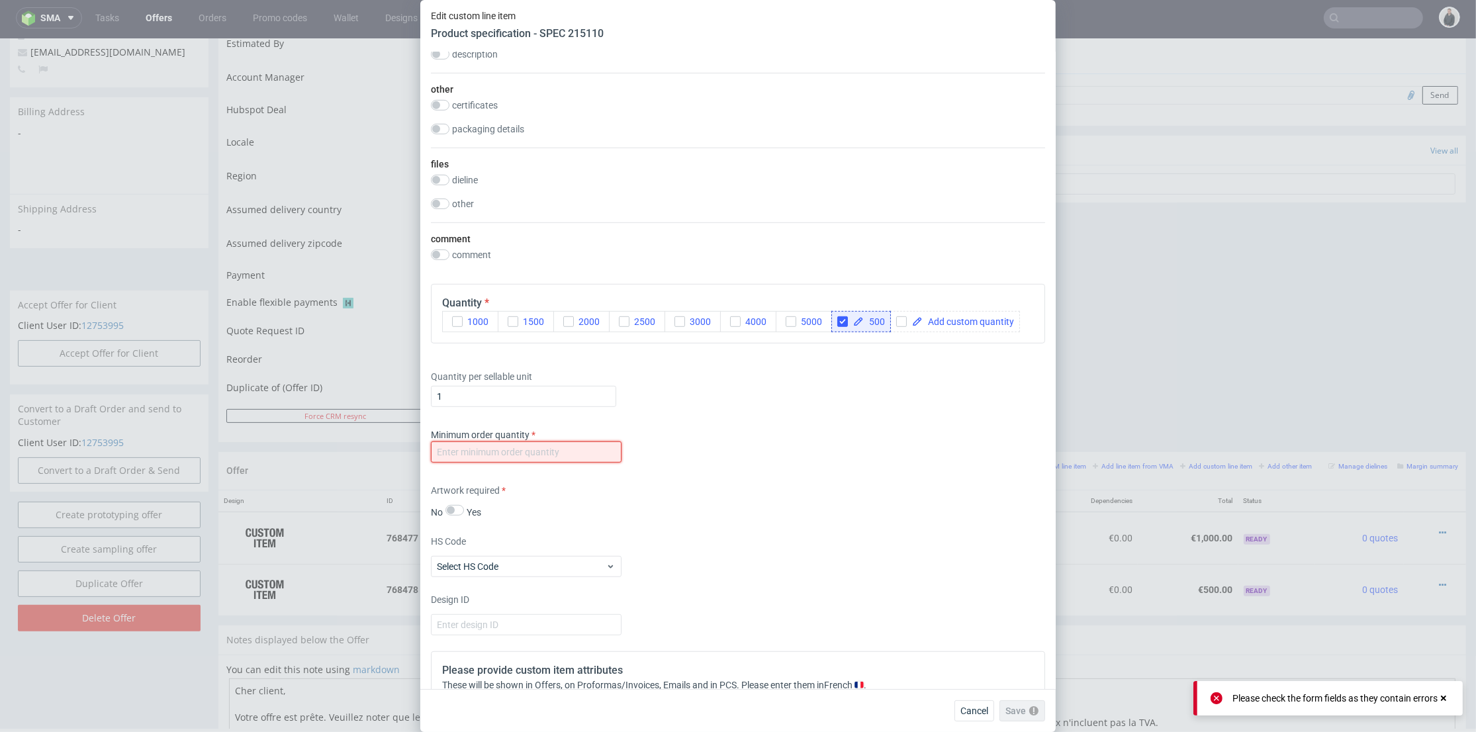
drag, startPoint x: 553, startPoint y: 452, endPoint x: 690, endPoint y: 513, distance: 149.9
click at [553, 451] on input "number" at bounding box center [526, 451] width 191 height 21
type input "1"
click at [1028, 708] on span "Save" at bounding box center [1028, 710] width 21 height 9
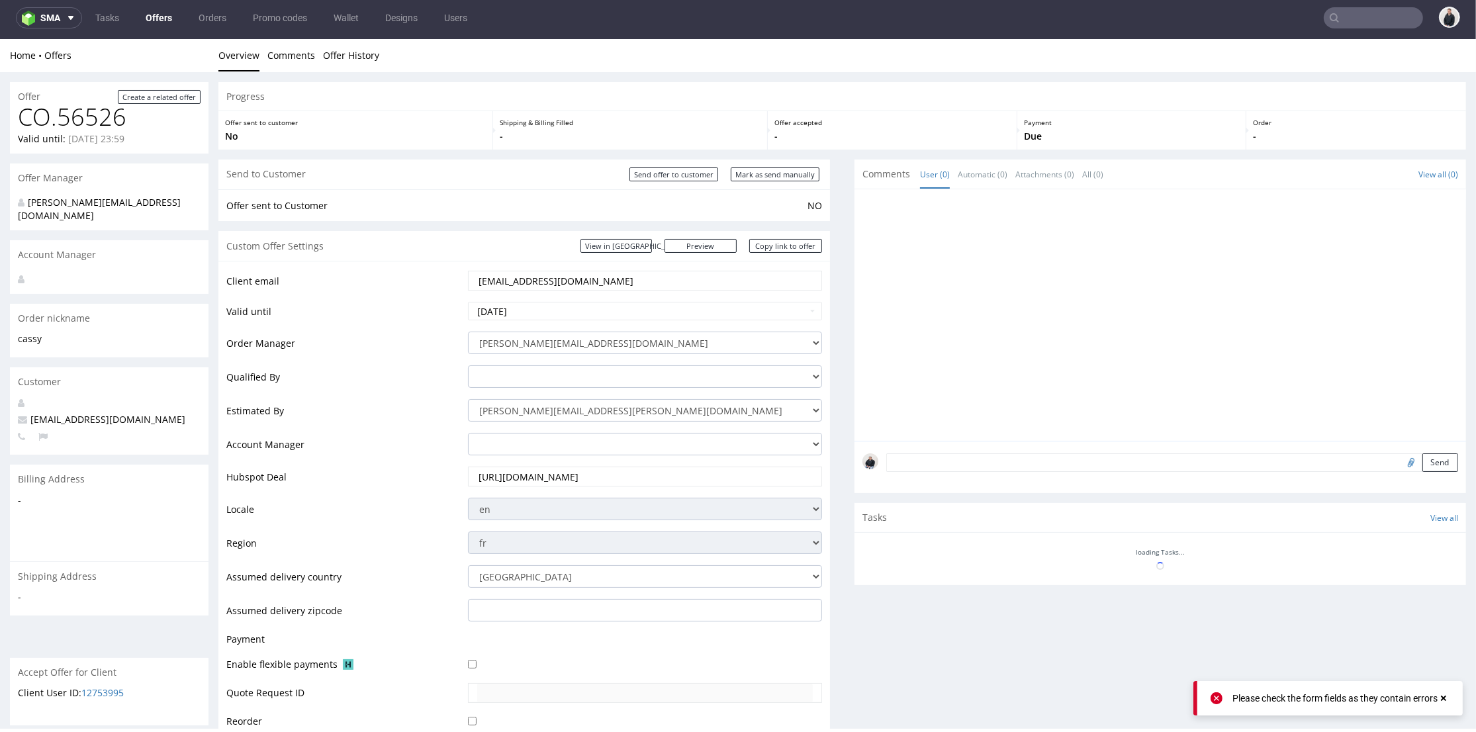
scroll to position [328, 0]
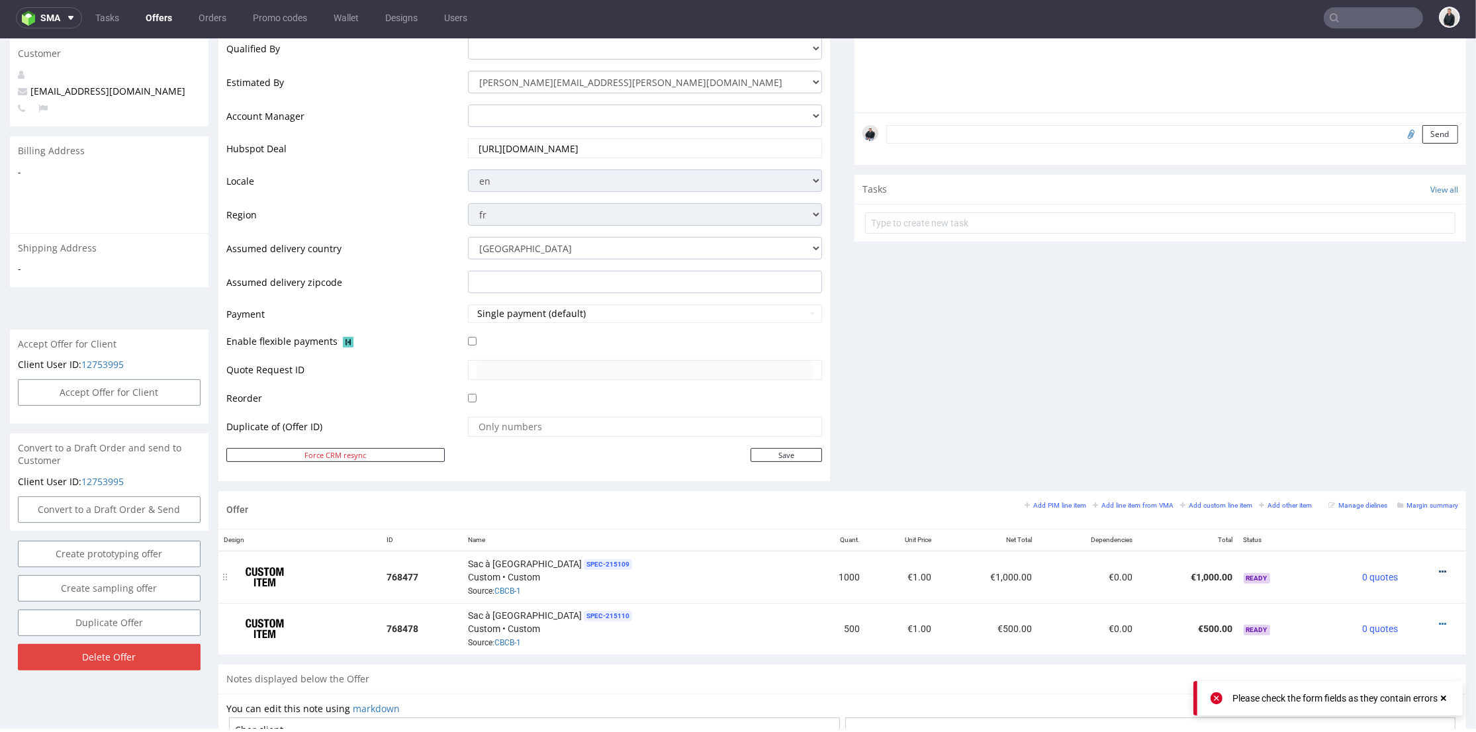
click at [1439, 568] on icon at bounding box center [1442, 571] width 7 height 9
click at [1376, 431] on li "Edit item price" at bounding box center [1378, 425] width 128 height 24
click at [1375, 431] on div "Comments User (0) Automatic (0) Attachments (0) All (0) View all (0) Send Tasks…" at bounding box center [1159, 161] width 611 height 660
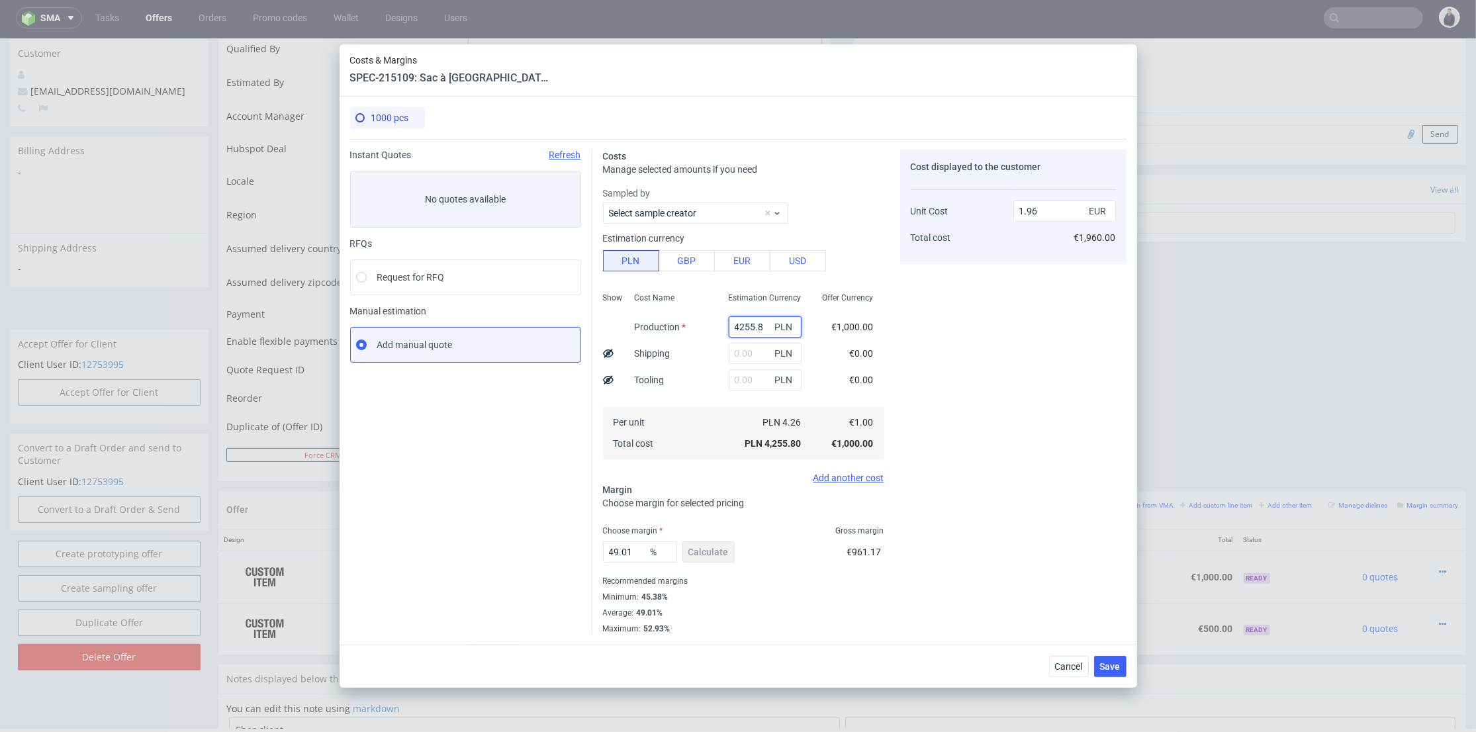
click at [744, 316] on input "4255.8" at bounding box center [765, 326] width 73 height 21
paste input "6300"
type input "6300"
type input "2.9"
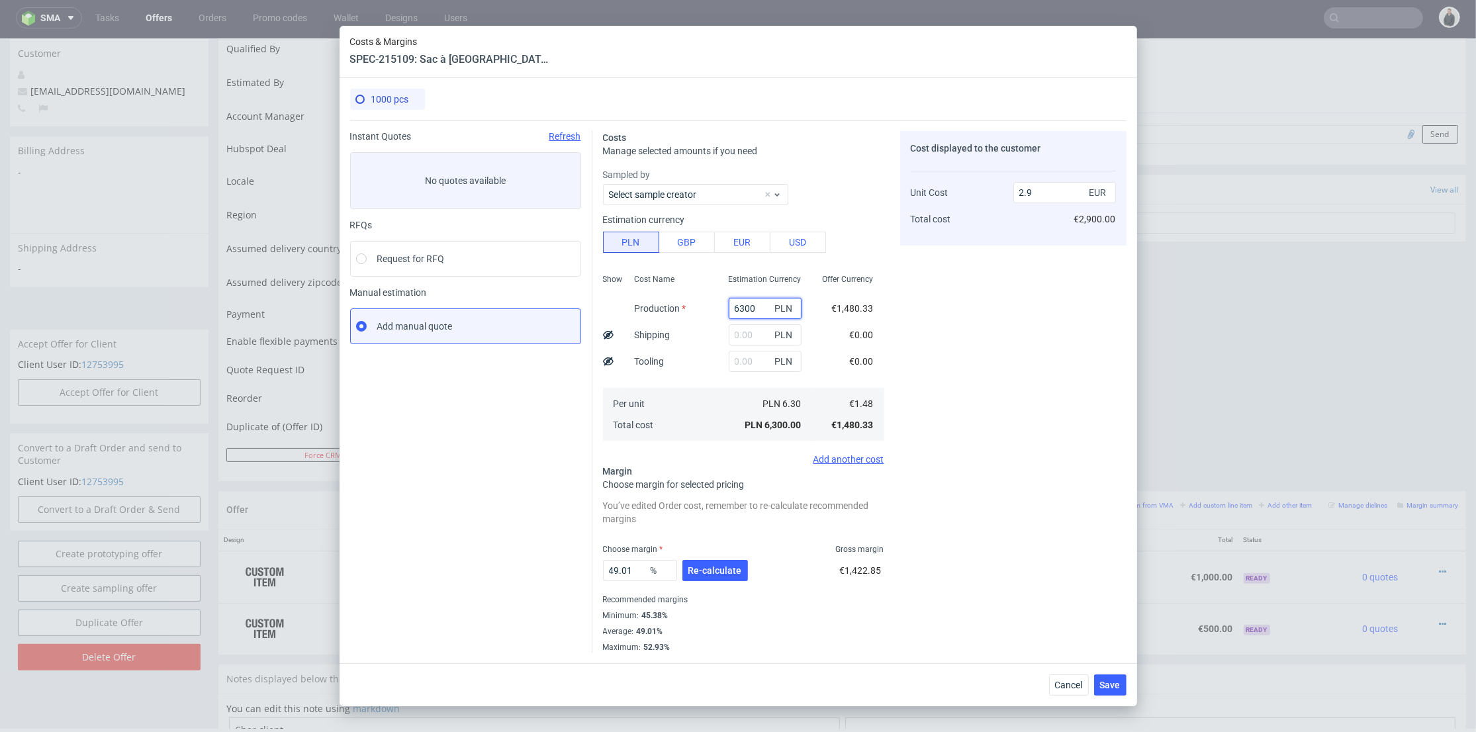
type input "6300"
click at [742, 333] on input "text" at bounding box center [765, 334] width 73 height 21
type input "850"
click at [677, 371] on div "Cost Name Production Shipping Tooling Per unit Total cost" at bounding box center [671, 356] width 94 height 175
type input "3.3"
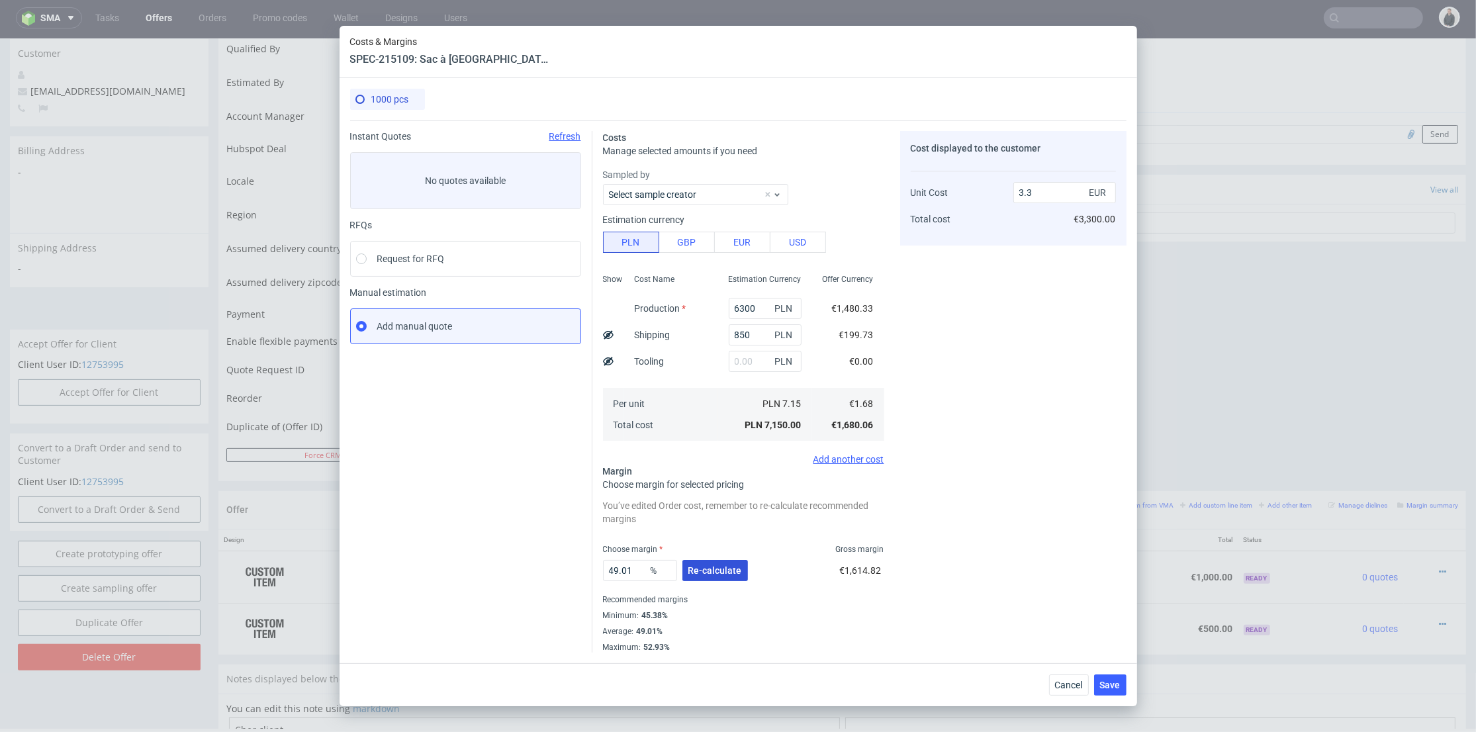
click at [723, 571] on span "Re-calculate" at bounding box center [715, 570] width 54 height 9
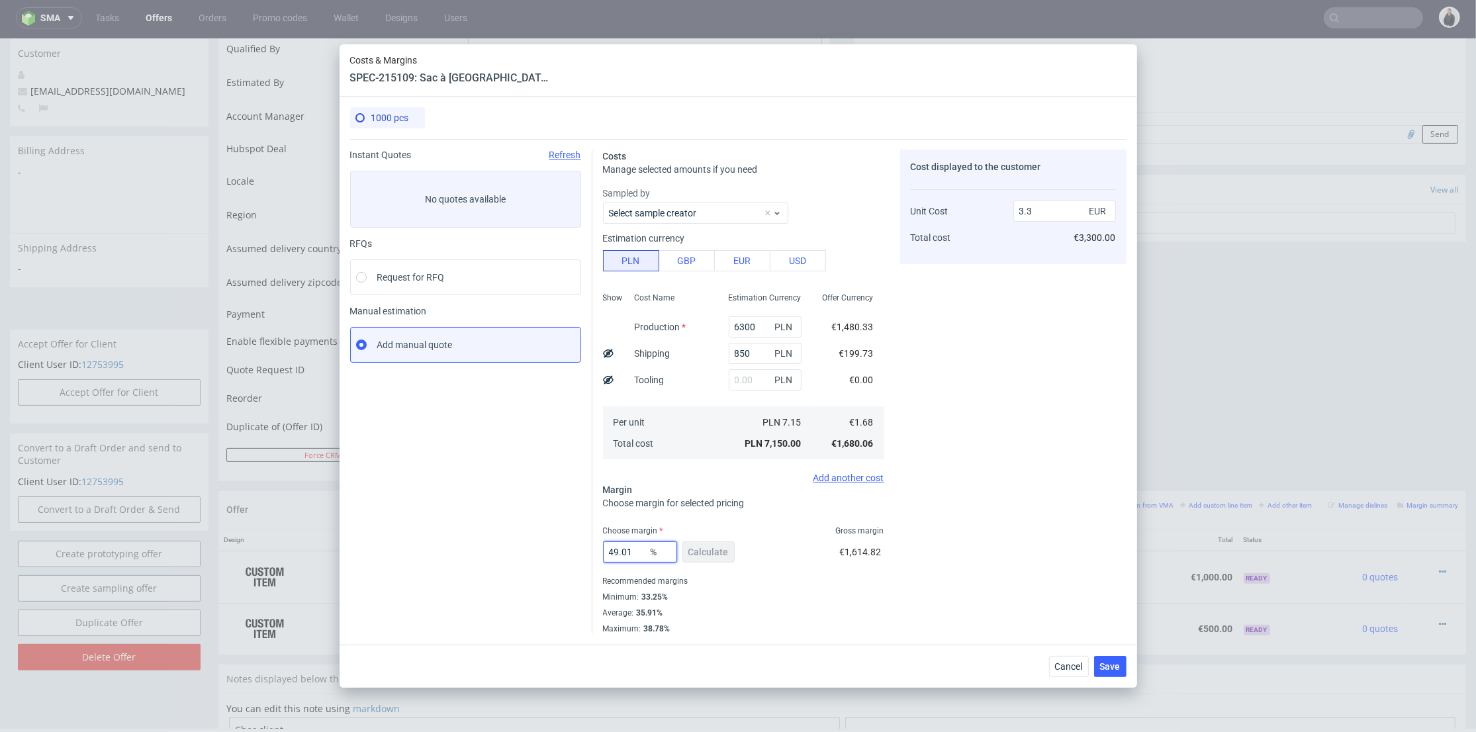
drag, startPoint x: 639, startPoint y: 545, endPoint x: 564, endPoint y: 544, distance: 74.8
click at [564, 544] on div "Instant Quotes Refresh No quotes available RFQs Request for RFQ Manual estimati…" at bounding box center [738, 386] width 776 height 495
type input "34"
click at [934, 467] on div "Cost displayed to the customer Unit Cost Total cost 3.3 EUR €3,300.00" at bounding box center [1013, 392] width 226 height 484
type input "2.55"
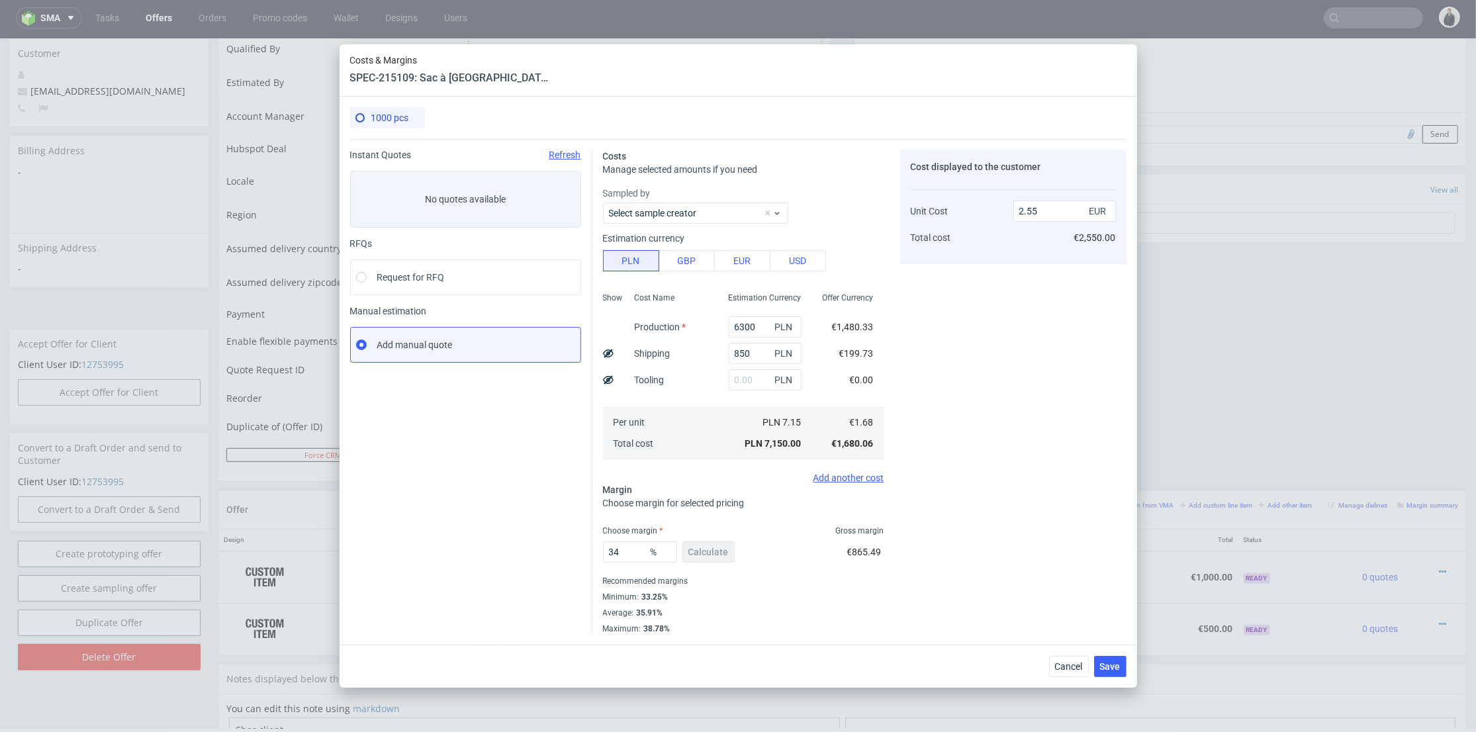
click at [1128, 669] on div "Cancel Save" at bounding box center [737, 666] width 797 height 43
click at [1103, 666] on span "Save" at bounding box center [1110, 666] width 21 height 9
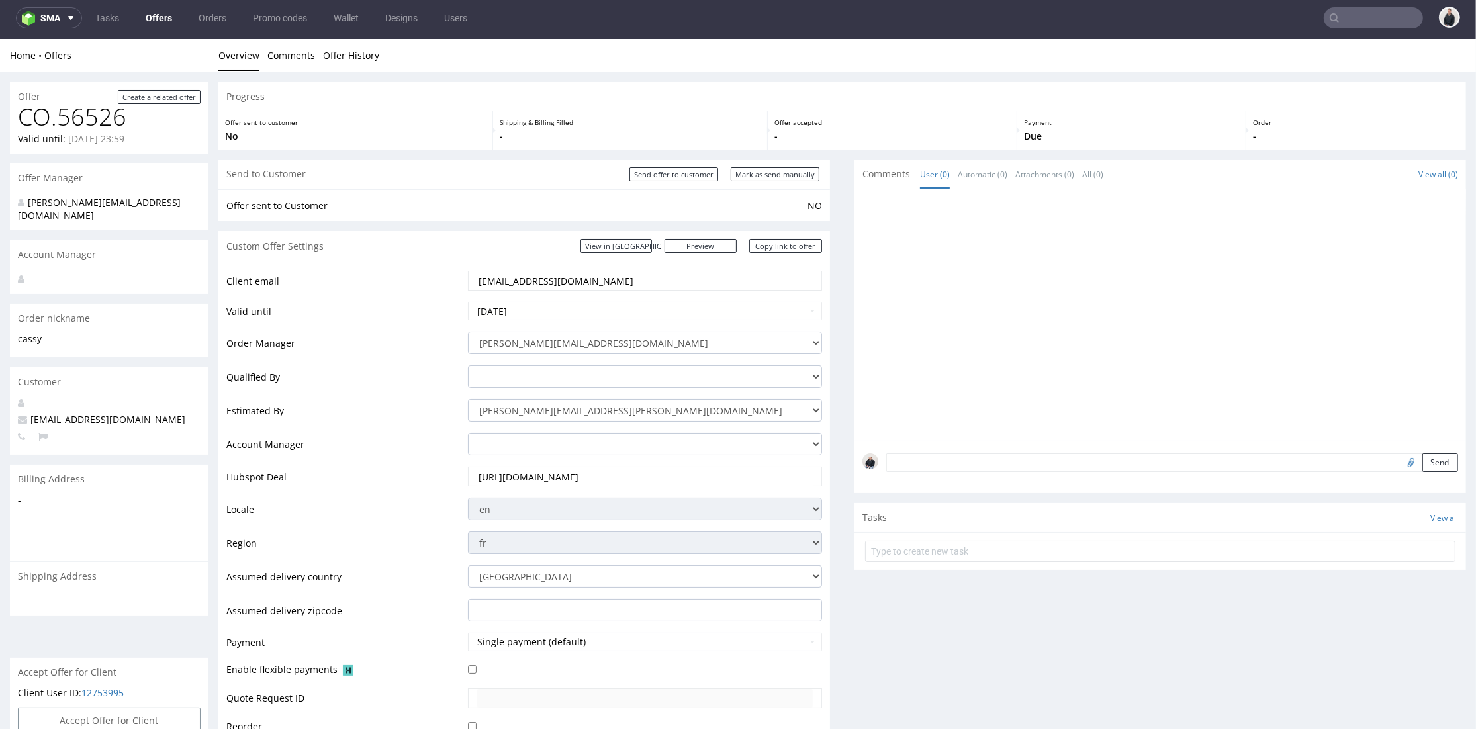
scroll to position [367, 0]
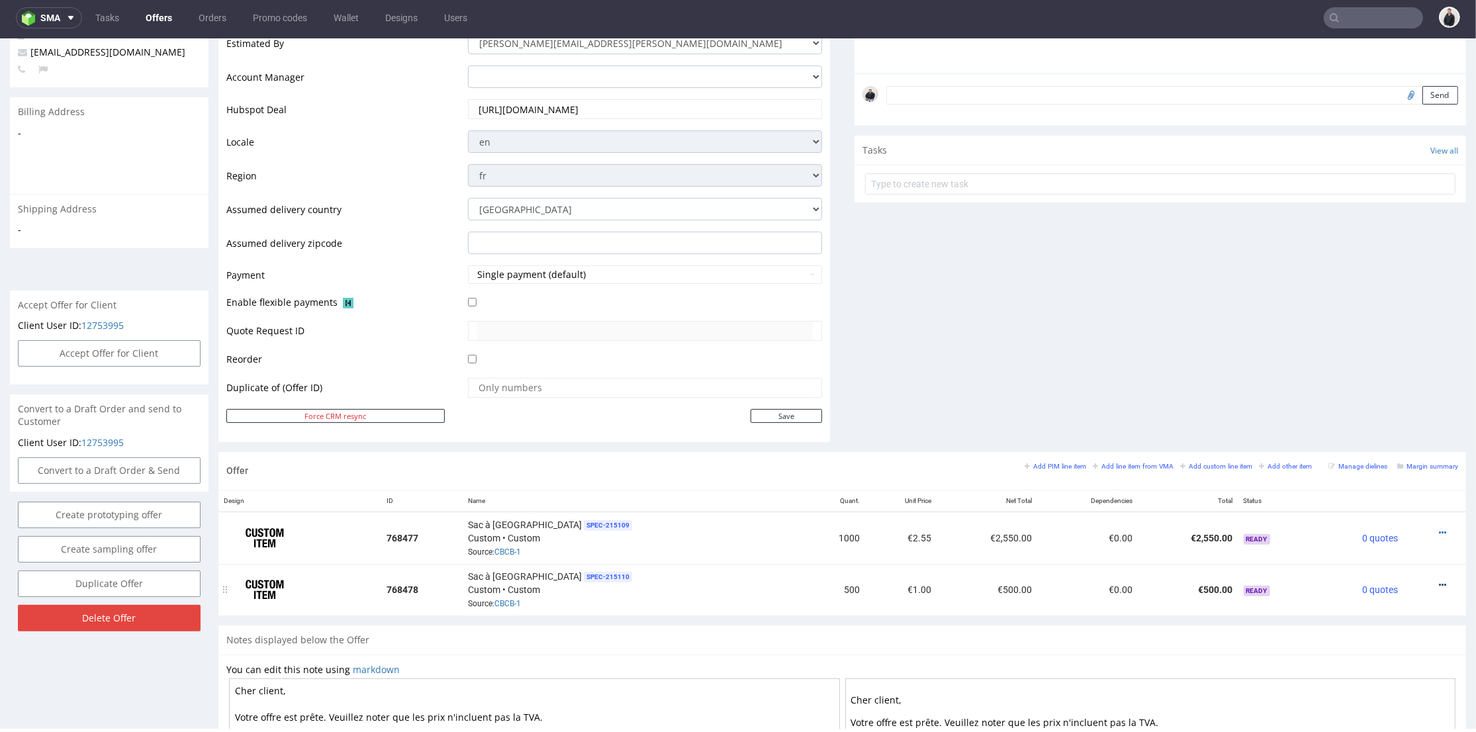
click at [1439, 580] on icon at bounding box center [1442, 584] width 7 height 9
click at [1329, 441] on span "Edit item price" at bounding box center [1382, 436] width 107 height 13
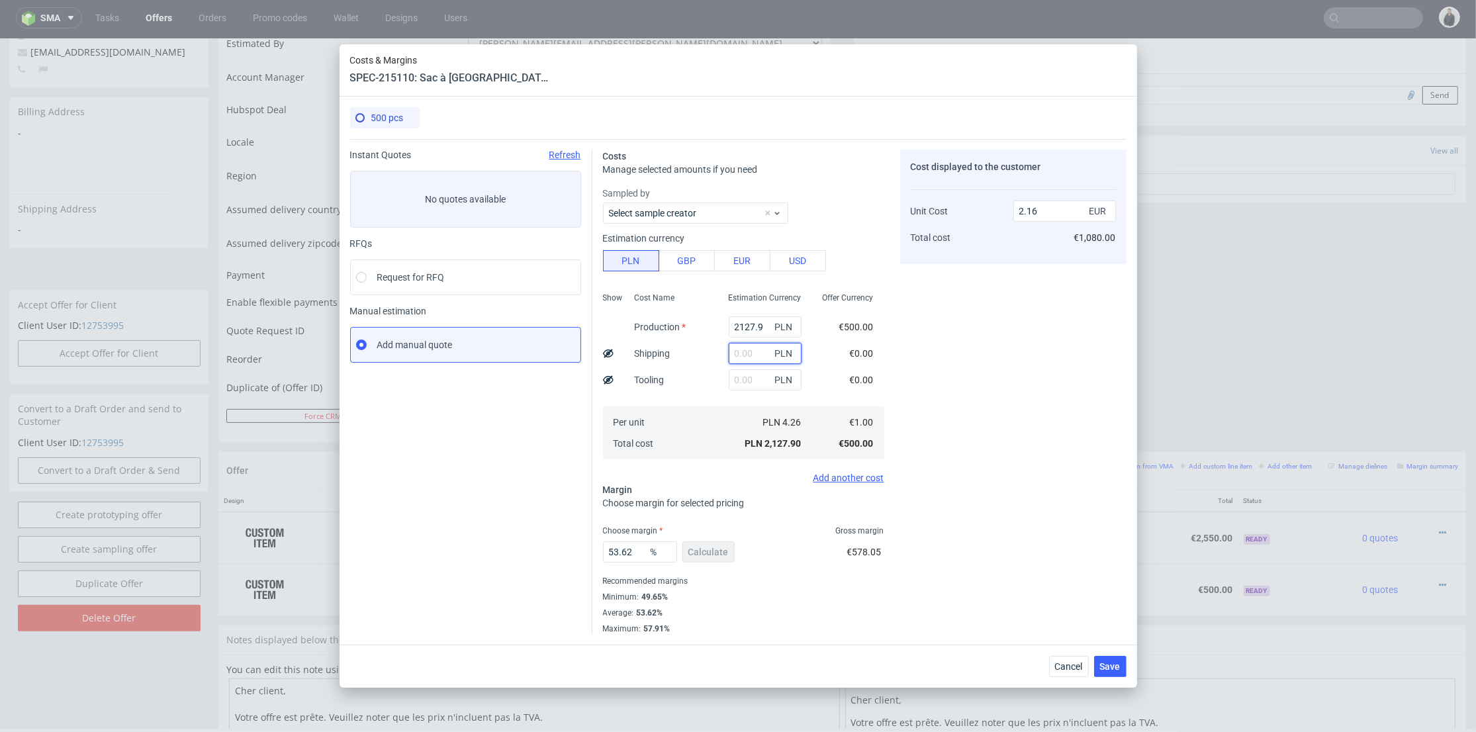
click at [742, 351] on input "text" at bounding box center [765, 353] width 73 height 21
type input "850"
type input "3.02"
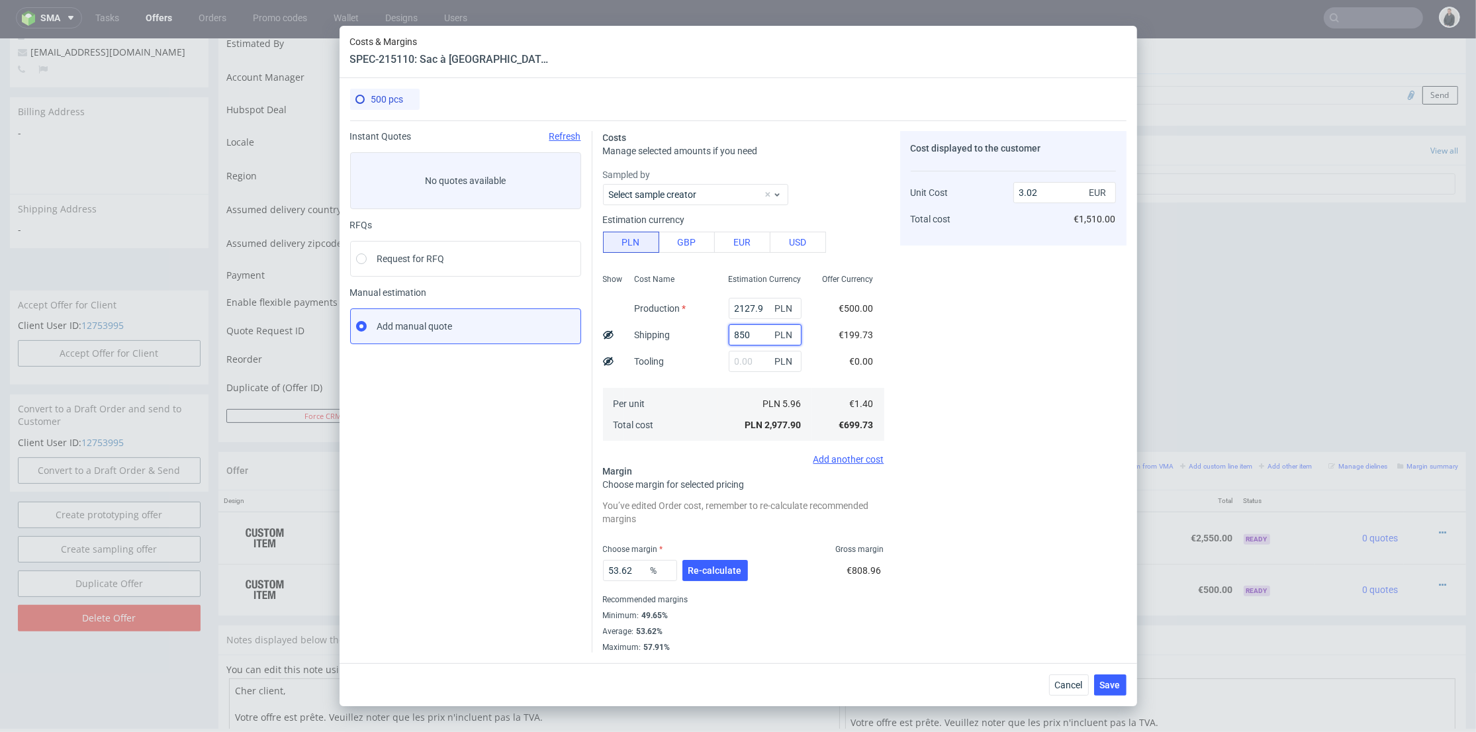
type input "850"
drag, startPoint x: 760, startPoint y: 308, endPoint x: 706, endPoint y: 301, distance: 54.1
click at [704, 302] on div "Show Cost Name Production Shipping Tooling Per unit Total cost Estimation Curre…" at bounding box center [743, 356] width 281 height 175
type input "3500"
click at [690, 330] on div "Cost Name Production Shipping Tooling Per unit Total cost" at bounding box center [671, 356] width 94 height 175
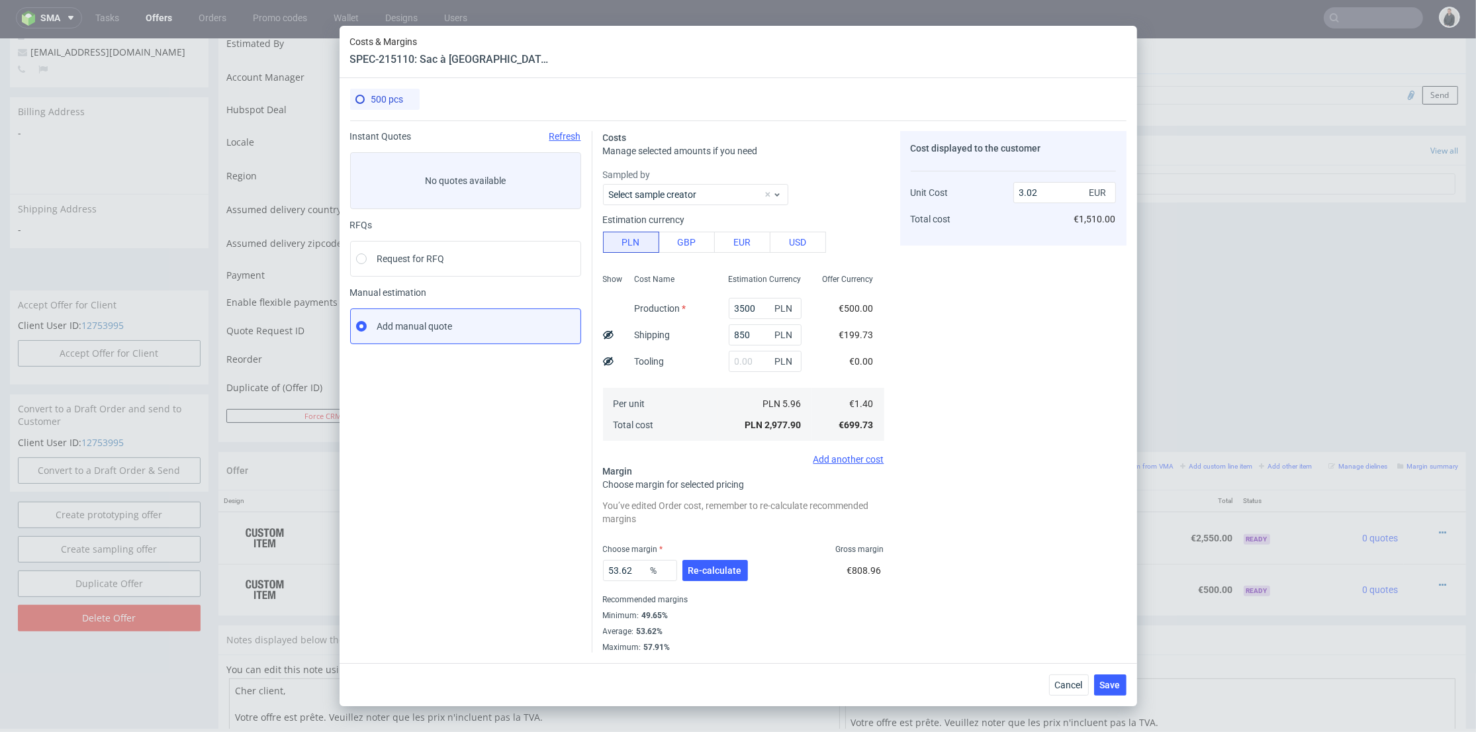
type input "4.41"
click at [725, 559] on div "53.62 % Re-calculate" at bounding box center [677, 573] width 148 height 37
click at [699, 570] on span "Re-calculate" at bounding box center [715, 570] width 54 height 9
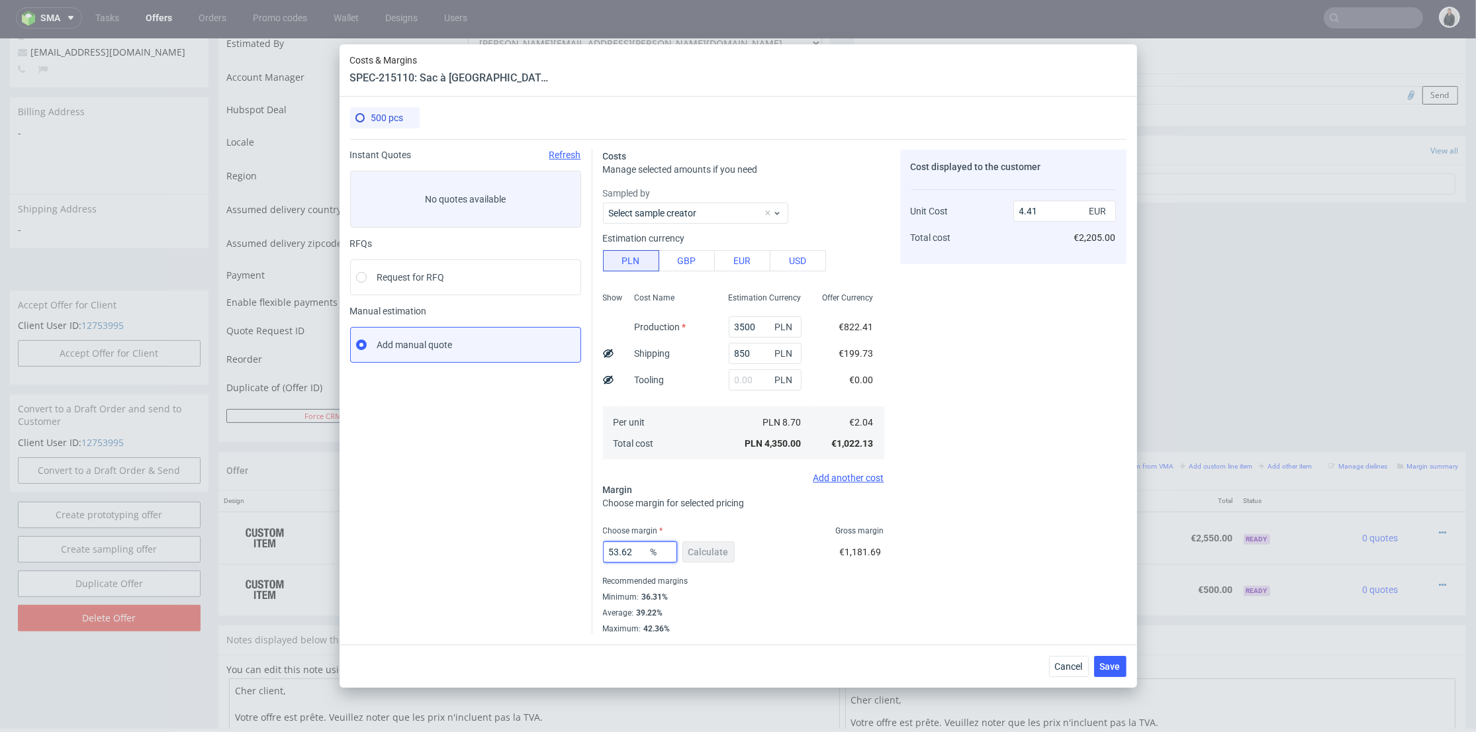
drag, startPoint x: 636, startPoint y: 549, endPoint x: 560, endPoint y: 545, distance: 75.6
click at [559, 545] on div "Instant Quotes Refresh No quotes available RFQs Request for RFQ Manual estimati…" at bounding box center [738, 386] width 776 height 495
type input "37"
click at [1007, 486] on div "Cost displayed to the customer Unit Cost Total cost 4.41 EUR €2,205.00" at bounding box center [1013, 392] width 226 height 484
type input "3.25"
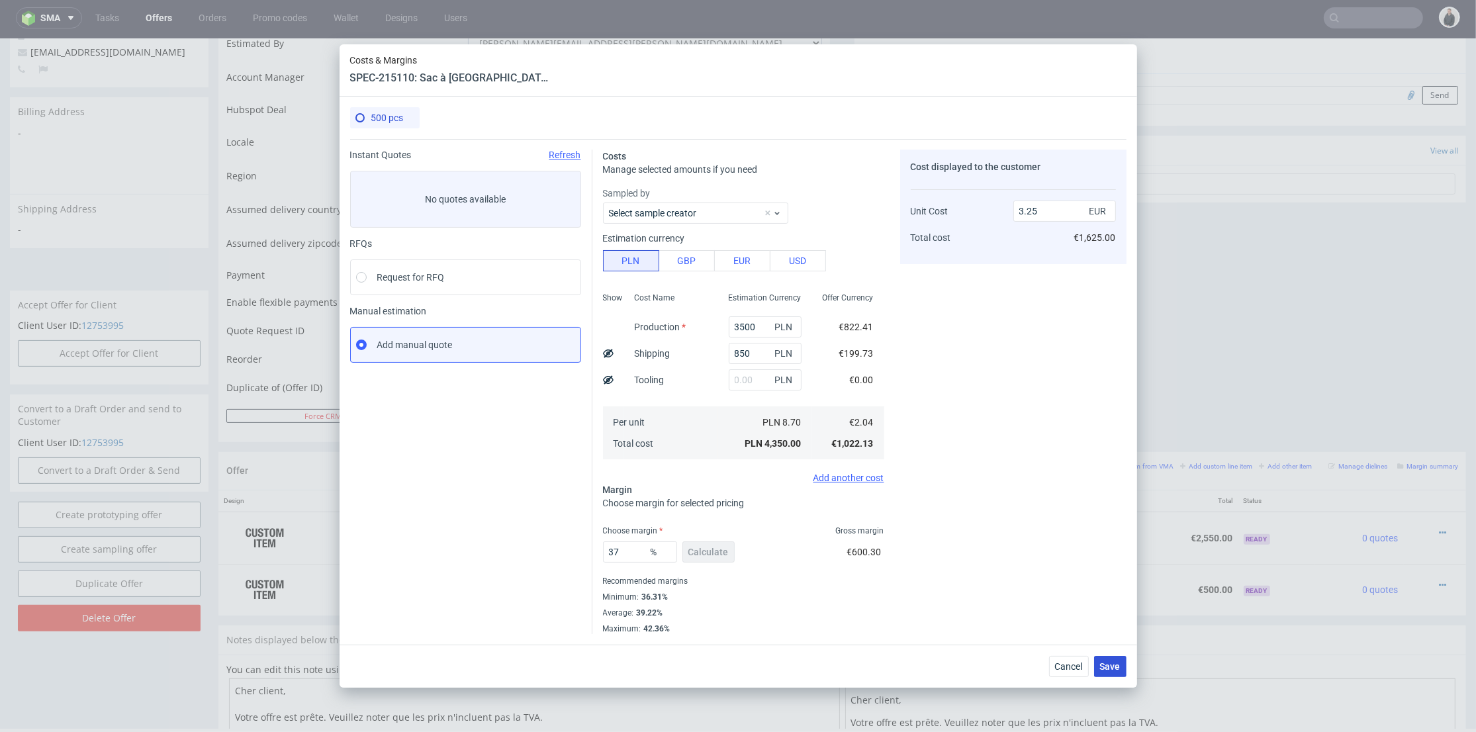
click at [1110, 662] on span "Save" at bounding box center [1110, 666] width 21 height 9
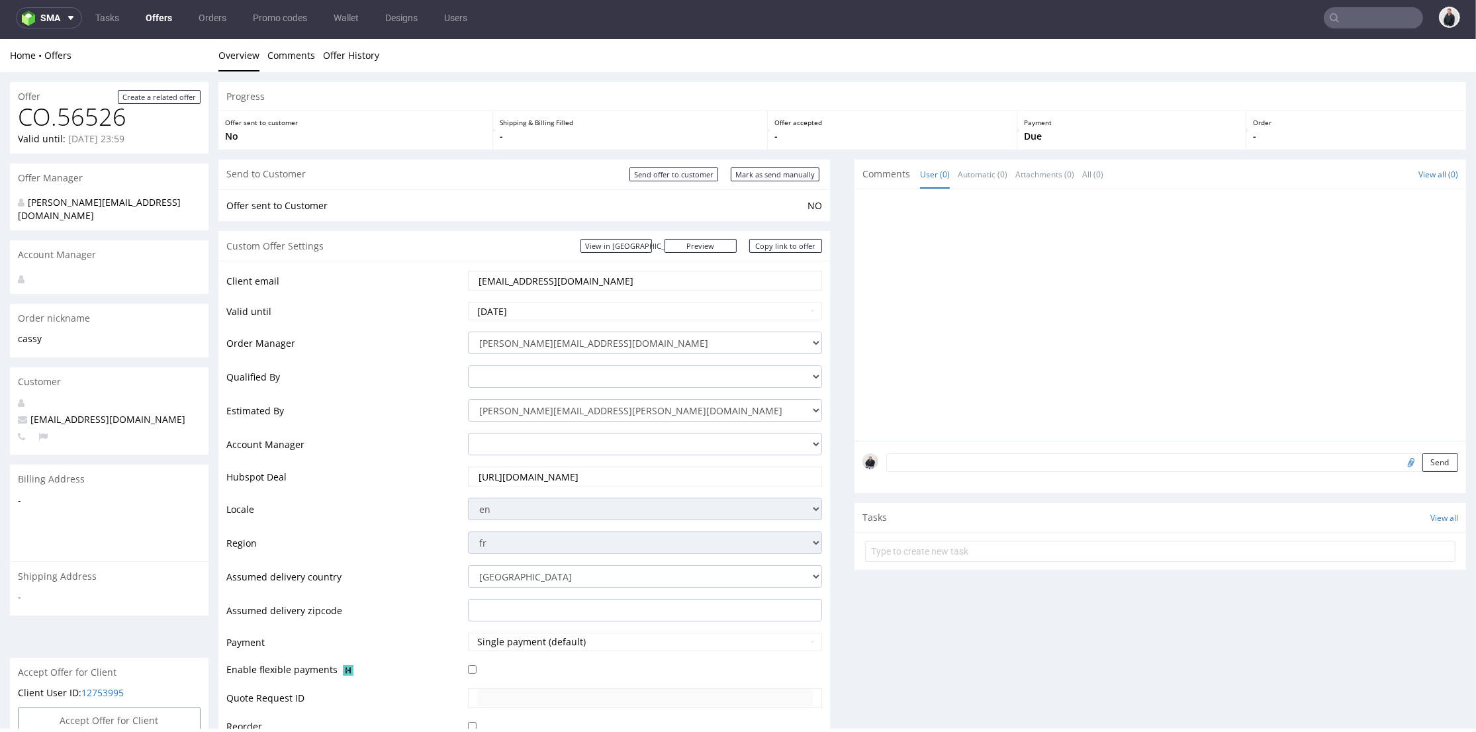
scroll to position [514, 0]
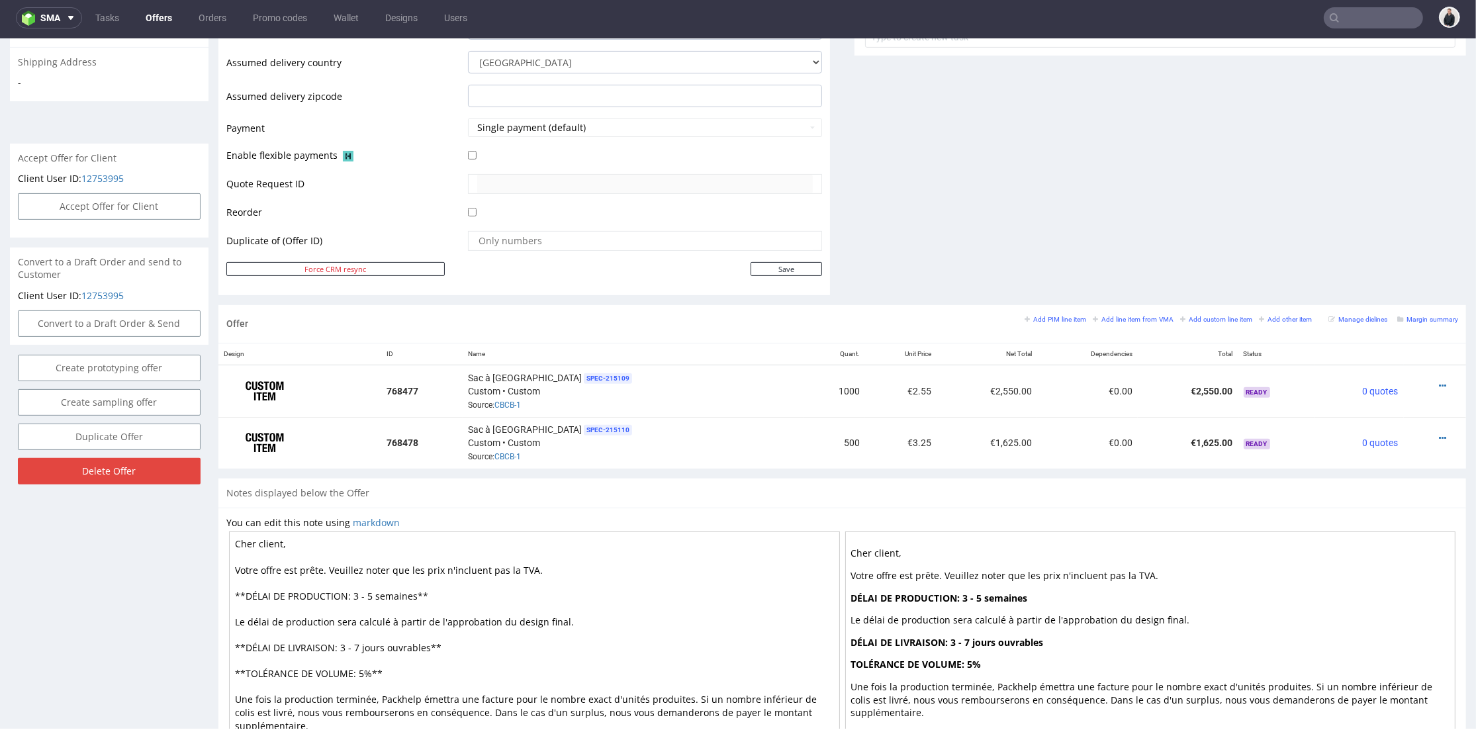
drag, startPoint x: 1421, startPoint y: 383, endPoint x: 1415, endPoint y: 377, distance: 8.5
click at [1439, 382] on icon at bounding box center [1442, 385] width 7 height 9
click at [1373, 241] on span "Edit item price" at bounding box center [1382, 238] width 107 height 13
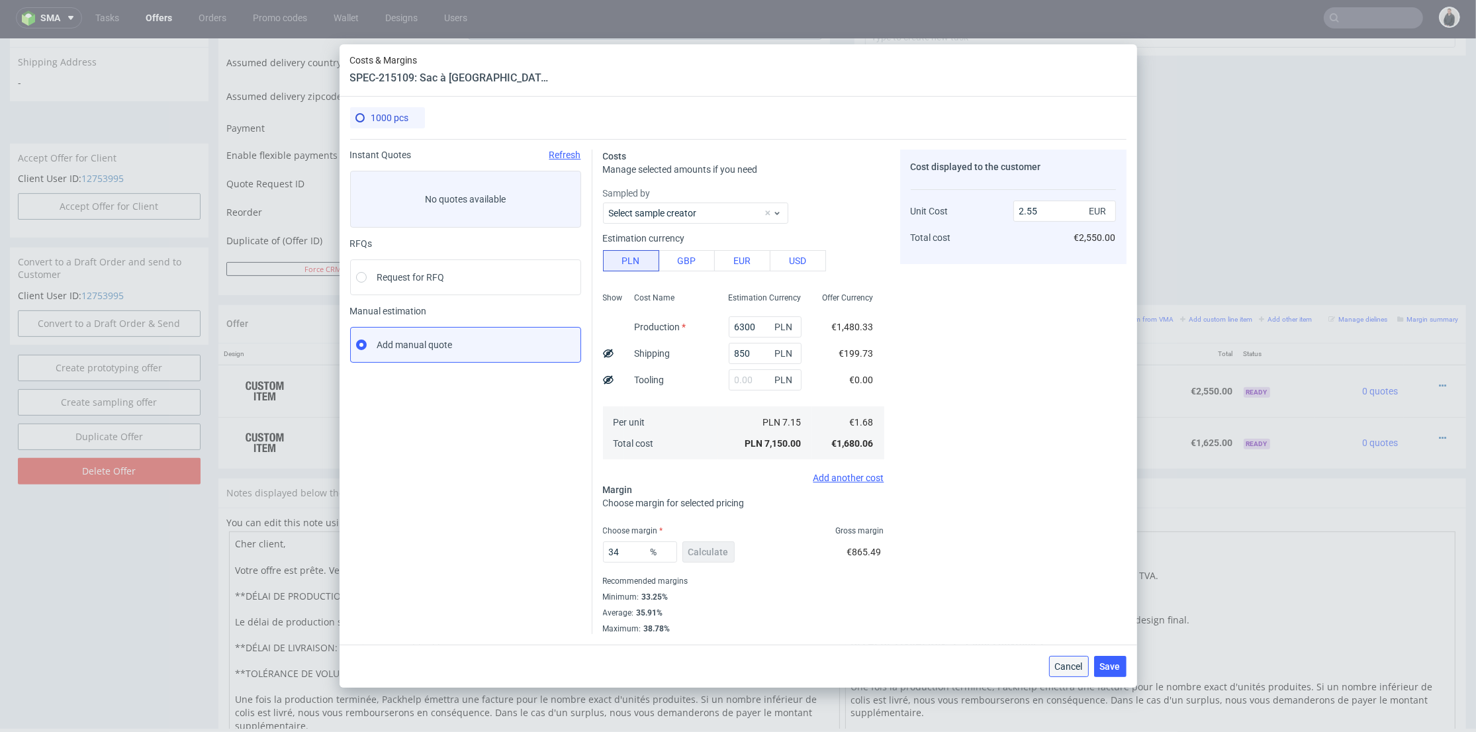
click at [1079, 664] on span "Cancel" at bounding box center [1069, 666] width 28 height 9
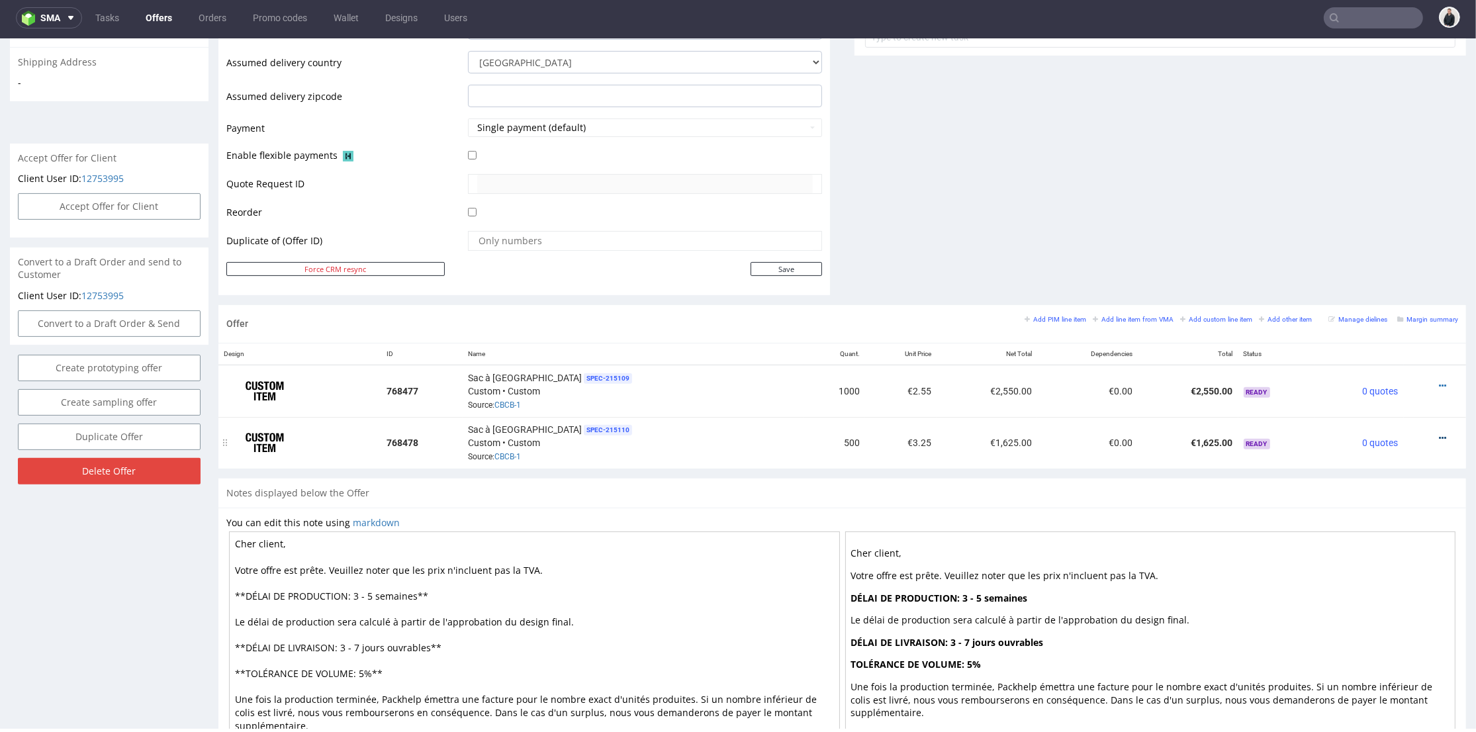
click at [1439, 433] on icon at bounding box center [1442, 437] width 7 height 9
click at [1362, 292] on span "Edit item price" at bounding box center [1382, 289] width 107 height 13
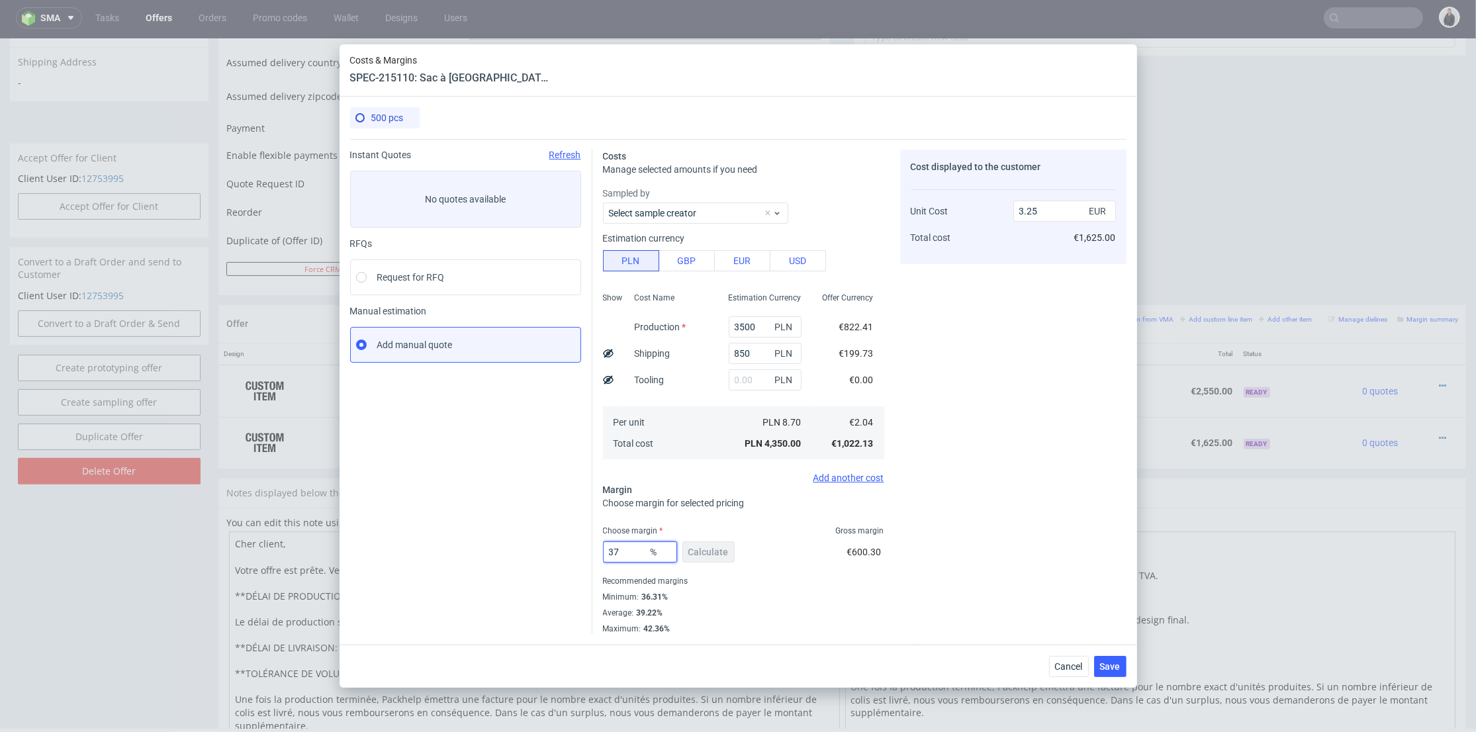
drag, startPoint x: 618, startPoint y: 549, endPoint x: 595, endPoint y: 549, distance: 23.2
click at [595, 549] on div "Costs Manage selected amounts if you need Sampled by Select sample creator Esti…" at bounding box center [859, 386] width 534 height 495
type input "40"
click at [1017, 451] on div "Cost displayed to the customer Unit Cost Total cost 3.25 EUR €1,625.00" at bounding box center [1013, 392] width 226 height 484
type input "3.41"
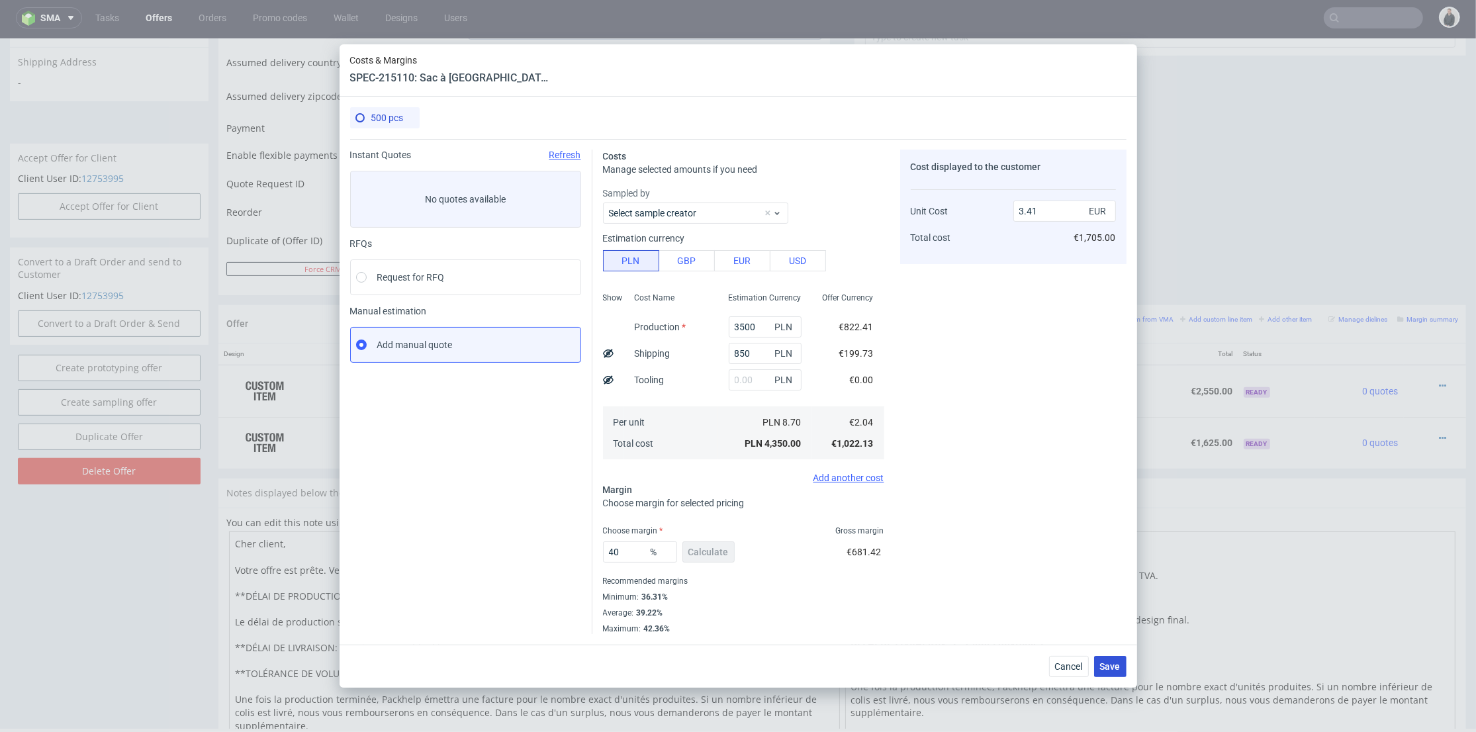
click at [1116, 662] on span "Save" at bounding box center [1110, 666] width 21 height 9
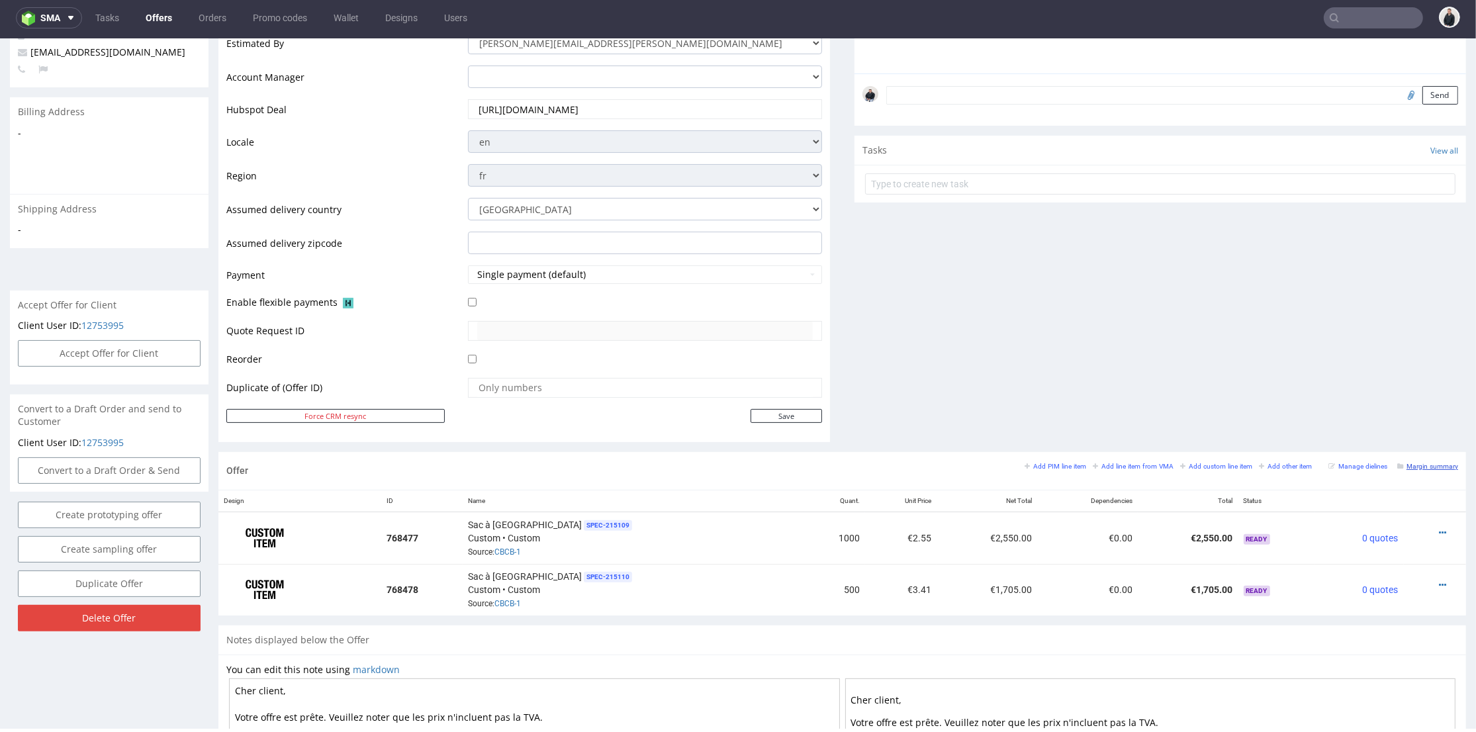
scroll to position [441, 0]
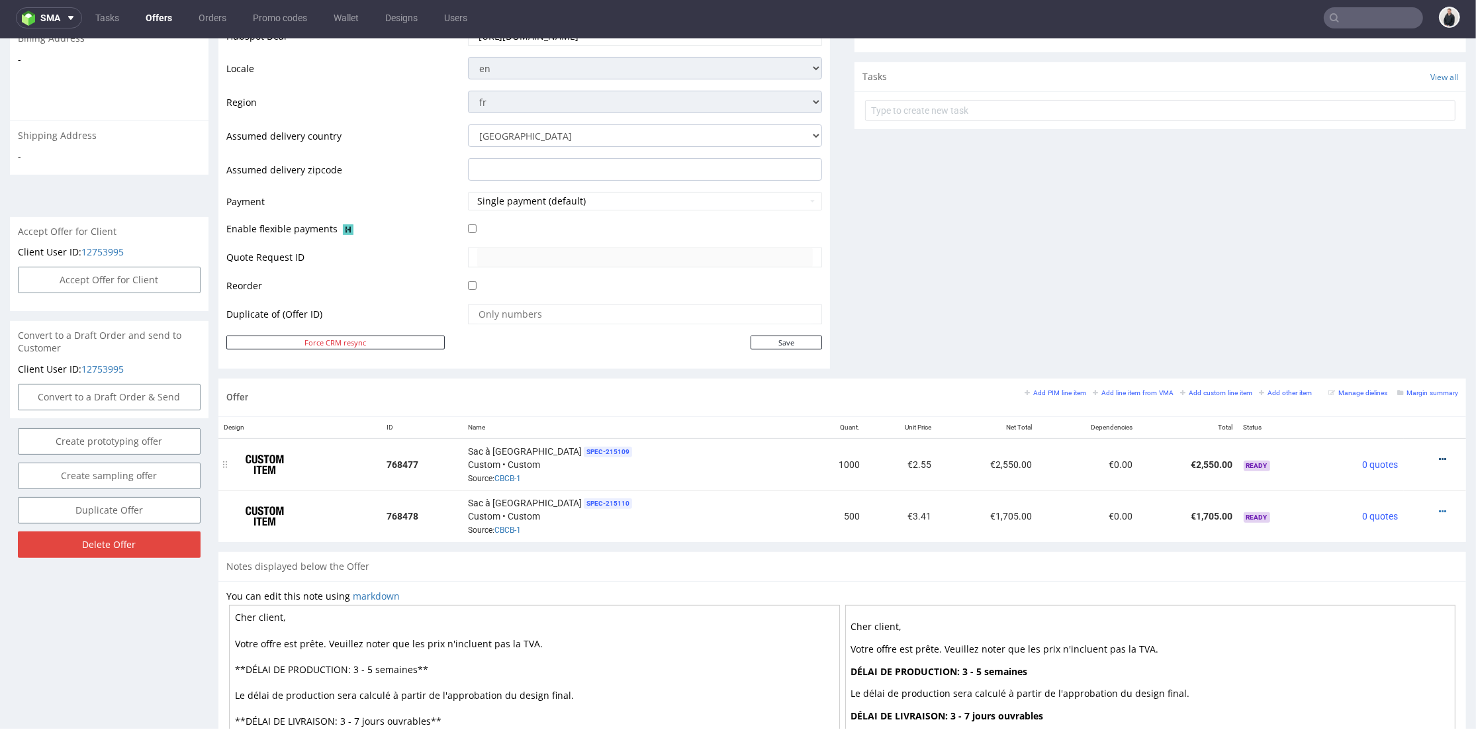
click at [1424, 455] on div at bounding box center [1431, 459] width 44 height 13
click at [1439, 455] on icon at bounding box center [1442, 459] width 7 height 9
click at [1372, 306] on span "Edit item price" at bounding box center [1382, 312] width 107 height 13
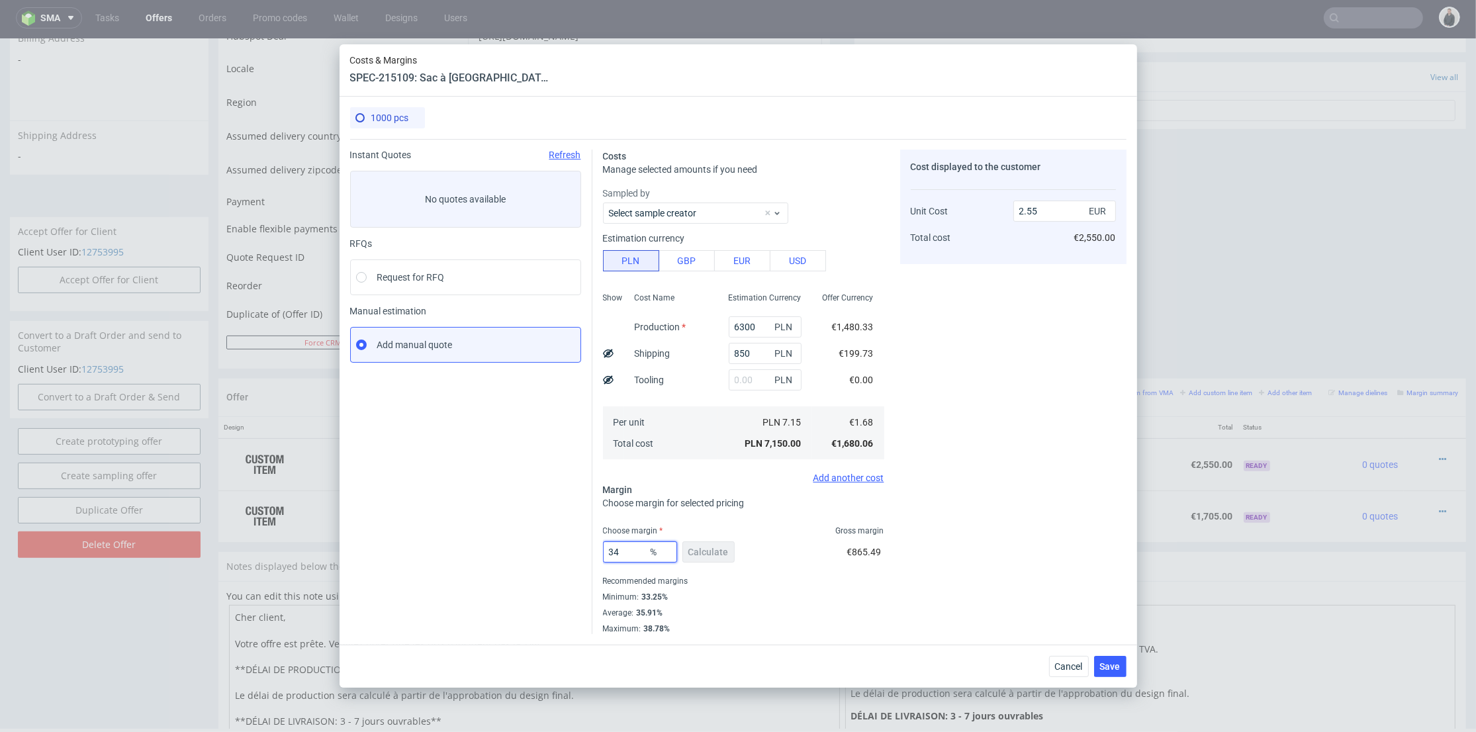
drag, startPoint x: 626, startPoint y: 549, endPoint x: 965, endPoint y: 512, distance: 340.8
click at [570, 547] on div "Instant Quotes Refresh No quotes available RFQs Request for RFQ Manual estimati…" at bounding box center [738, 386] width 776 height 495
type input "36"
click at [1079, 502] on div "Cost displayed to the customer Unit Cost Total cost 2.55 EUR €2,550.00" at bounding box center [1013, 392] width 226 height 484
type input "2.63"
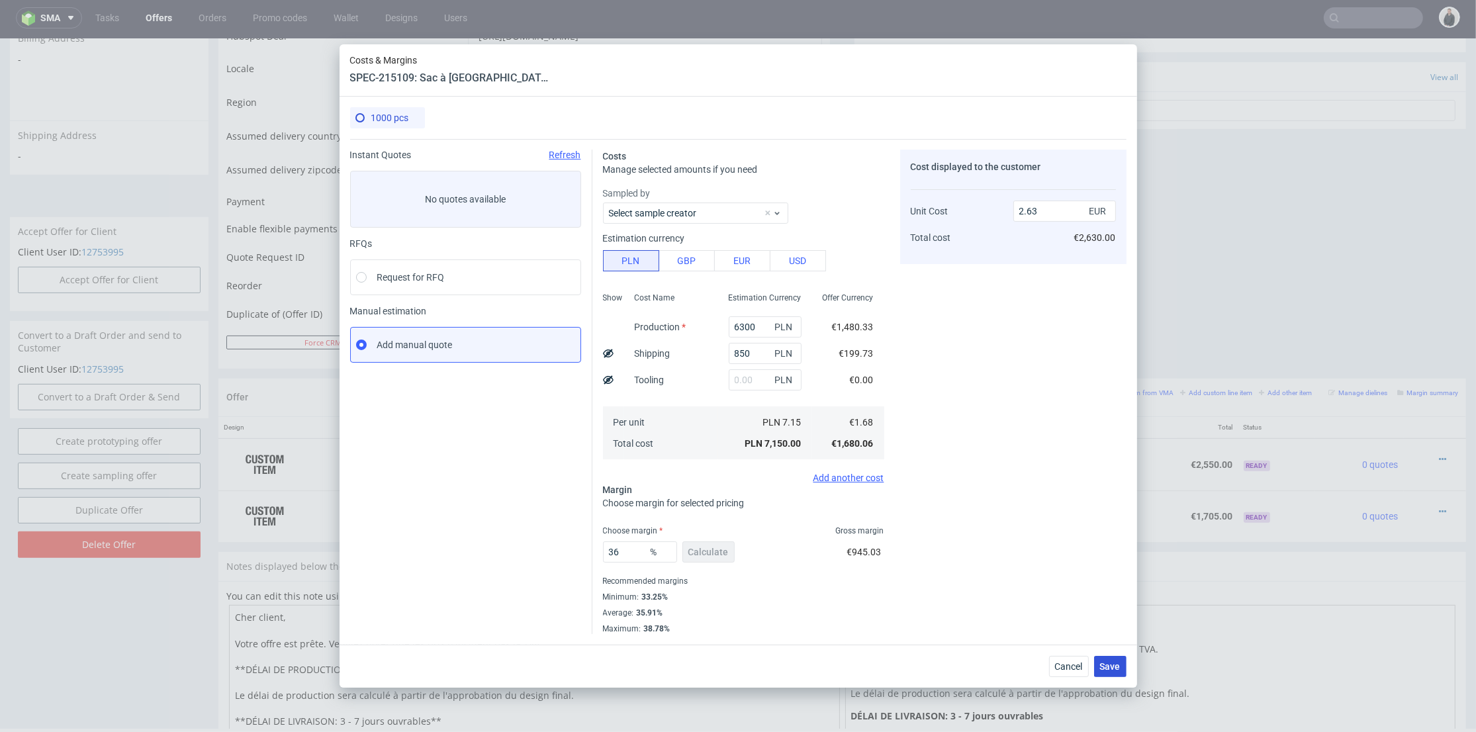
click at [1108, 662] on span "Save" at bounding box center [1110, 666] width 21 height 9
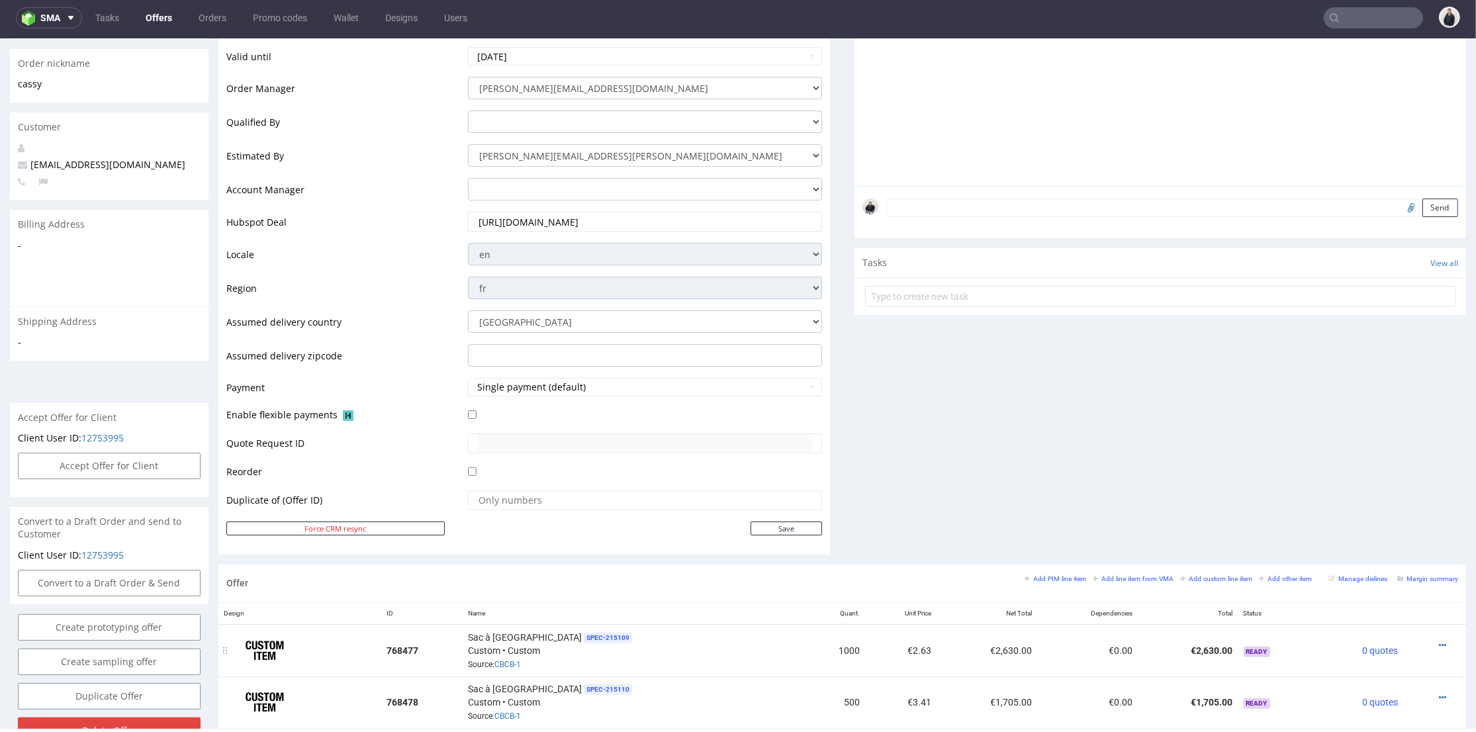
scroll to position [597, 0]
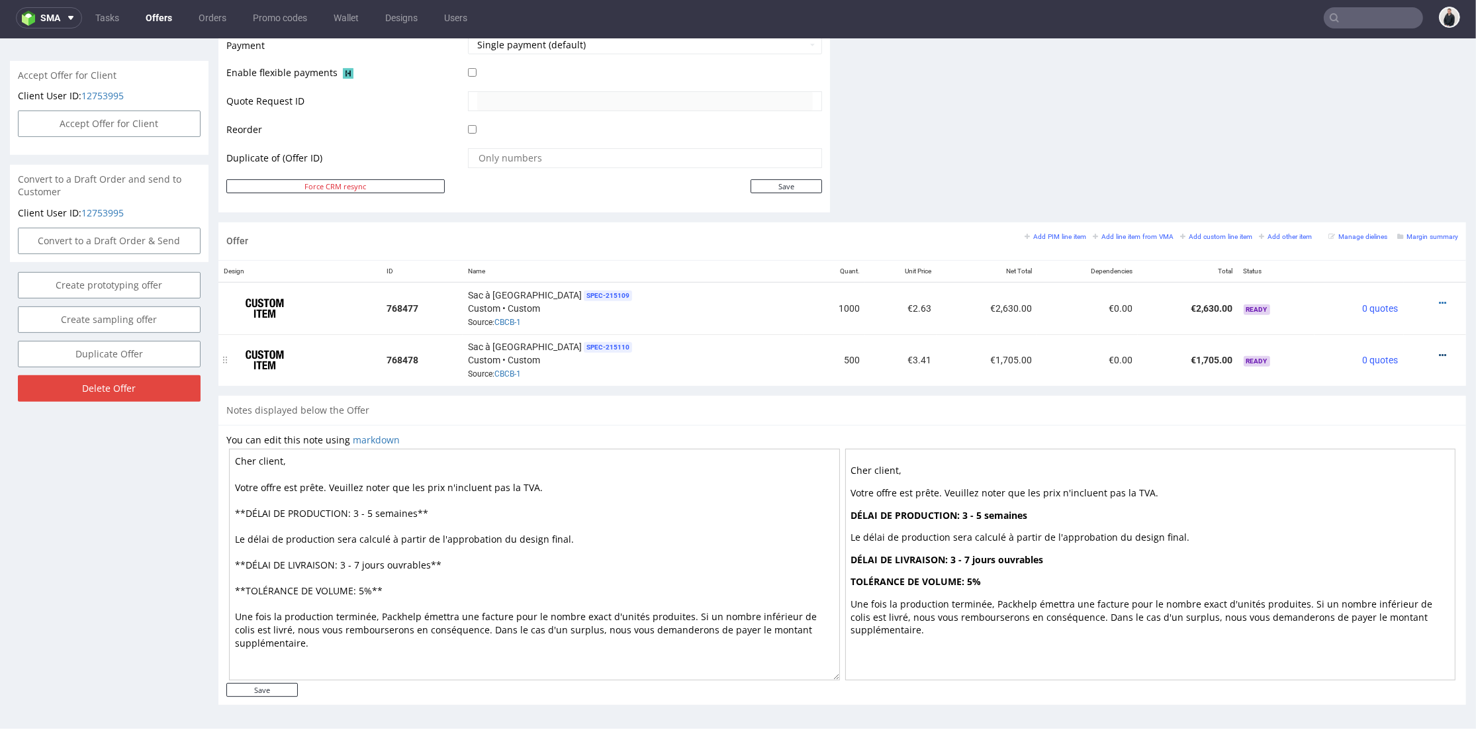
click at [1439, 352] on icon at bounding box center [1442, 355] width 7 height 9
click at [1351, 209] on span "Edit item price" at bounding box center [1382, 207] width 107 height 13
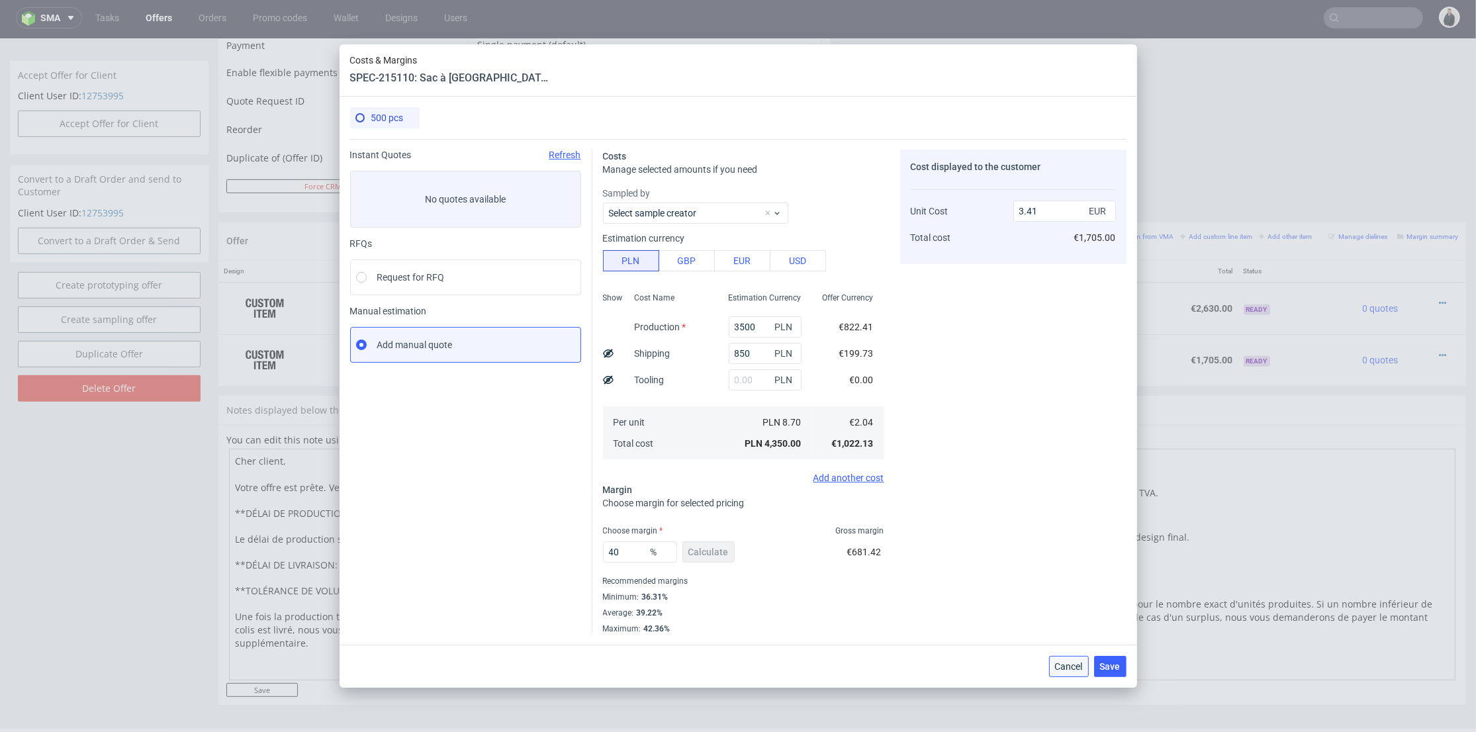
click at [1073, 662] on span "Cancel" at bounding box center [1069, 666] width 28 height 9
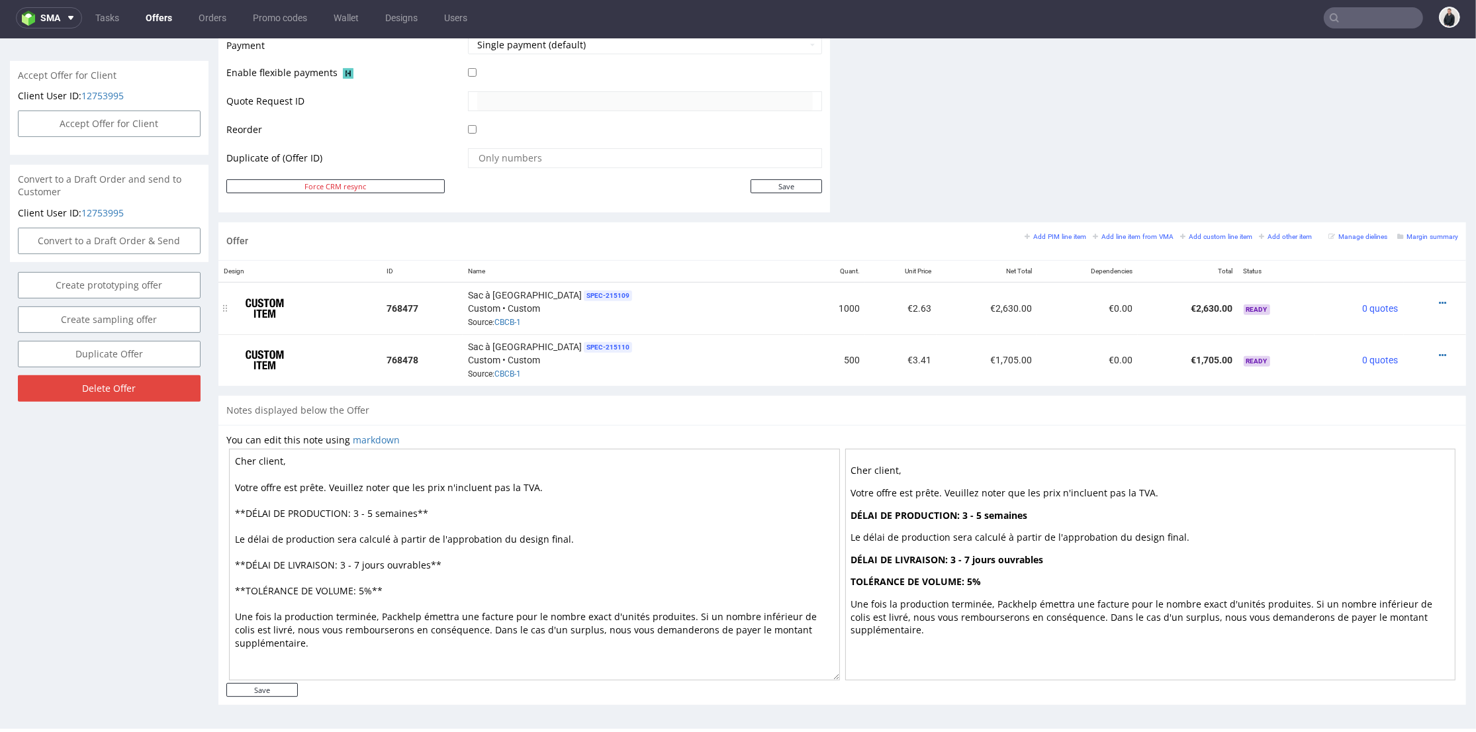
scroll to position [450, 0]
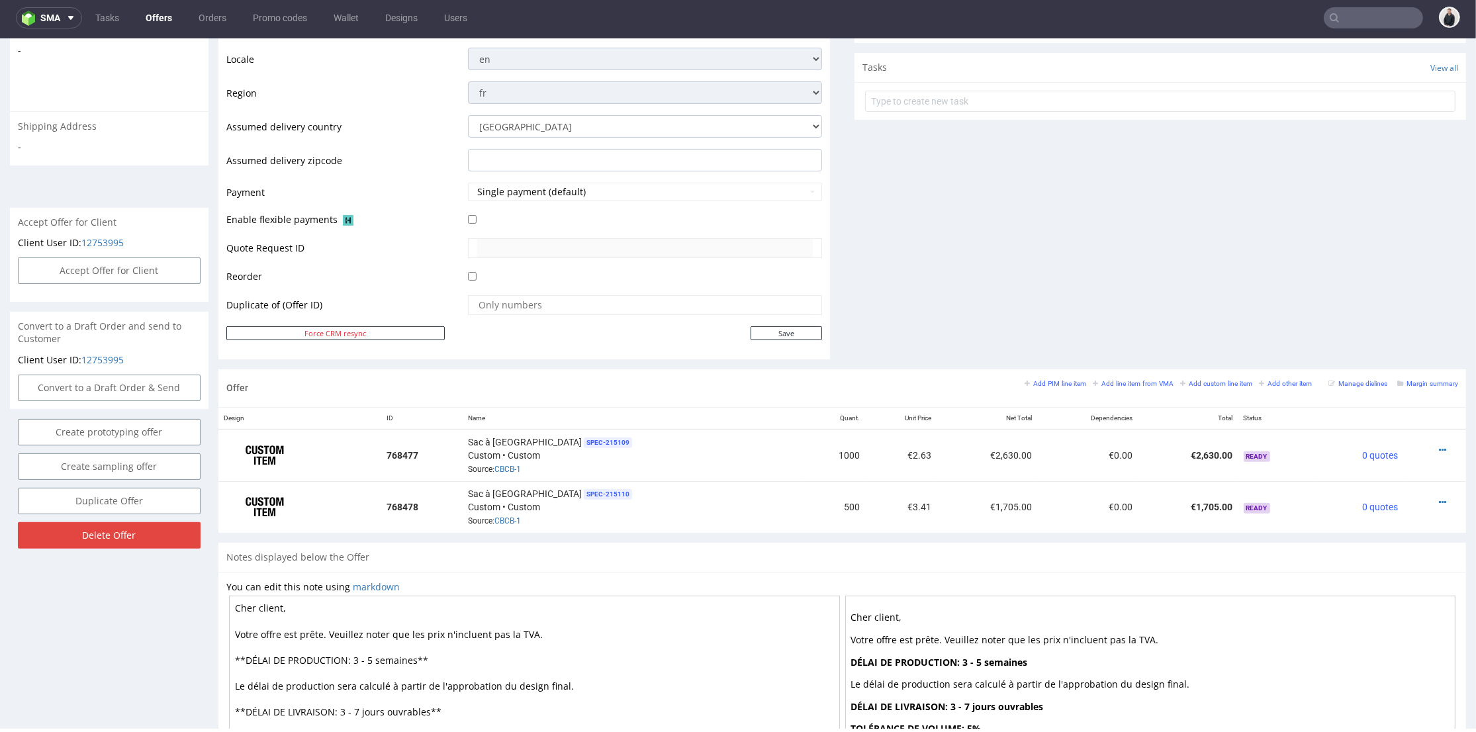
click at [924, 297] on div "Comments User (0) Automatic (0) Attachments (0) All (0) View all (0) Send Tasks…" at bounding box center [1159, 39] width 611 height 660
click at [369, 654] on textarea "Cher client, Votre offre est prête. Veuillez noter que les prix n'incluent pas …" at bounding box center [534, 712] width 611 height 232
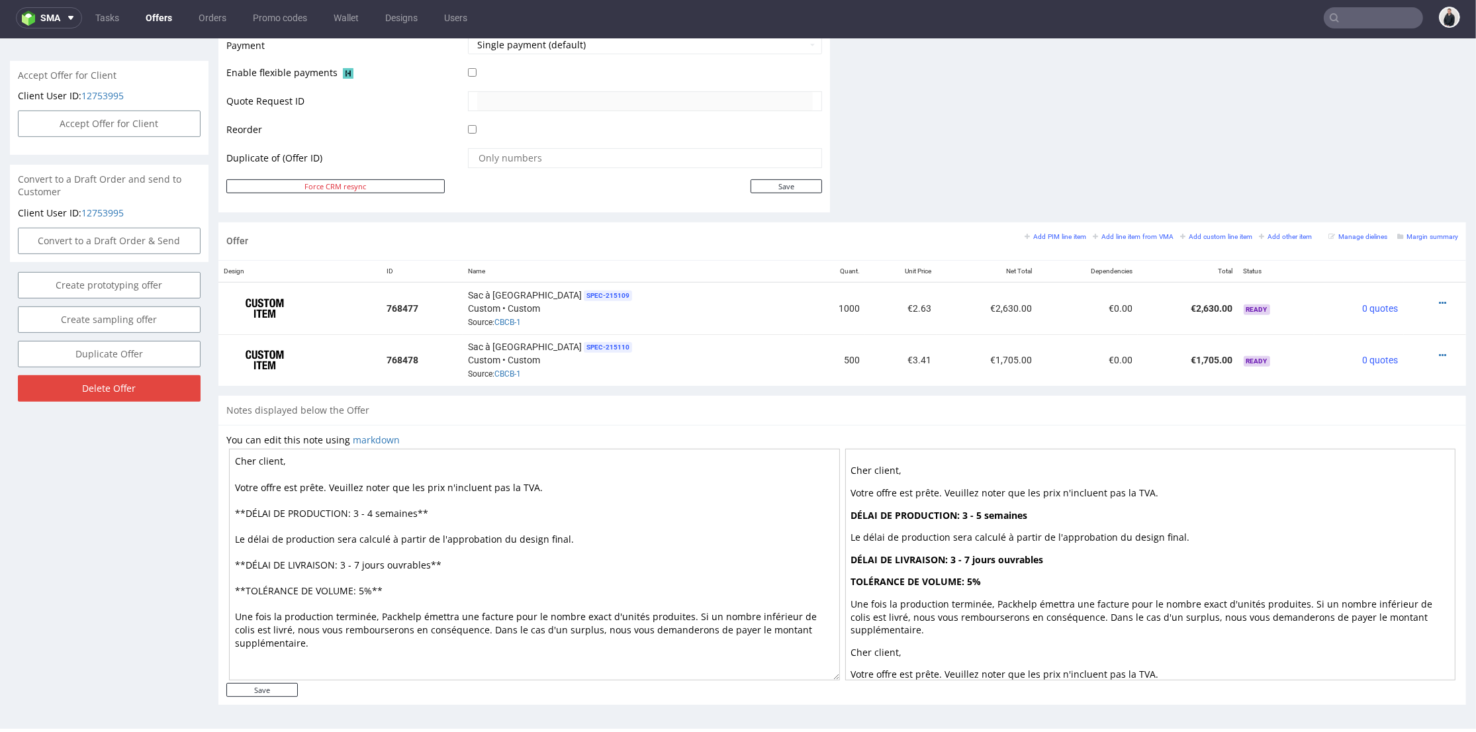
type textarea "Cher client, Votre offre est prête. Veuillez noter que les prix n'incluent pas …"
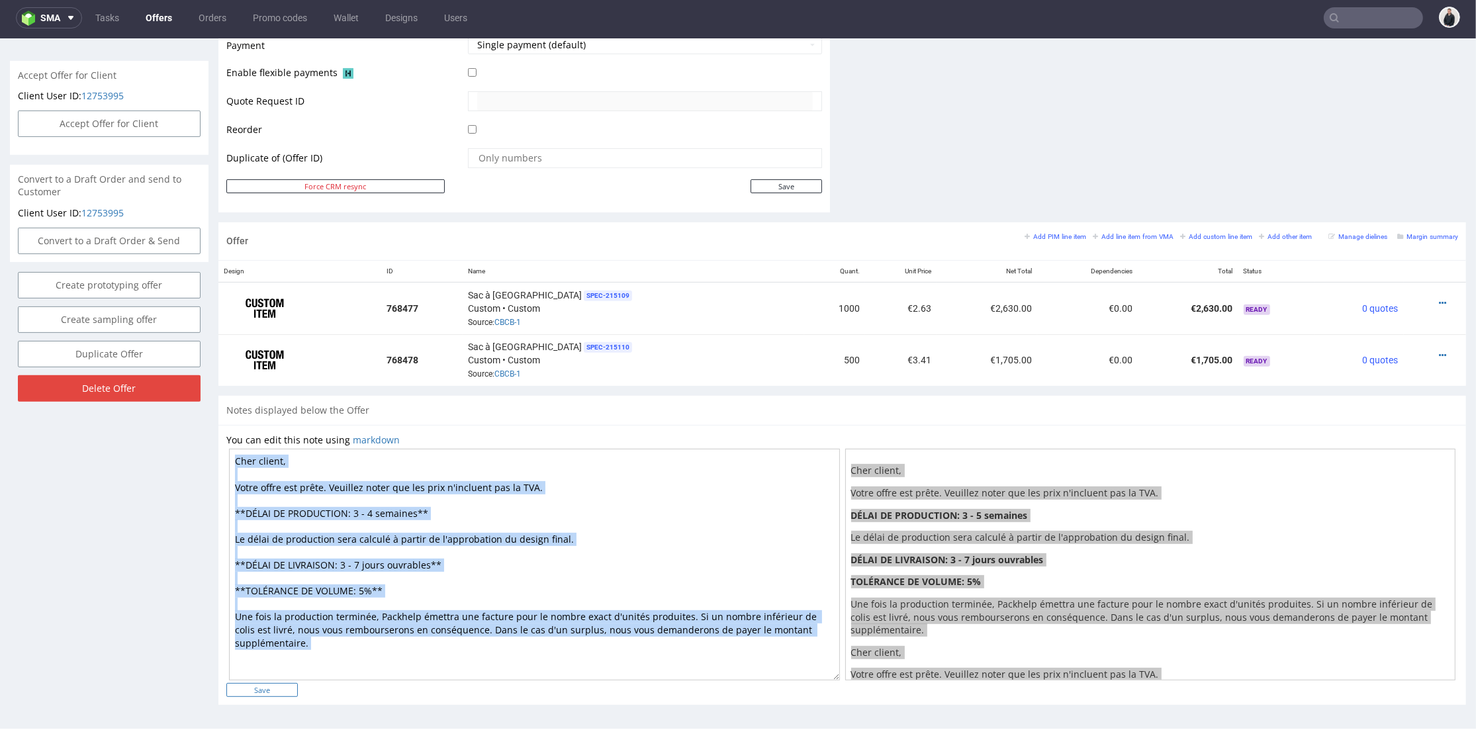
click at [285, 682] on form "You can edit this note using markdown Cher client, Votre offre est prête. Veuil…" at bounding box center [841, 565] width 1231 height 264
click at [281, 689] on input "Save" at bounding box center [261, 690] width 71 height 14
type input "In progress..."
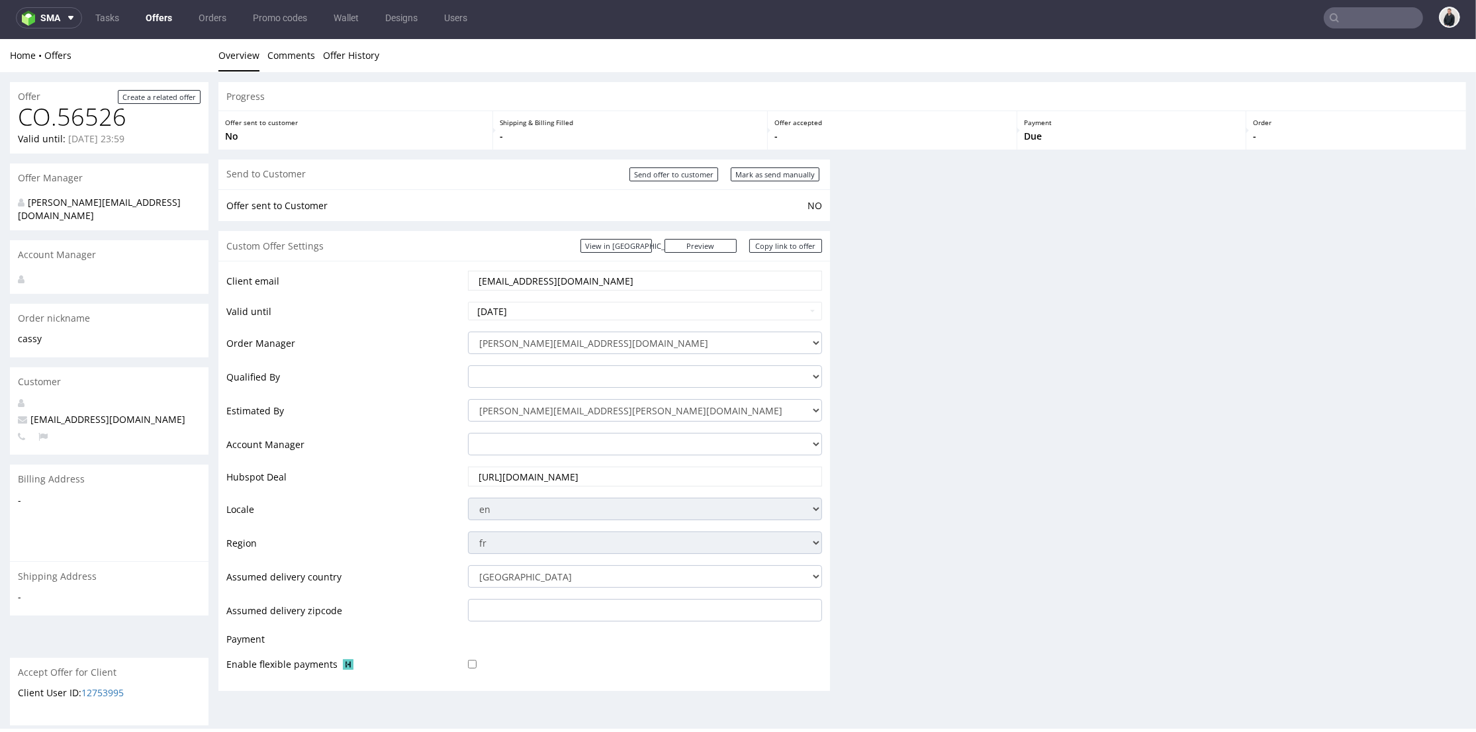
scroll to position [0, 0]
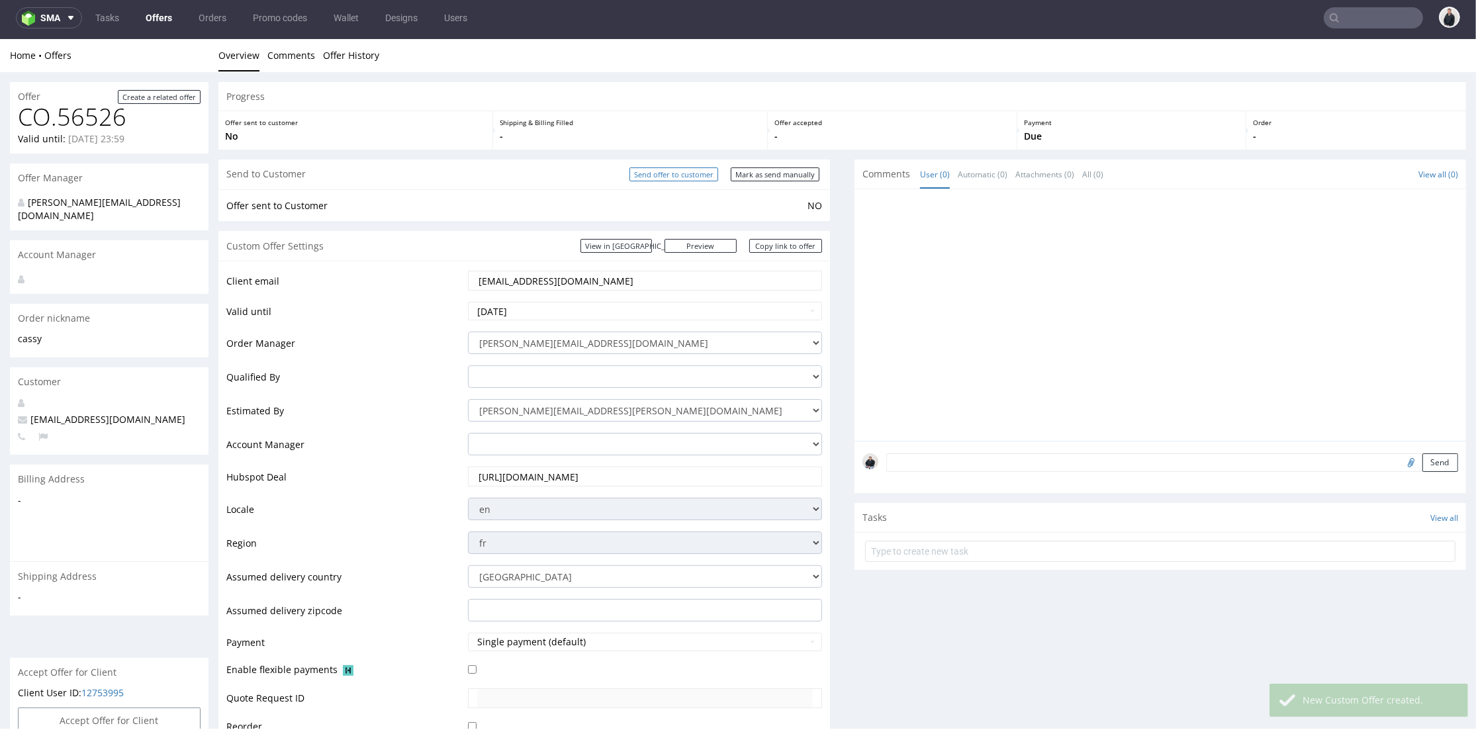
click at [679, 174] on input "Send offer to customer" at bounding box center [673, 174] width 89 height 14
type input "In progress..."
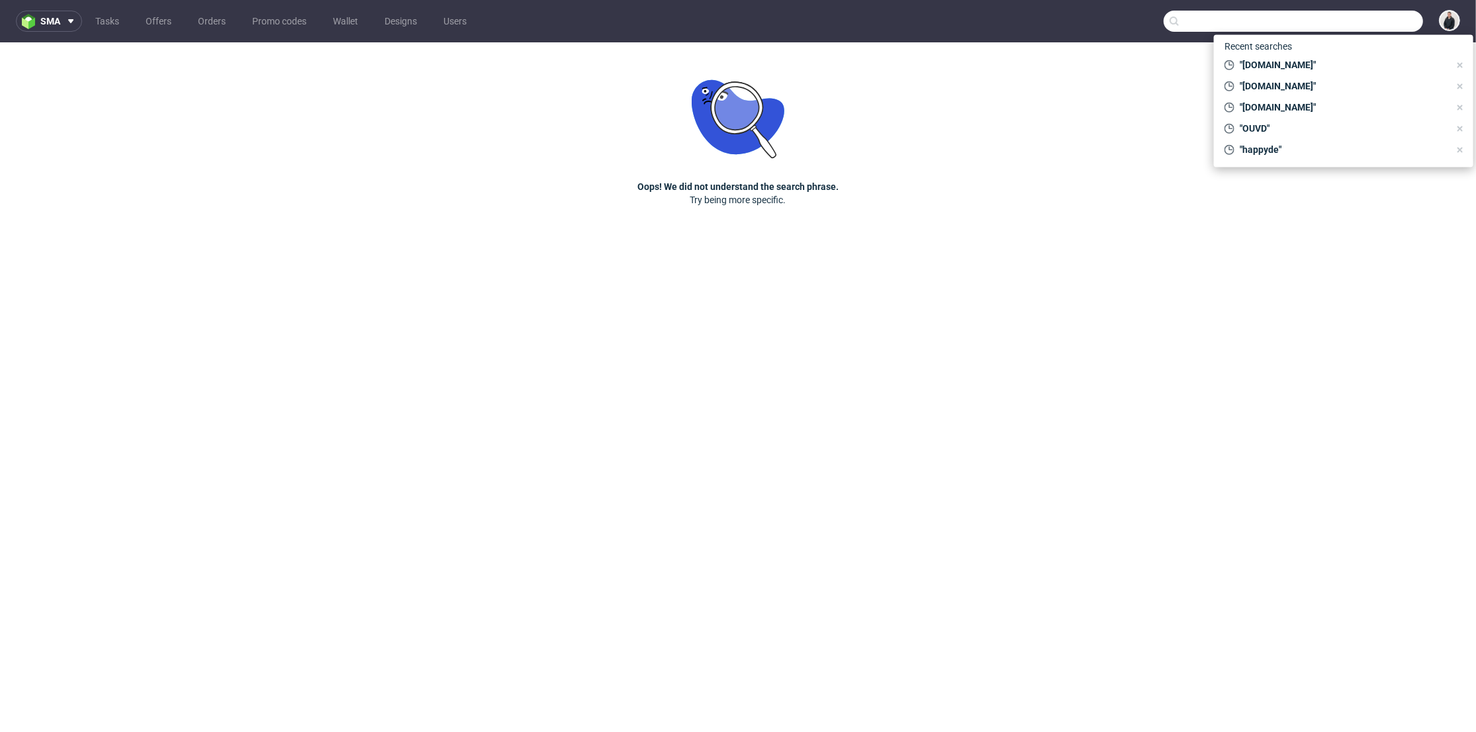
click at [1352, 26] on input "text" at bounding box center [1292, 21] width 259 height 21
paste input "kencalveyrac@icloud.com"
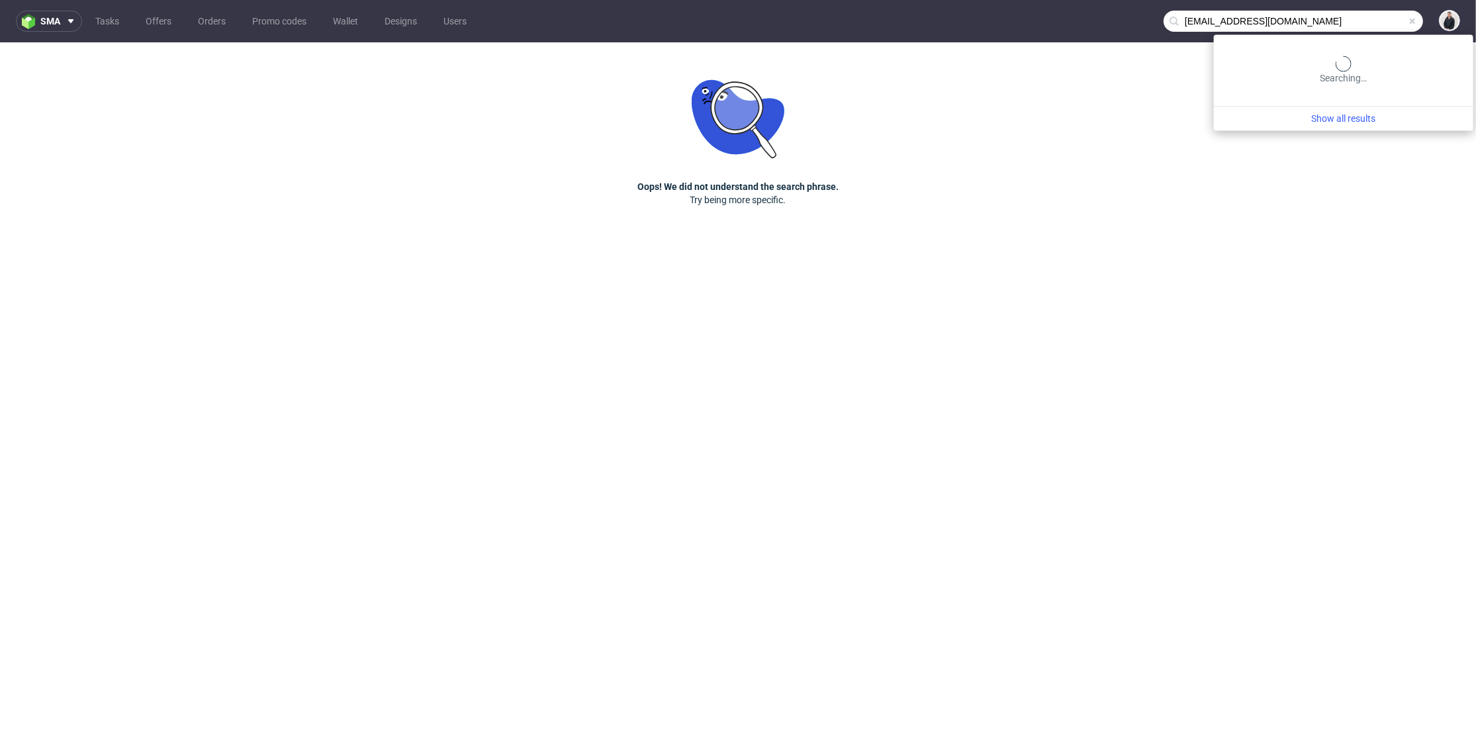
type input "kencalveyrac@icloud.com"
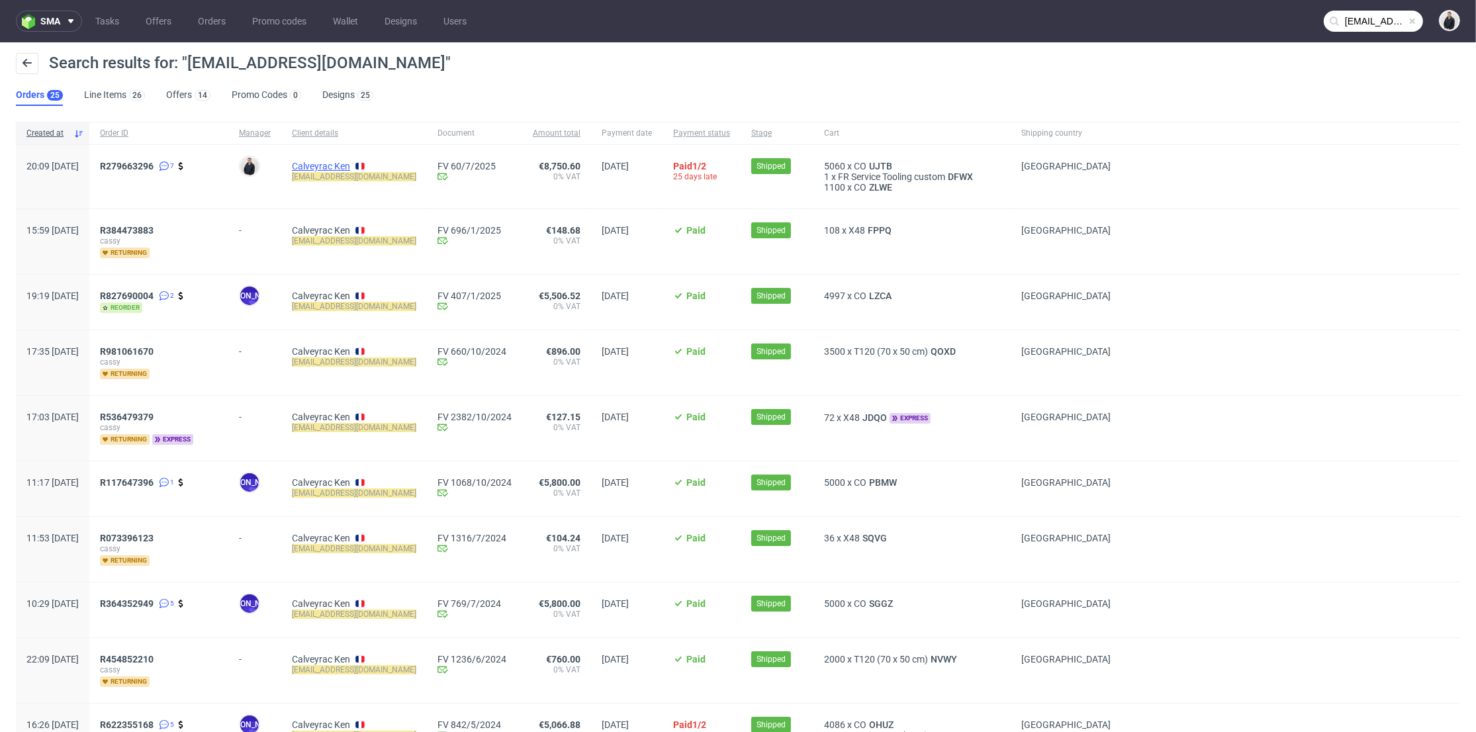
click at [350, 163] on link "Calveyrac Ken" at bounding box center [321, 166] width 58 height 11
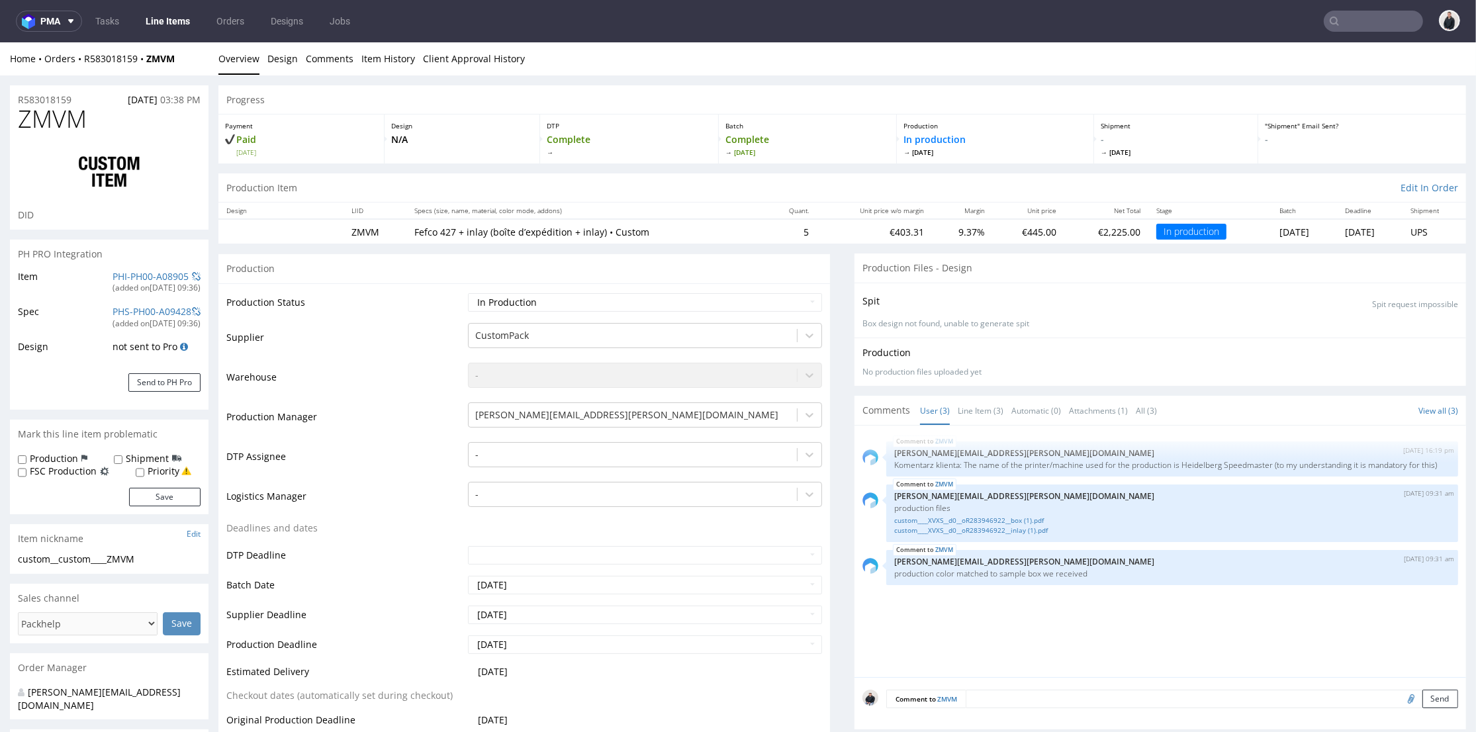
drag, startPoint x: 1347, startPoint y: 17, endPoint x: 1336, endPoint y: 21, distance: 11.6
click at [1347, 19] on input "text" at bounding box center [1372, 21] width 99 height 21
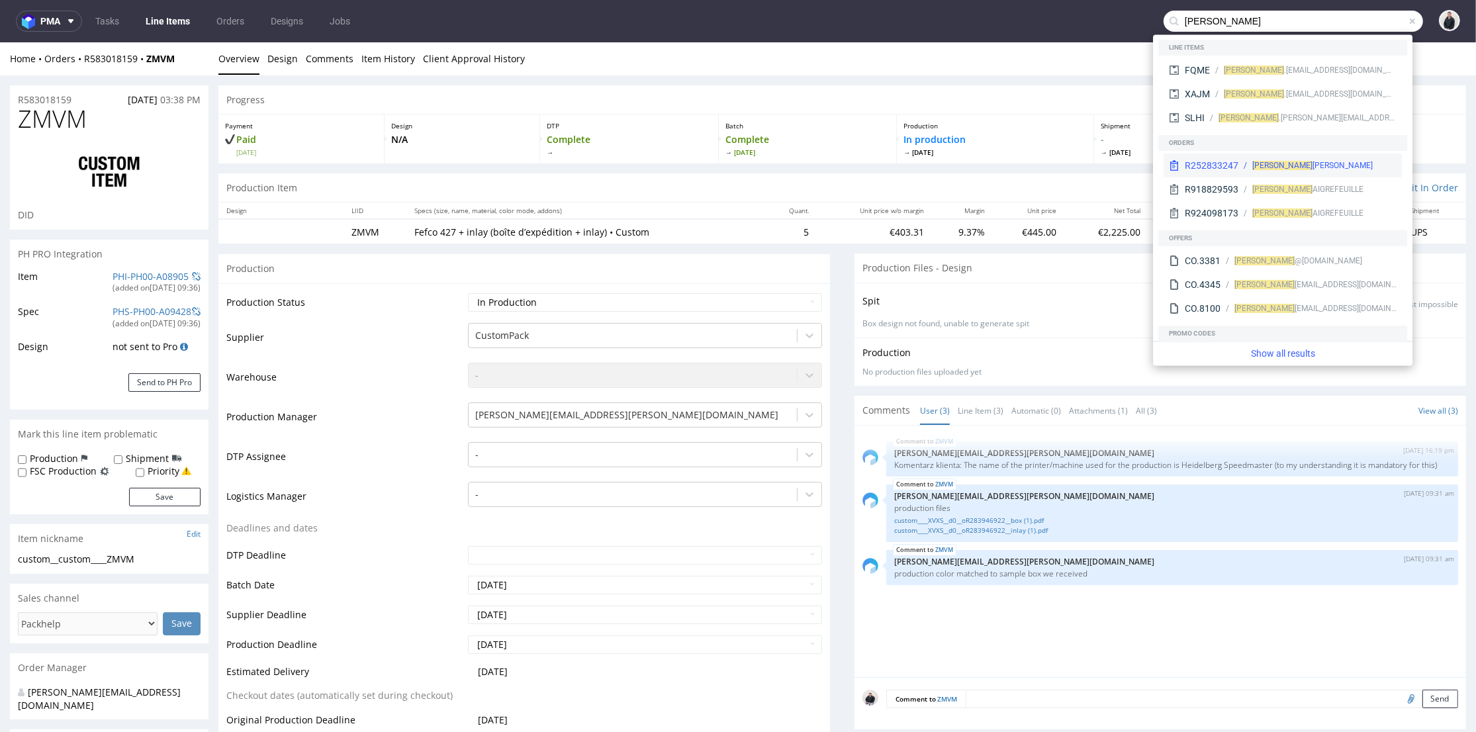
type input "[PERSON_NAME]"
click at [1316, 159] on div "R252833247 [PERSON_NAME]" at bounding box center [1282, 166] width 238 height 24
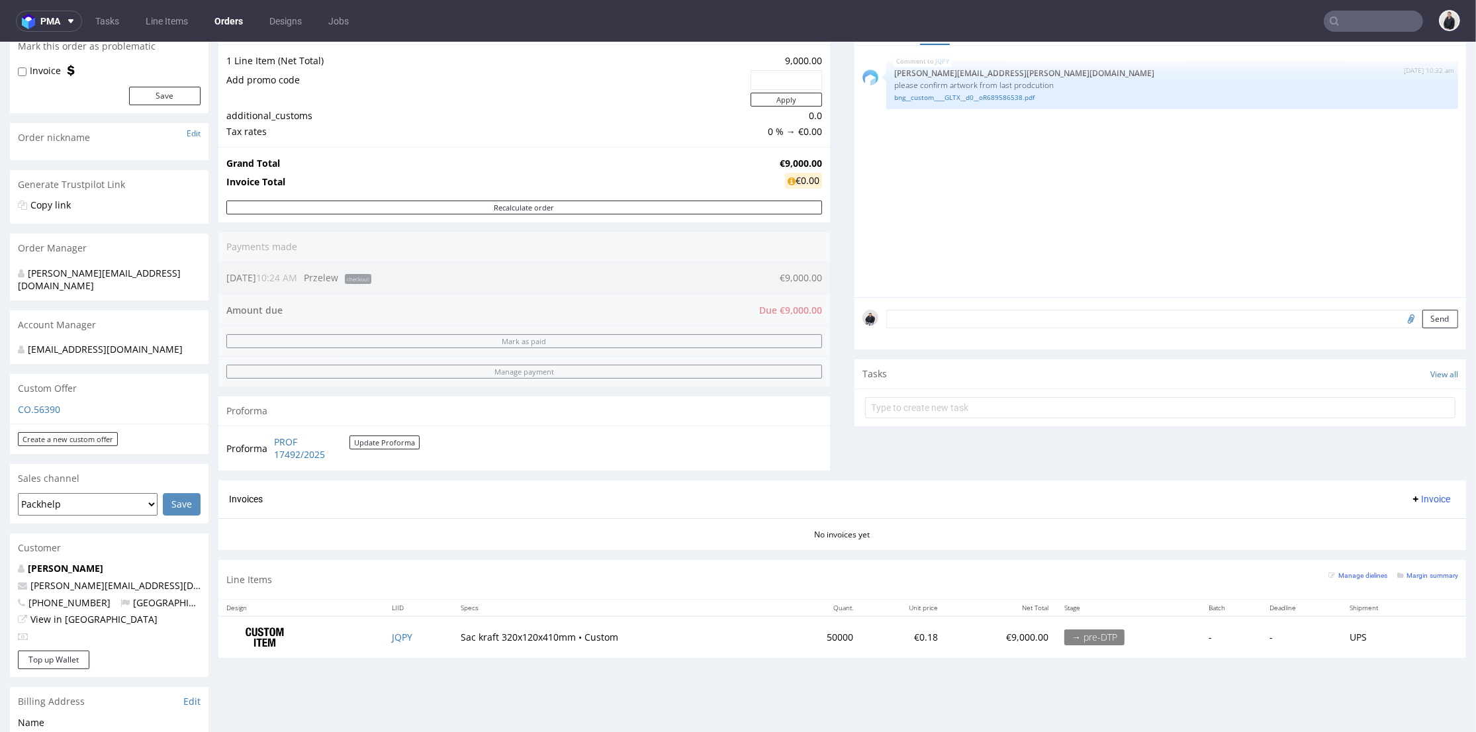
scroll to position [220, 0]
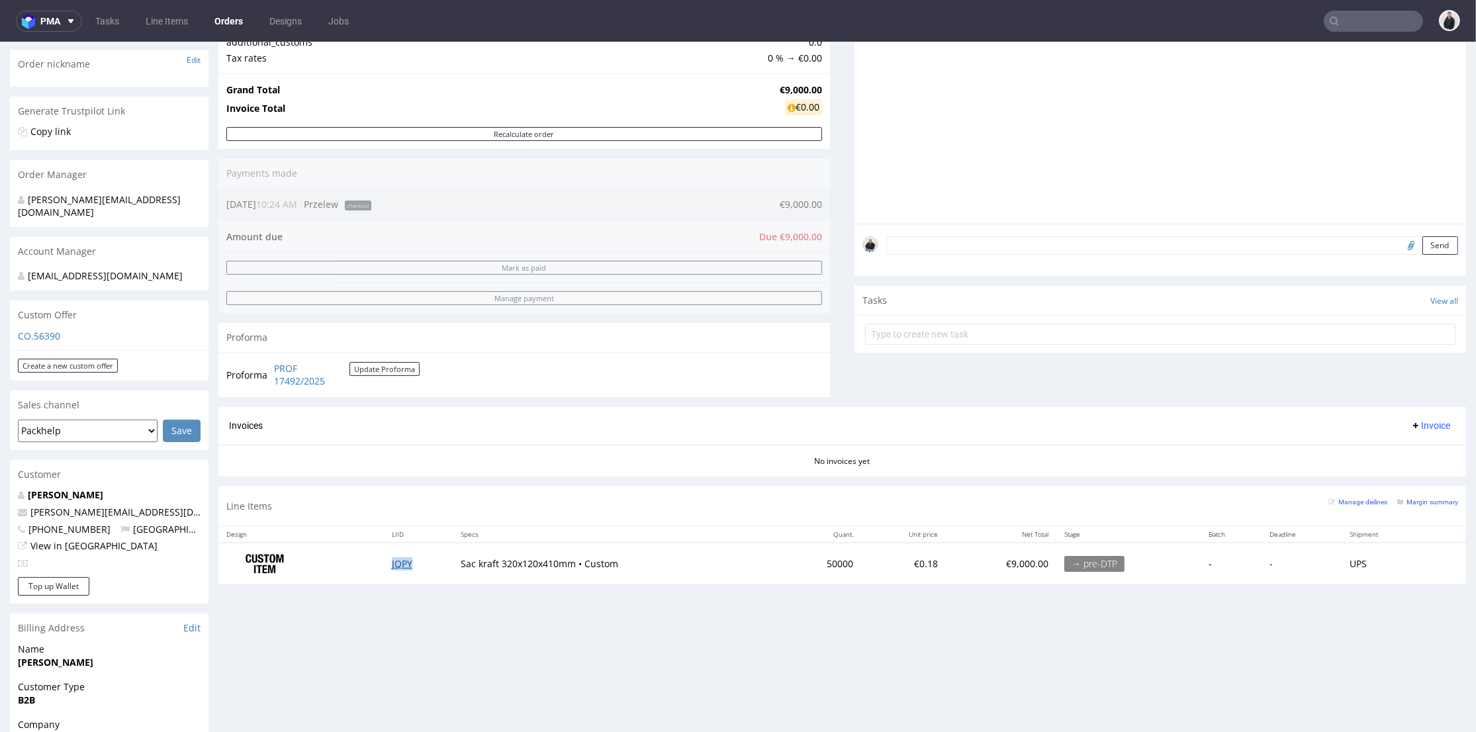
drag, startPoint x: 413, startPoint y: 566, endPoint x: 402, endPoint y: 565, distance: 10.6
click at [413, 565] on td "JQPY" at bounding box center [418, 564] width 69 height 42
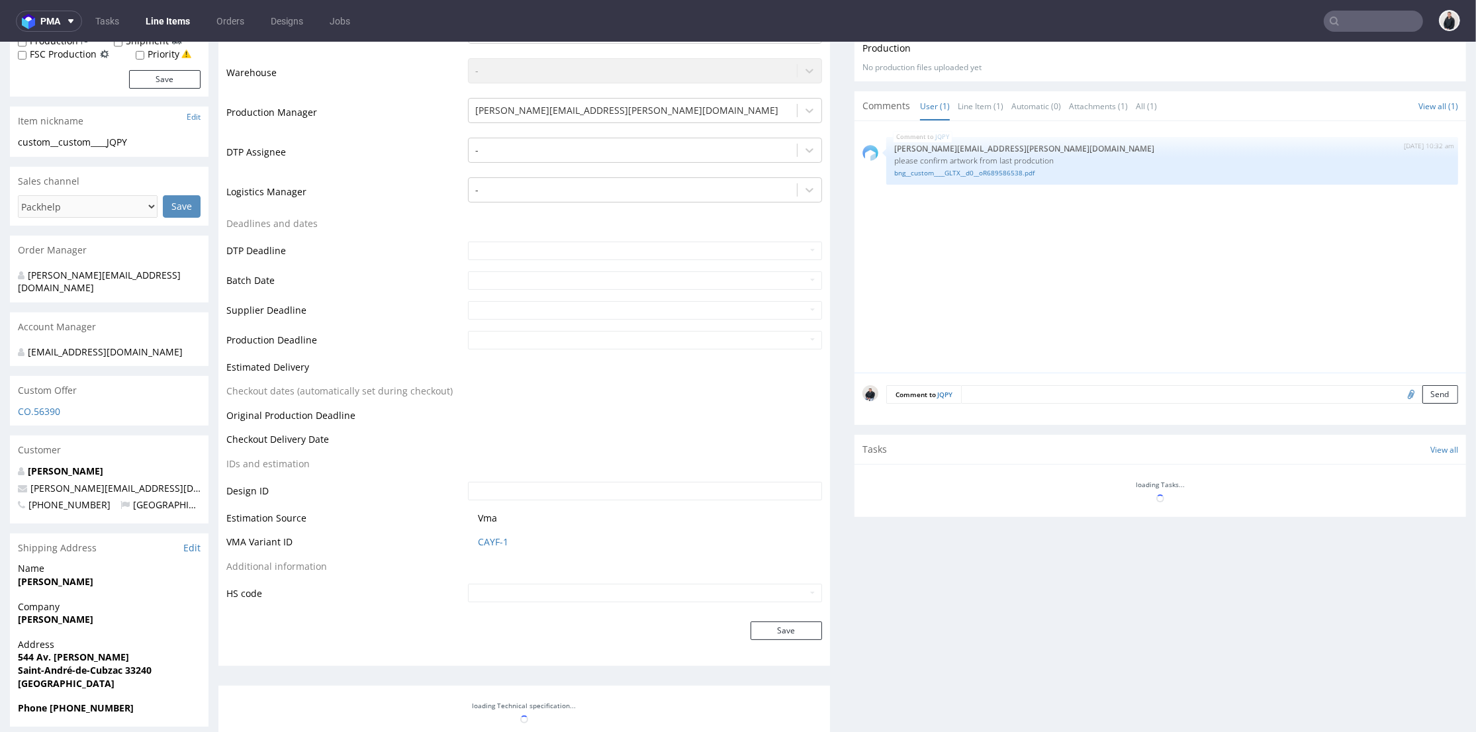
scroll to position [441, 0]
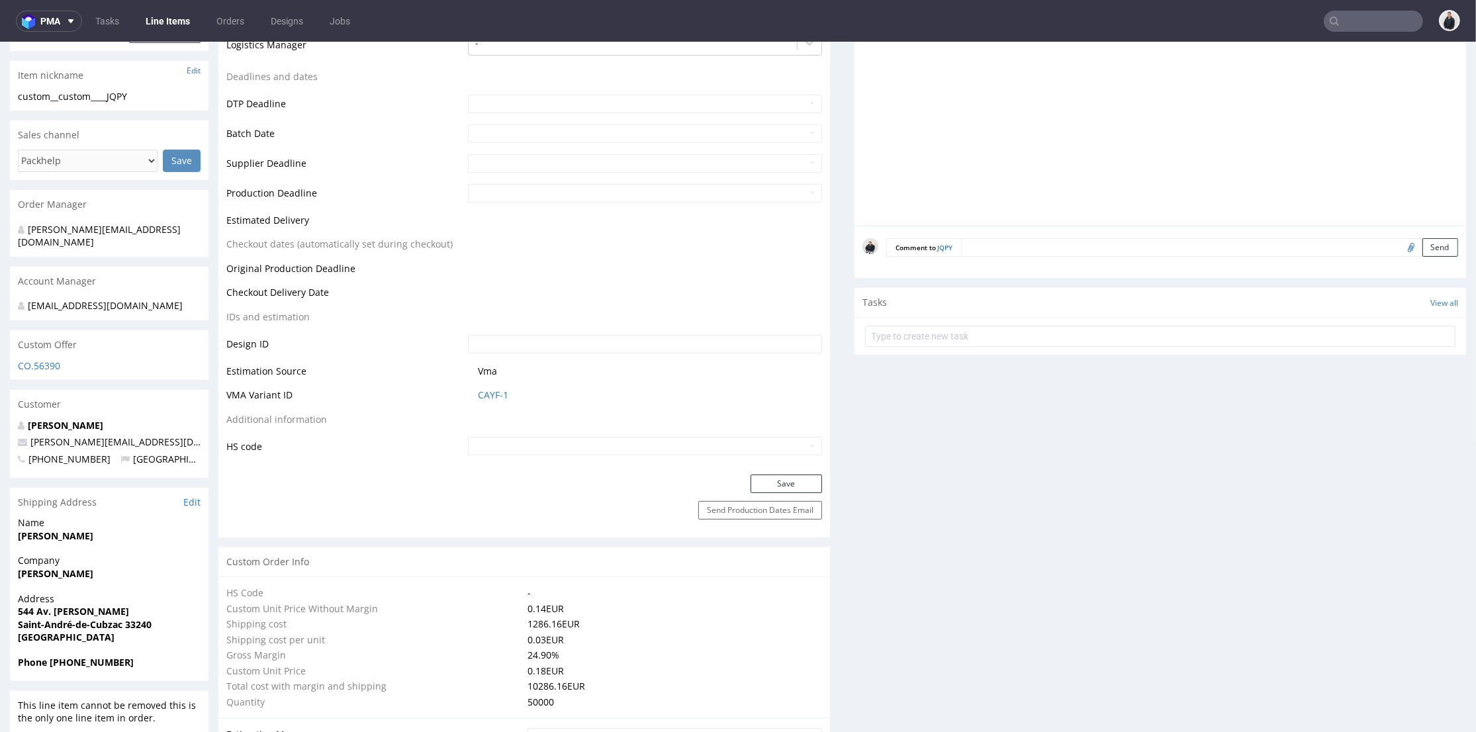
click at [504, 398] on span "CAYF-1" at bounding box center [650, 394] width 344 height 13
click at [489, 396] on link "CAYF-1" at bounding box center [493, 394] width 30 height 13
